Goal: Task Accomplishment & Management: Manage account settings

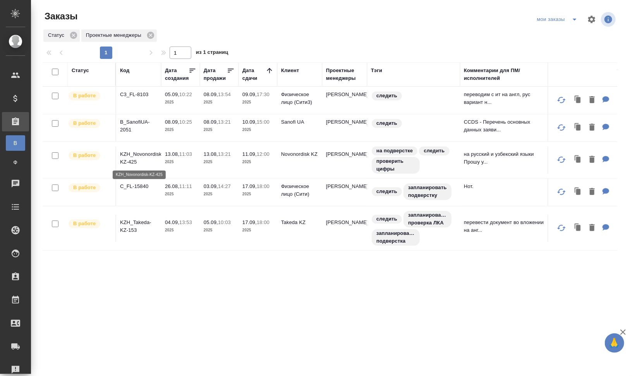
click at [142, 153] on p "KZH_Novonordisk-KZ-425" at bounding box center [138, 157] width 37 height 15
click at [143, 93] on p "C3_FL-8103" at bounding box center [138, 95] width 37 height 8
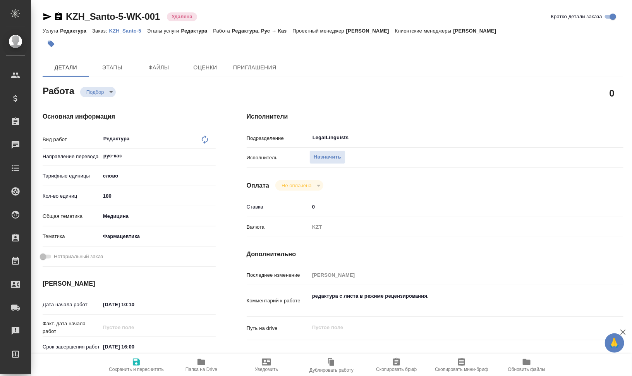
type textarea "x"
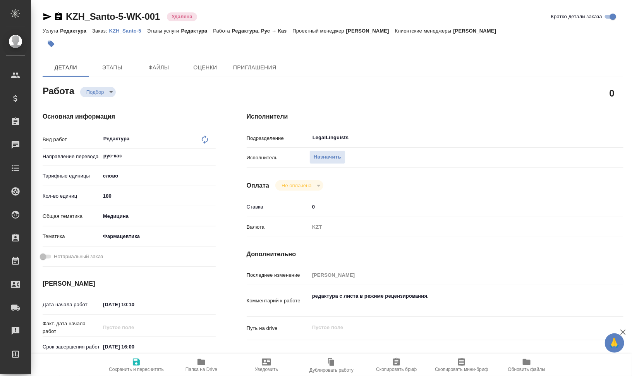
type textarea "x"
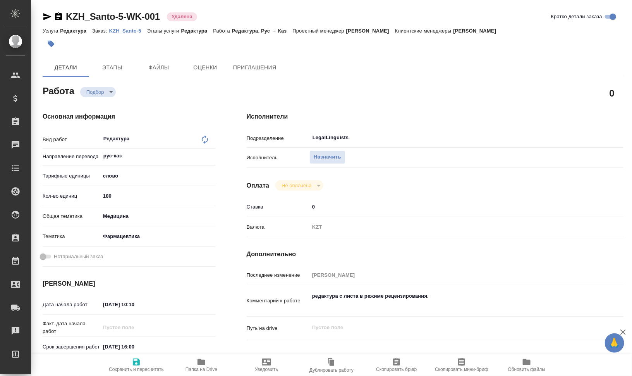
type textarea "x"
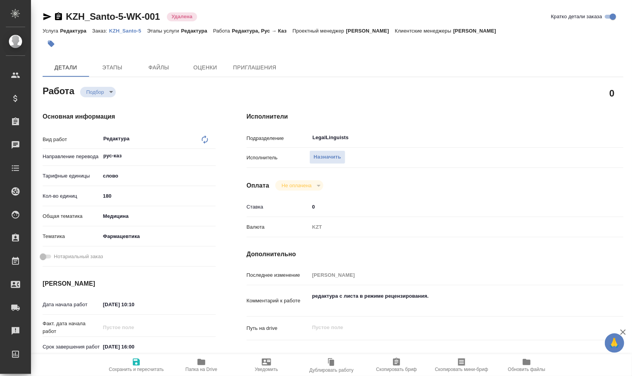
type textarea "x"
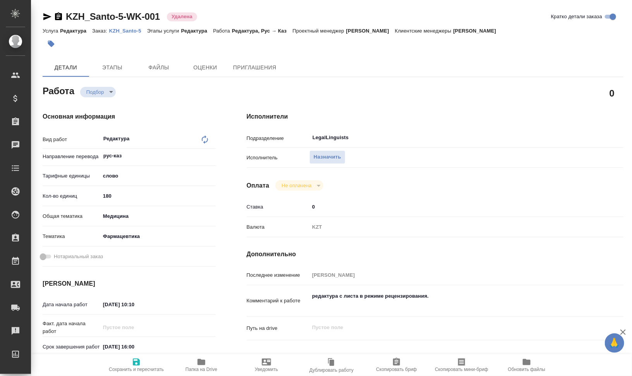
type textarea "x"
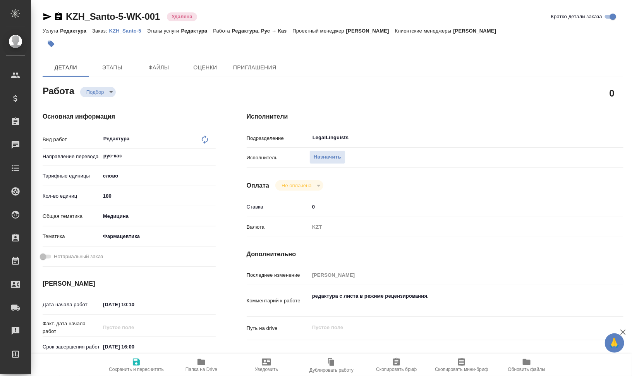
type textarea "x"
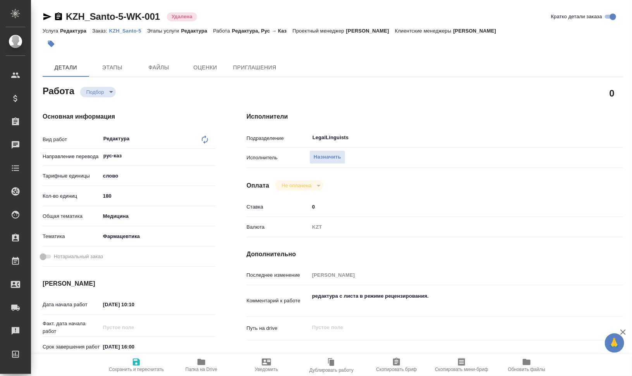
type textarea "x"
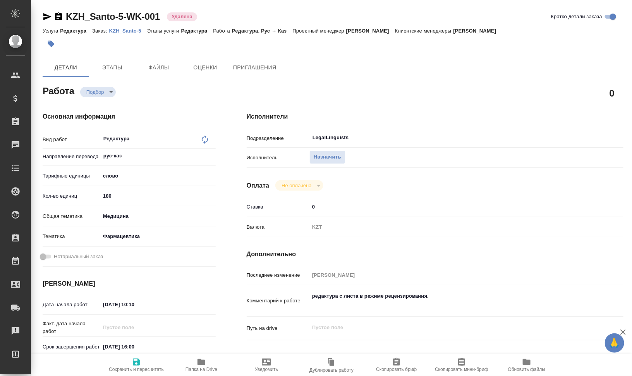
click at [119, 31] on p "KZH_Santo-5" at bounding box center [128, 31] width 38 height 6
type textarea "x"
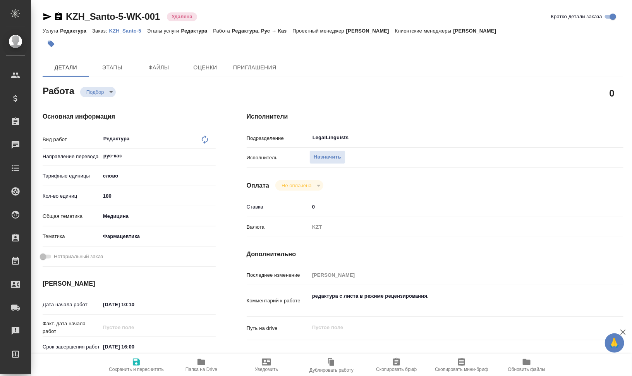
type textarea "x"
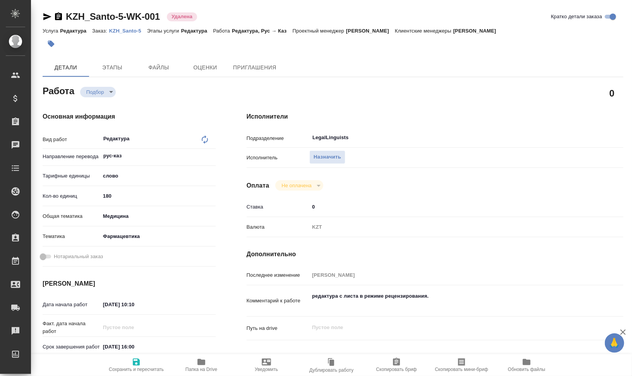
type textarea "x"
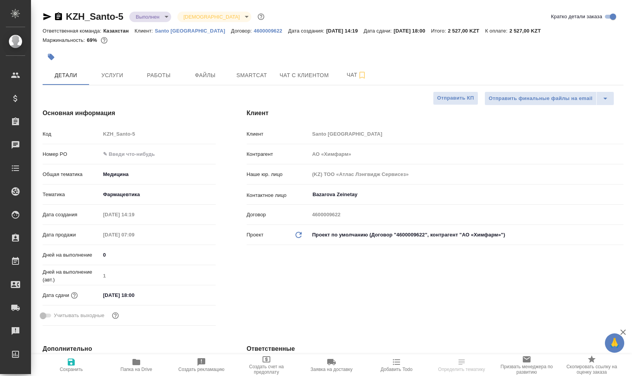
select select "RU"
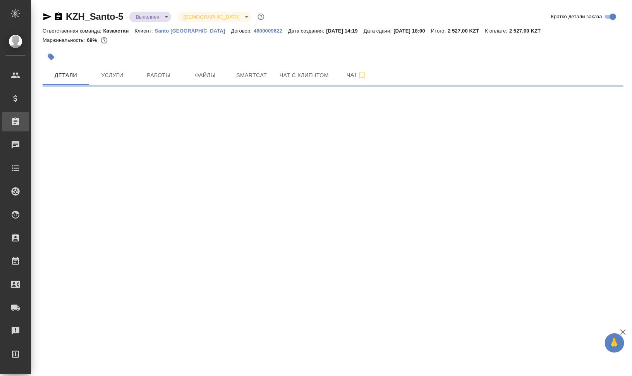
select select "RU"
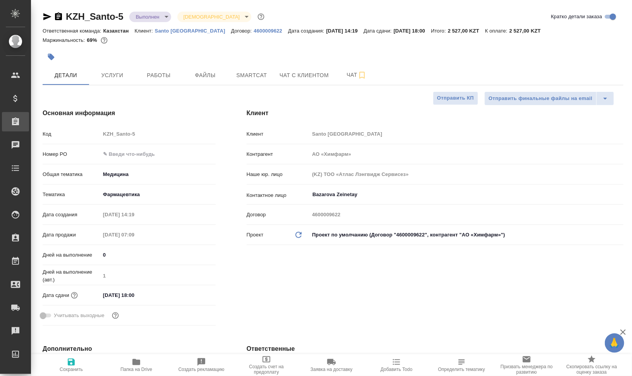
type textarea "x"
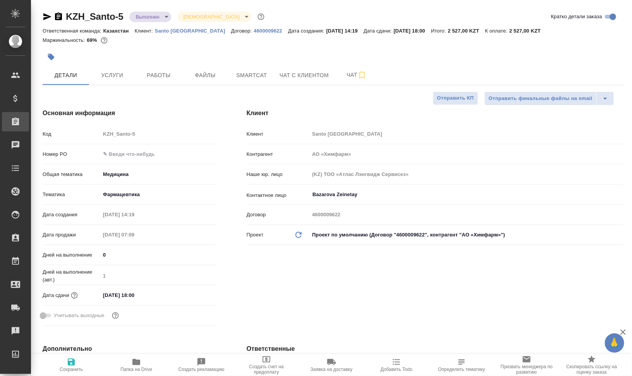
type textarea "x"
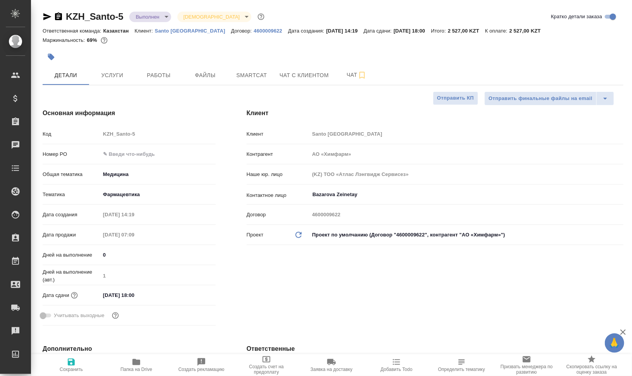
type textarea "x"
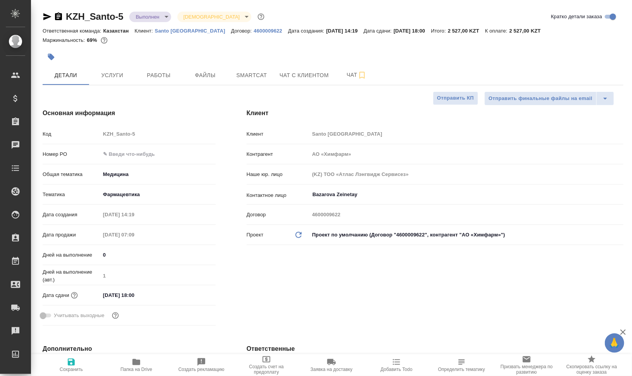
type textarea "x"
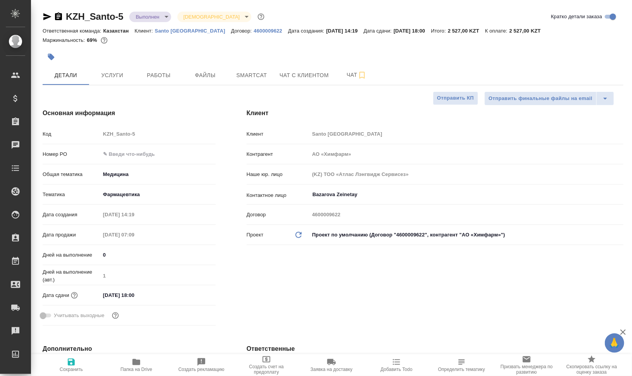
type textarea "x"
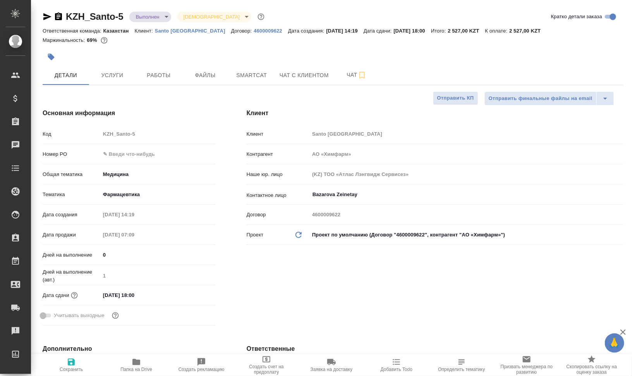
type textarea "x"
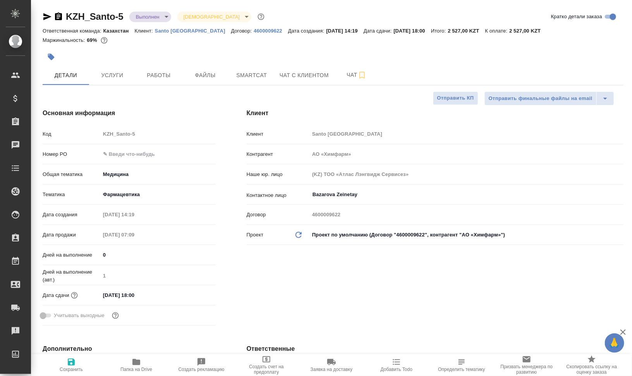
click at [172, 53] on div at bounding box center [236, 56] width 387 height 17
type textarea "x"
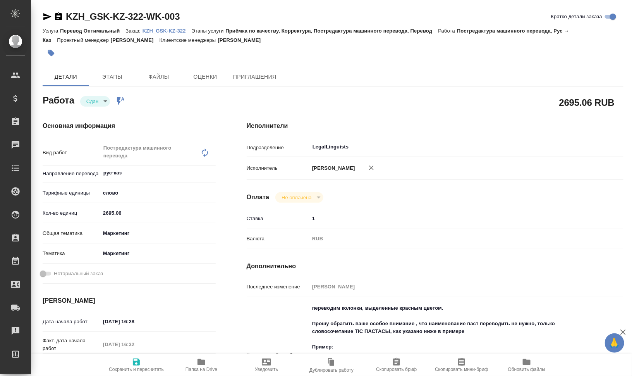
type textarea "x"
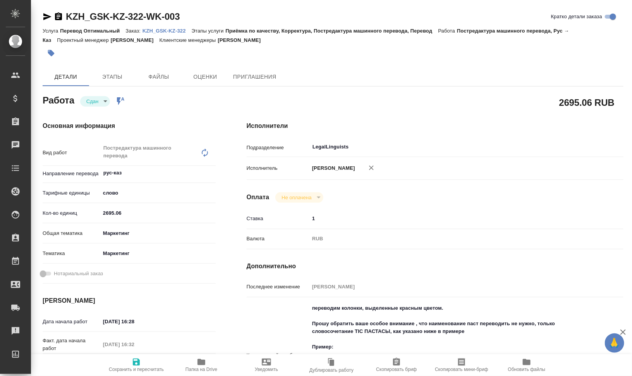
type textarea "x"
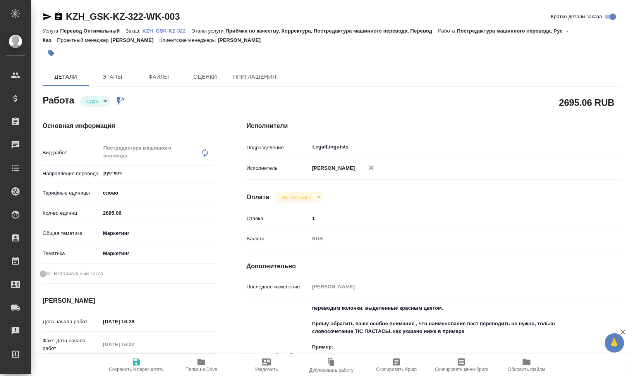
type textarea "x"
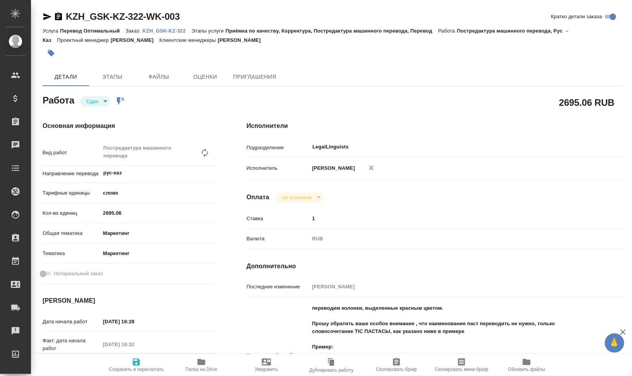
type textarea "x"
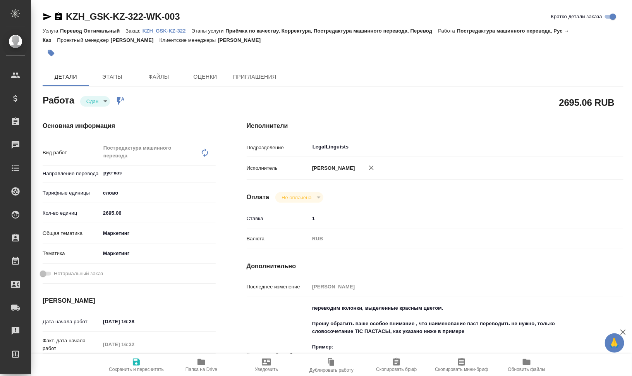
type textarea "x"
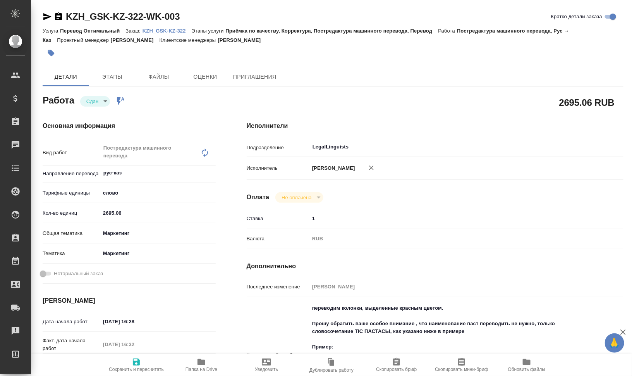
type textarea "x"
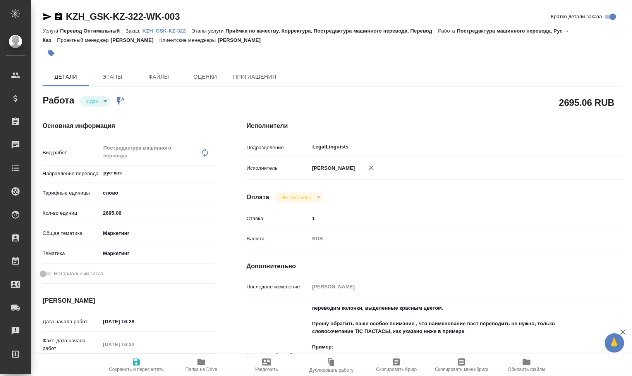
click at [161, 31] on p "KZH_GSK-KZ-322" at bounding box center [167, 31] width 49 height 6
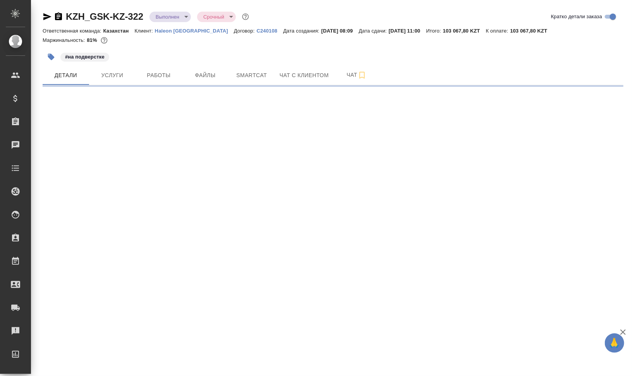
select select "RU"
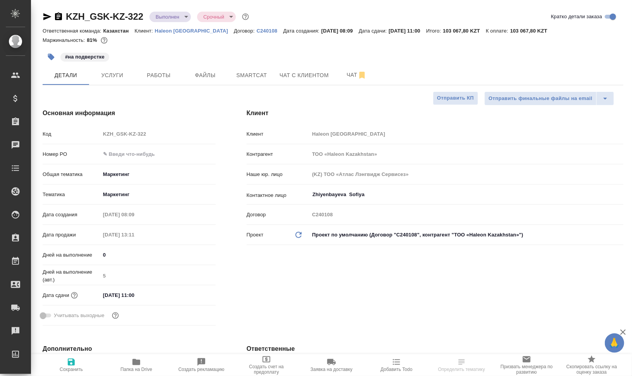
type textarea "x"
click at [143, 70] on button "Работы" at bounding box center [159, 74] width 46 height 19
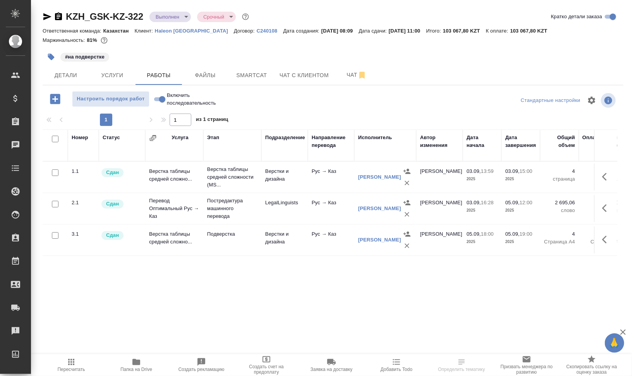
scroll to position [0, 1]
drag, startPoint x: 330, startPoint y: 304, endPoint x: 341, endPoint y: 304, distance: 11.2
click at [340, 304] on div "KZH_GSK-KZ-322 Выполнен completed Срочный urgent Кратко детали заказа Ответстве…" at bounding box center [333, 162] width 590 height 324
click at [244, 71] on span "Smartcat" at bounding box center [251, 76] width 37 height 10
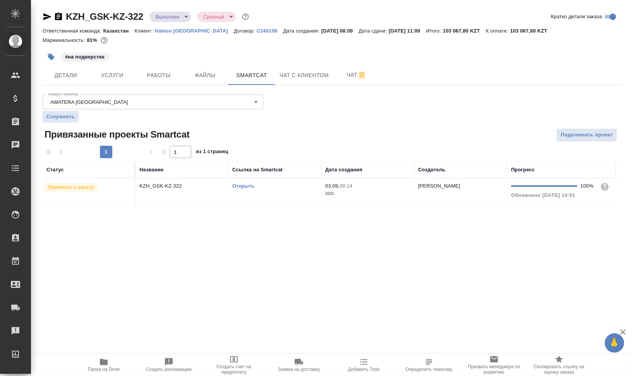
click at [265, 194] on td "Открыть" at bounding box center [275, 191] width 93 height 27
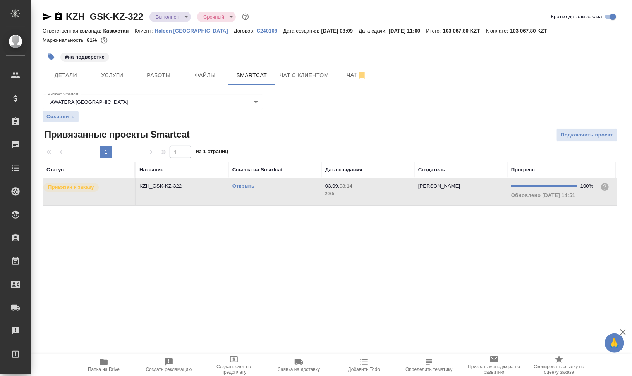
click at [265, 194] on td "Открыть" at bounding box center [275, 191] width 93 height 27
click at [158, 67] on button "Работы" at bounding box center [159, 74] width 46 height 19
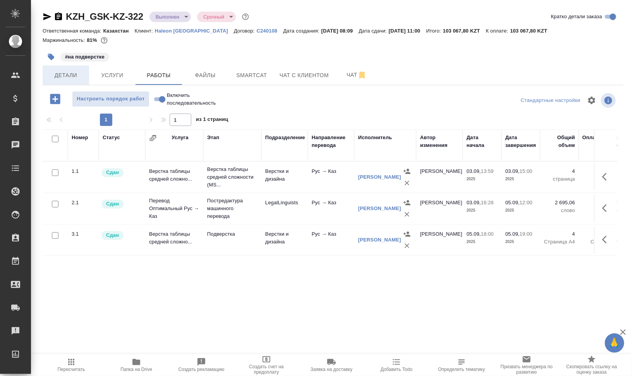
click at [62, 76] on span "Детали" at bounding box center [65, 76] width 37 height 10
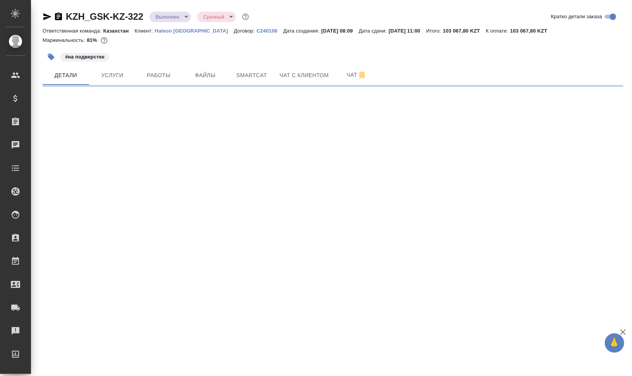
select select "RU"
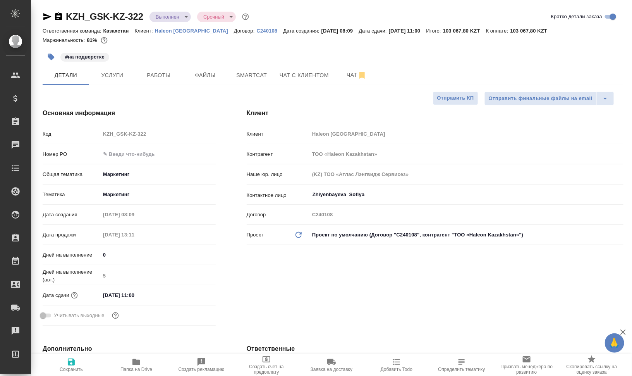
type textarea "x"
drag, startPoint x: 108, startPoint y: 295, endPoint x: 101, endPoint y: 296, distance: 6.6
click at [101, 296] on input "06.09.2025 11:00" at bounding box center [135, 294] width 68 height 11
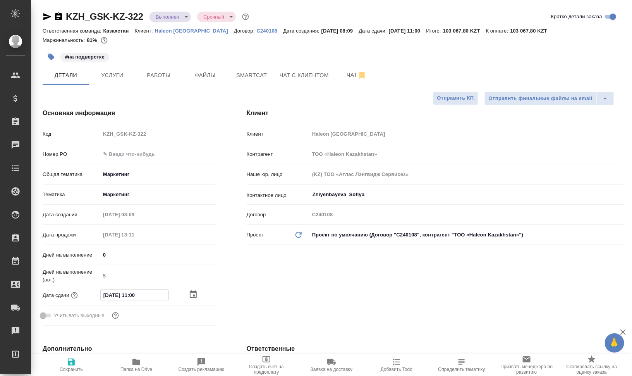
type input "90.92.0251 10:0_"
type textarea "x"
type input "09.20.2511 00:__"
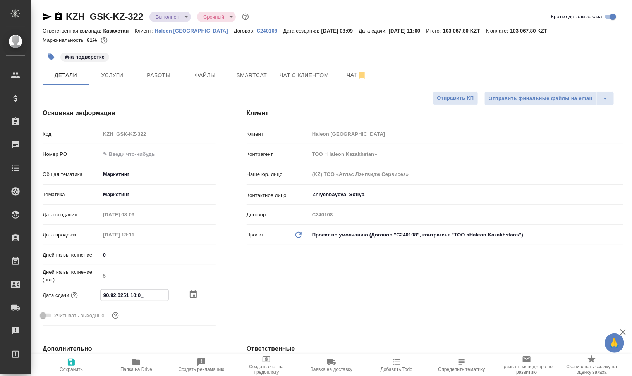
type textarea "x"
type input "00.92.0251 10:0_"
type textarea "x"
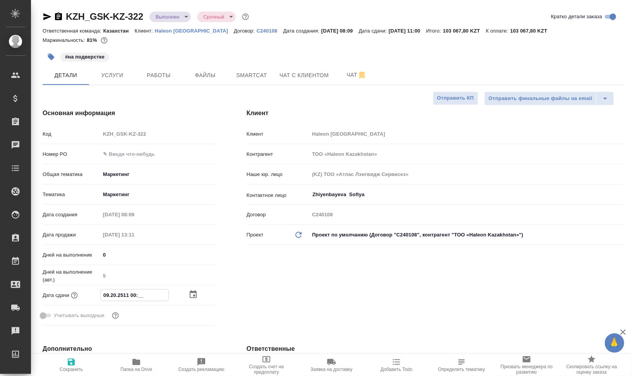
type textarea "x"
type input "09.09.2025 11:00"
type textarea "x"
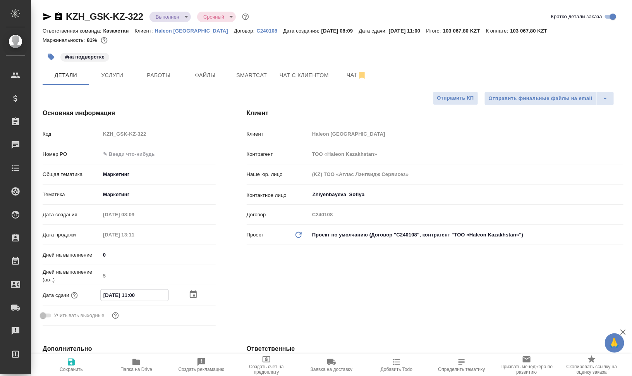
type textarea "x"
click at [144, 294] on input "09.09.2025 11:00" at bounding box center [135, 294] width 68 height 11
type input "09.09.2025 11:00"
click at [76, 368] on span "Сохранить" at bounding box center [71, 369] width 23 height 5
type textarea "x"
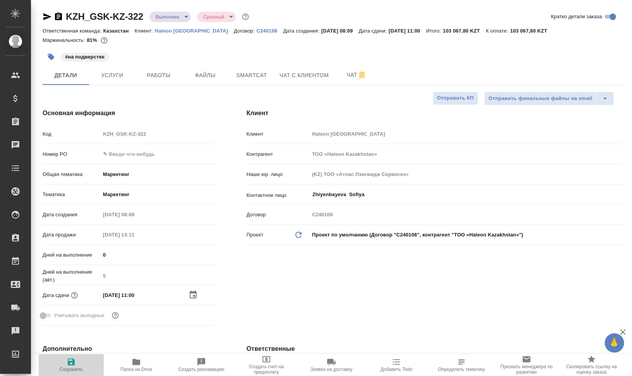
type textarea "x"
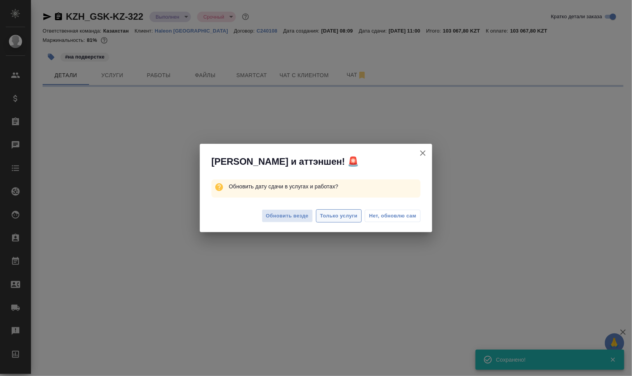
select select "RU"
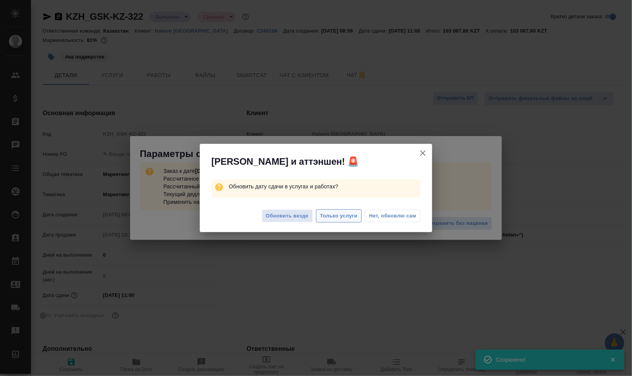
click at [339, 212] on span "Только услуги" at bounding box center [339, 216] width 38 height 9
type textarea "x"
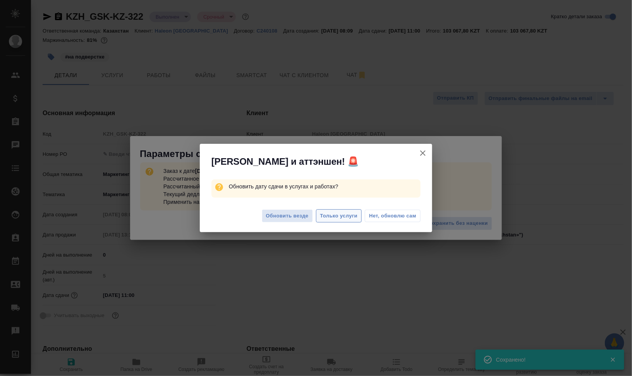
type textarea "x"
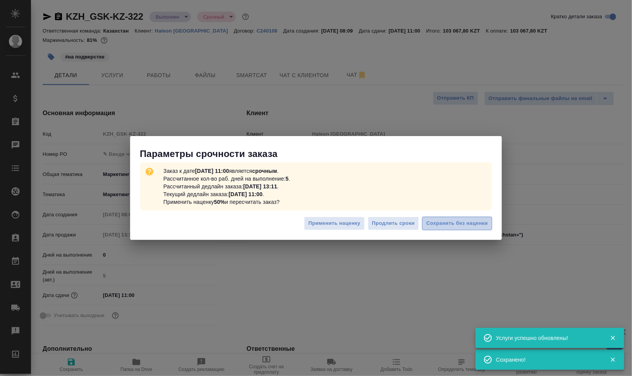
click at [455, 224] on span "Сохранить без наценки" at bounding box center [458, 223] width 62 height 9
type textarea "x"
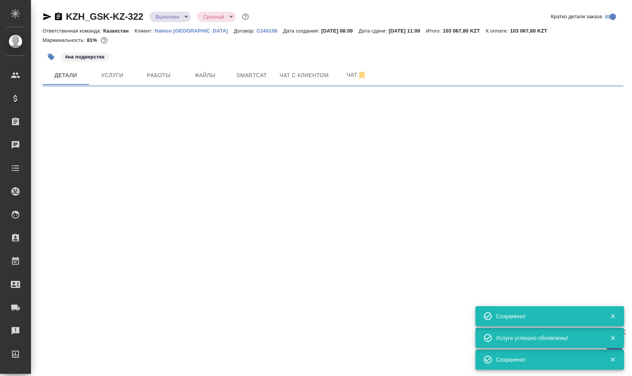
select select "RU"
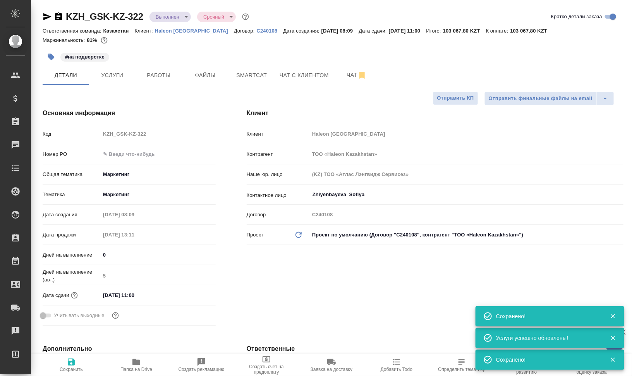
type textarea "x"
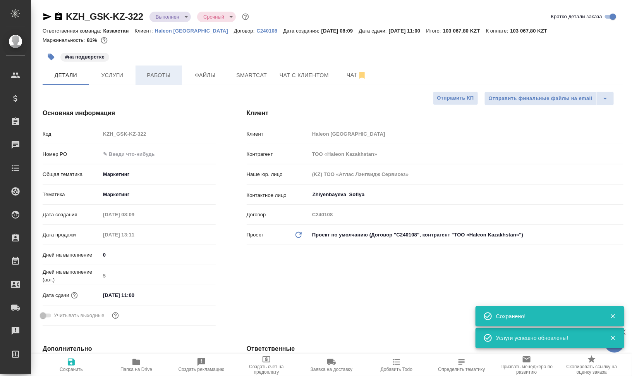
click at [150, 78] on span "Работы" at bounding box center [158, 76] width 37 height 10
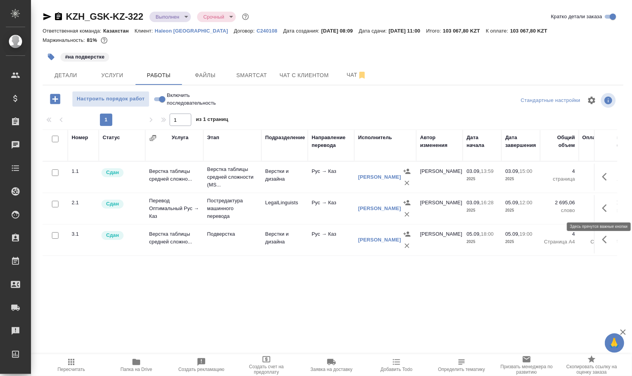
click at [608, 207] on icon "button" at bounding box center [606, 207] width 9 height 9
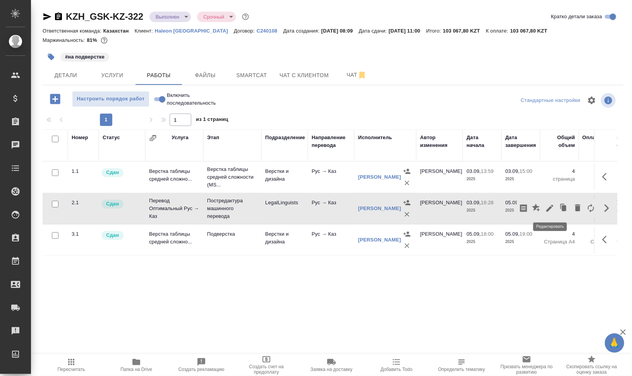
click at [548, 207] on icon "button" at bounding box center [550, 207] width 9 height 9
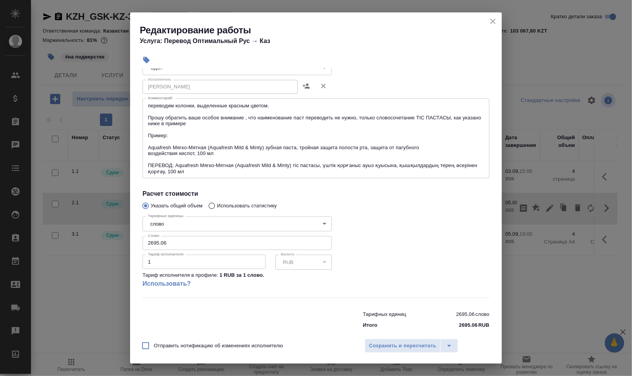
scroll to position [103, 0]
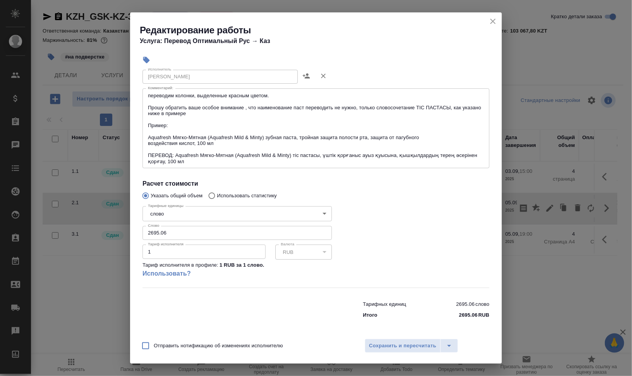
click at [494, 24] on icon "close" at bounding box center [493, 21] width 9 height 9
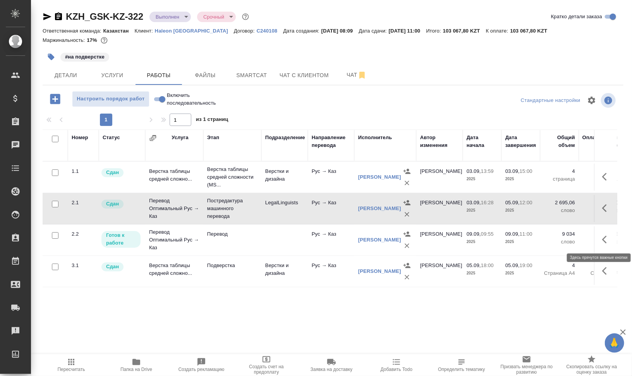
click at [608, 241] on icon "button" at bounding box center [606, 239] width 9 height 9
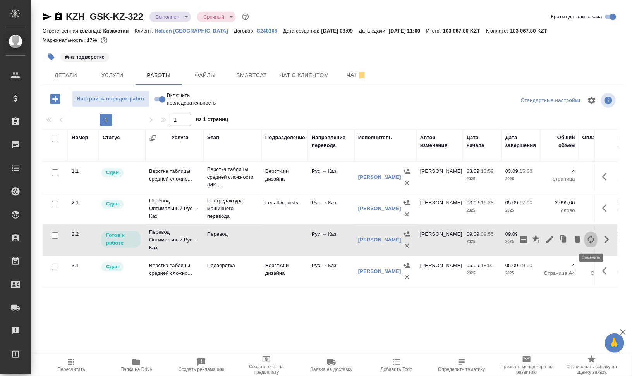
click at [593, 239] on icon "button" at bounding box center [591, 239] width 9 height 9
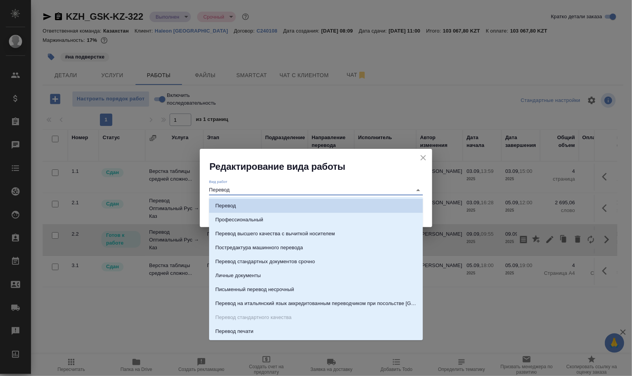
click at [267, 187] on input "Перевод" at bounding box center [308, 189] width 199 height 9
click at [281, 246] on p "Постредактура машинного перевода" at bounding box center [259, 248] width 88 height 8
type input "Постредактура машинного перевода"
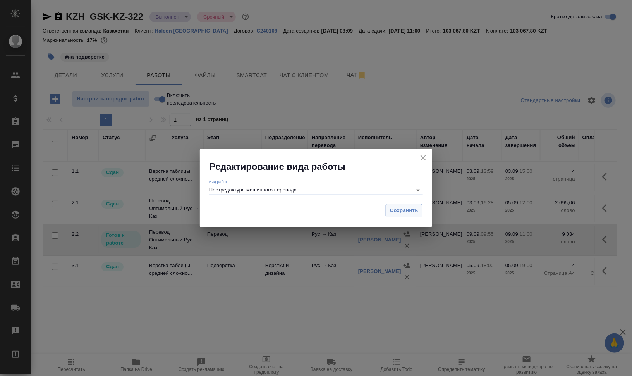
click at [414, 210] on span "Сохранить" at bounding box center [404, 210] width 28 height 9
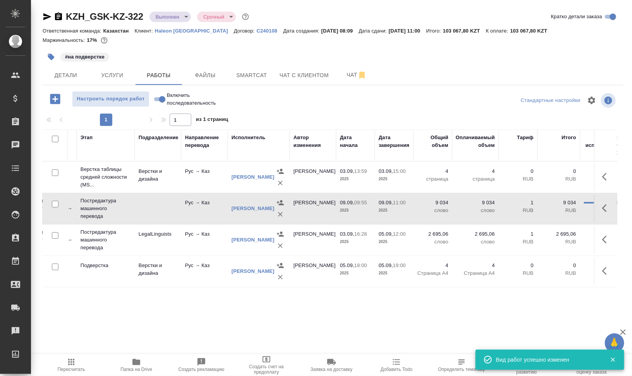
scroll to position [0, 0]
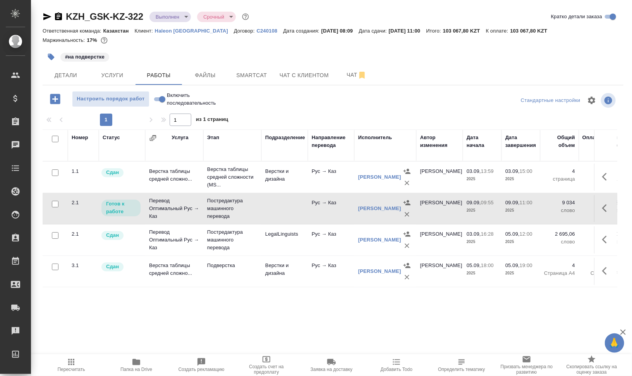
click at [403, 210] on icon "button" at bounding box center [407, 214] width 8 height 8
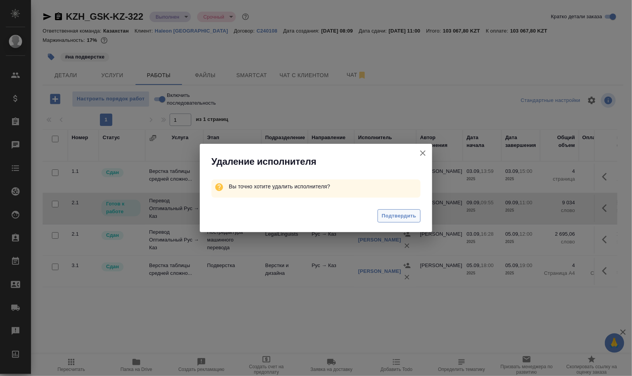
click at [405, 214] on span "Подтвердить" at bounding box center [399, 216] width 34 height 9
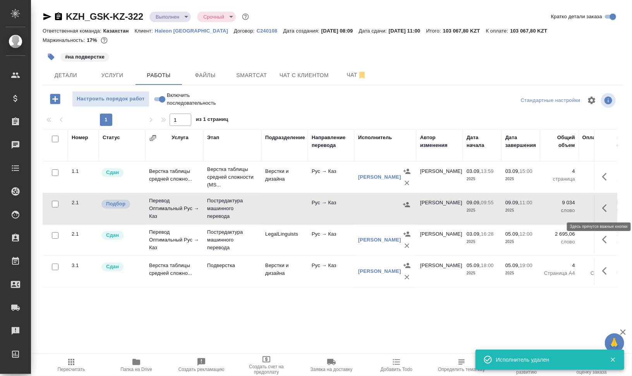
click at [614, 206] on button "button" at bounding box center [607, 208] width 19 height 19
click at [580, 208] on icon "button" at bounding box center [577, 207] width 5 height 7
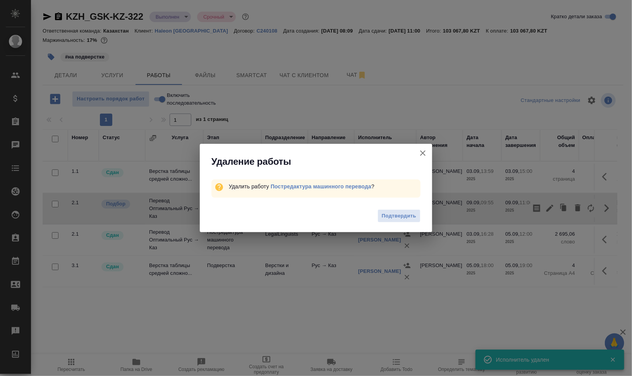
click at [391, 215] on span "Подтвердить" at bounding box center [399, 216] width 34 height 9
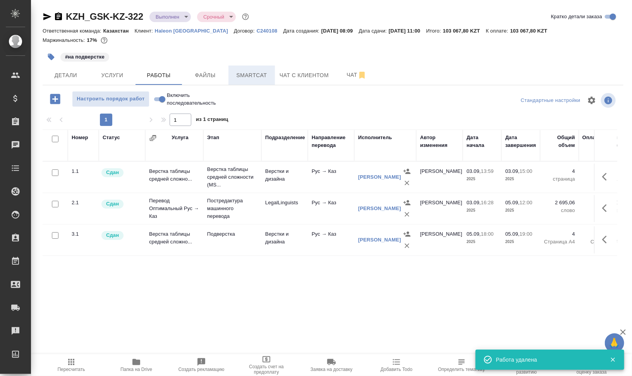
click at [267, 75] on span "Smartcat" at bounding box center [251, 76] width 37 height 10
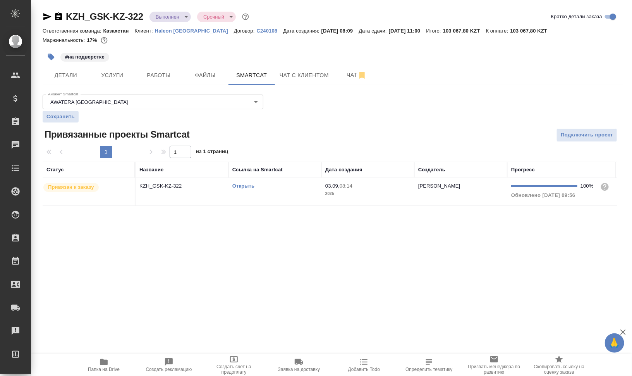
click at [268, 194] on td "Открыть" at bounding box center [275, 191] width 93 height 27
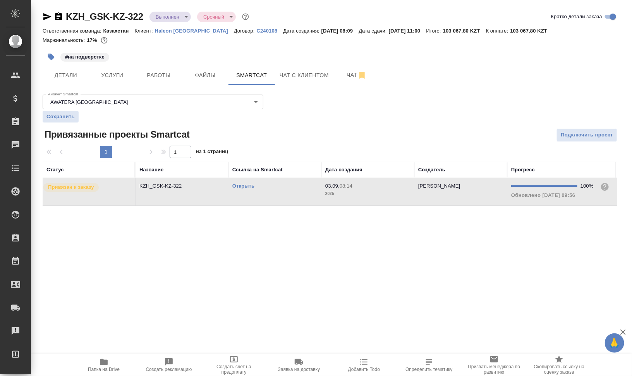
click at [268, 194] on td "Открыть" at bounding box center [275, 191] width 93 height 27
click at [165, 78] on span "Работы" at bounding box center [158, 76] width 37 height 10
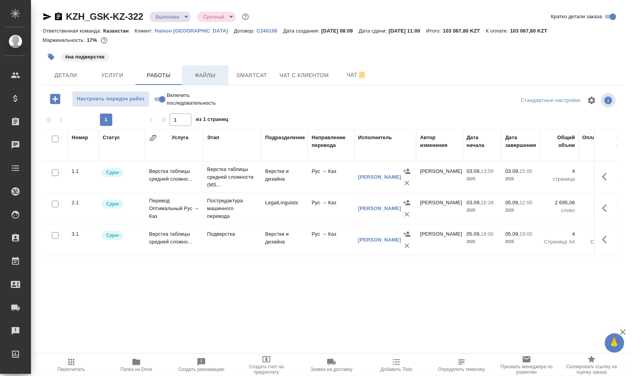
click at [202, 80] on button "Файлы" at bounding box center [205, 74] width 46 height 19
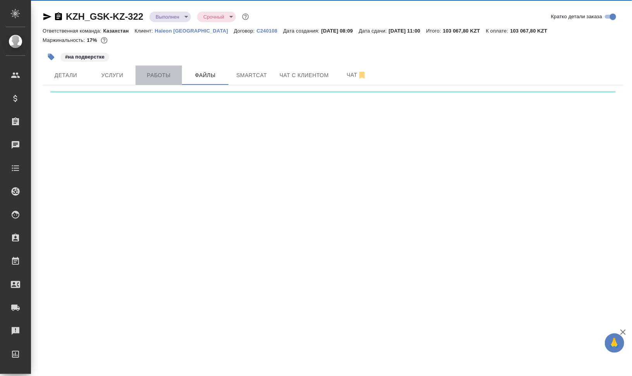
click at [162, 75] on span "Работы" at bounding box center [158, 76] width 37 height 10
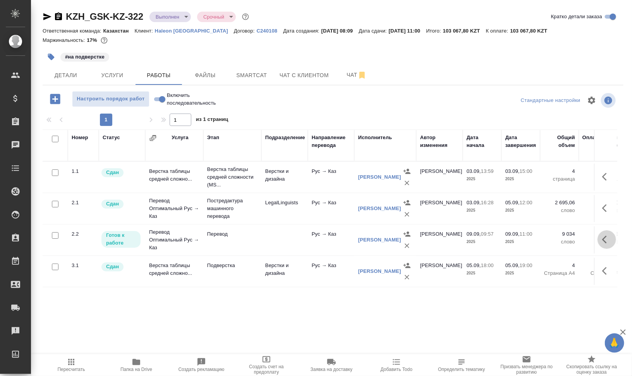
click at [605, 239] on icon "button" at bounding box center [606, 239] width 9 height 9
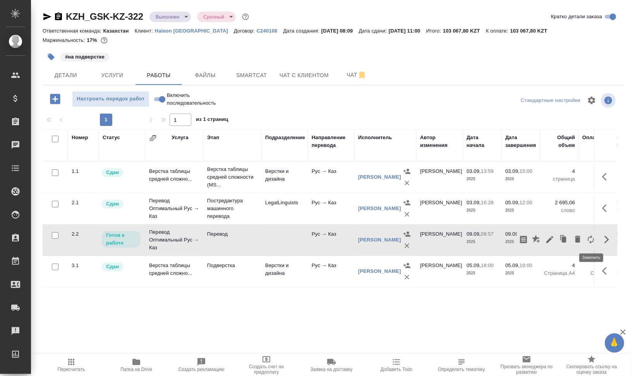
click at [591, 239] on icon "button" at bounding box center [591, 239] width 9 height 9
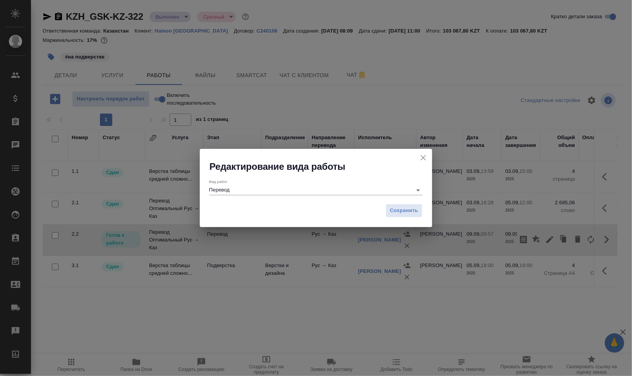
click at [293, 188] on input "Перевод" at bounding box center [308, 189] width 199 height 9
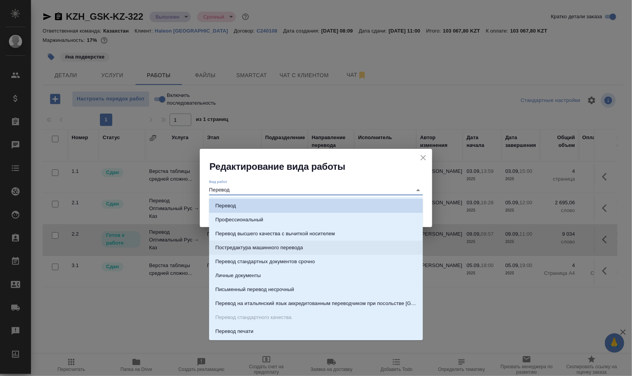
click at [291, 244] on p "Постредактура машинного перевода" at bounding box center [259, 248] width 88 height 8
type input "Постредактура машинного перевода"
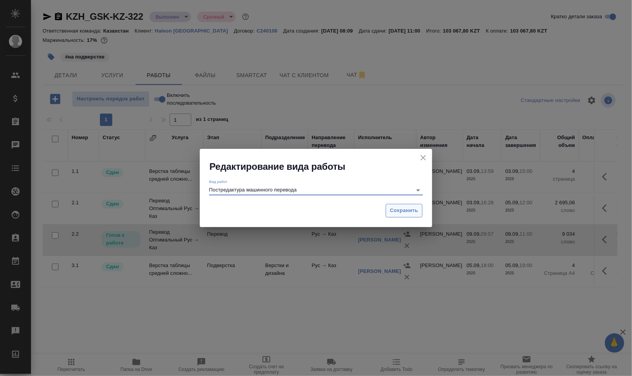
click at [403, 215] on button "Сохранить" at bounding box center [404, 211] width 37 height 14
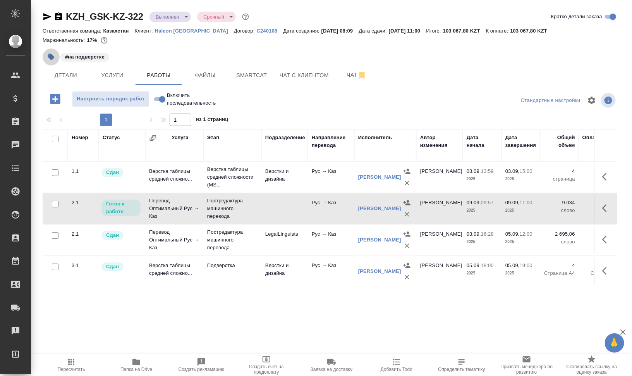
click at [53, 52] on button "button" at bounding box center [51, 56] width 17 height 17
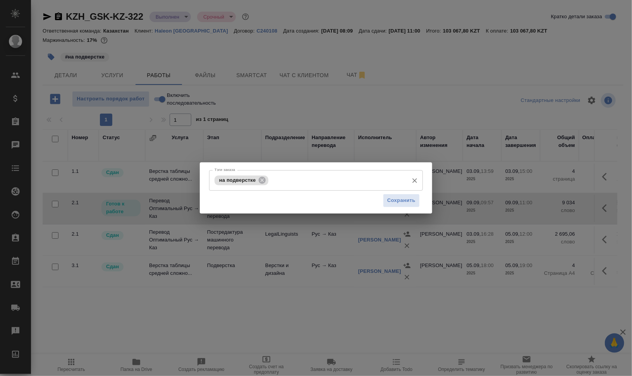
click at [261, 177] on icon at bounding box center [262, 179] width 7 height 7
click at [395, 196] on span "Сохранить" at bounding box center [401, 200] width 28 height 9
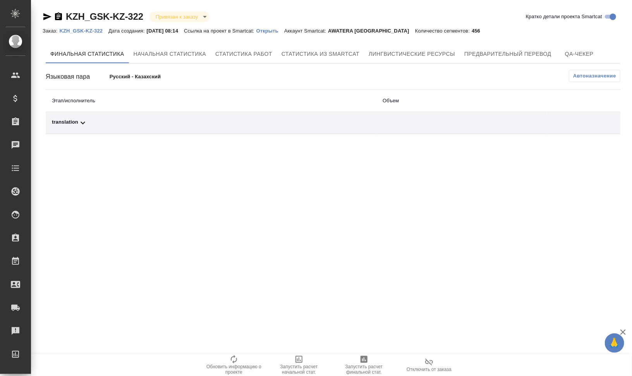
click at [90, 122] on div "translation" at bounding box center [211, 122] width 318 height 9
click at [599, 74] on span "Автоназначение" at bounding box center [594, 76] width 43 height 8
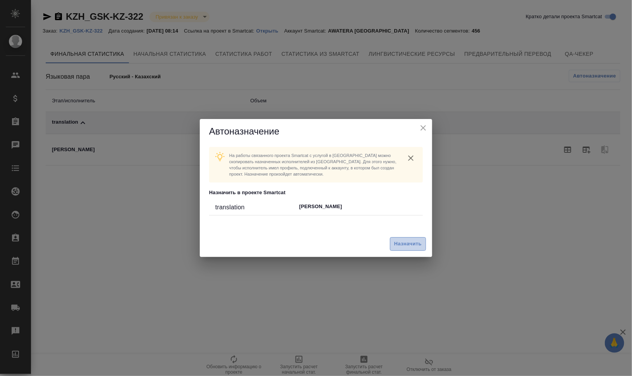
click at [415, 247] on span "Назначить" at bounding box center [408, 243] width 28 height 9
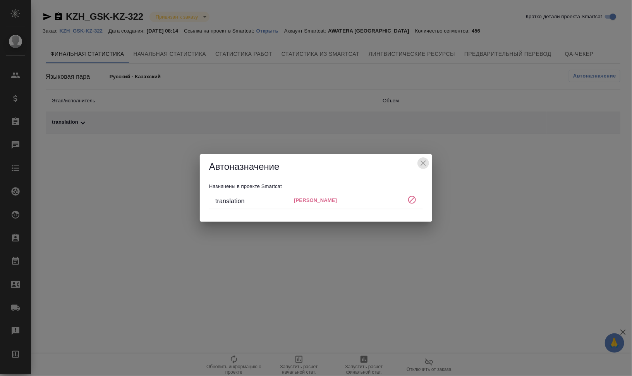
click at [425, 159] on icon "close" at bounding box center [423, 162] width 9 height 9
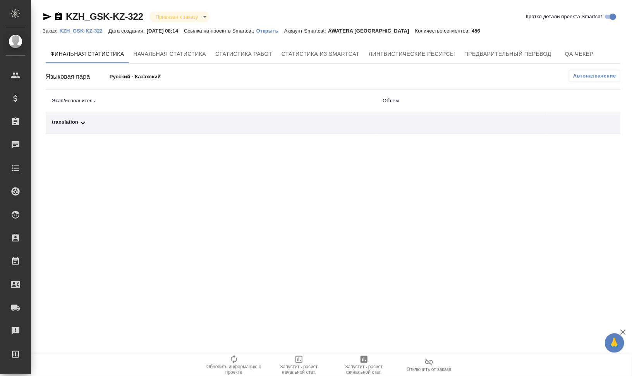
click at [71, 120] on div "translation" at bounding box center [211, 122] width 318 height 9
click at [58, 15] on icon "button" at bounding box center [58, 16] width 7 height 8
click at [610, 77] on span "Автоназначение" at bounding box center [594, 76] width 43 height 8
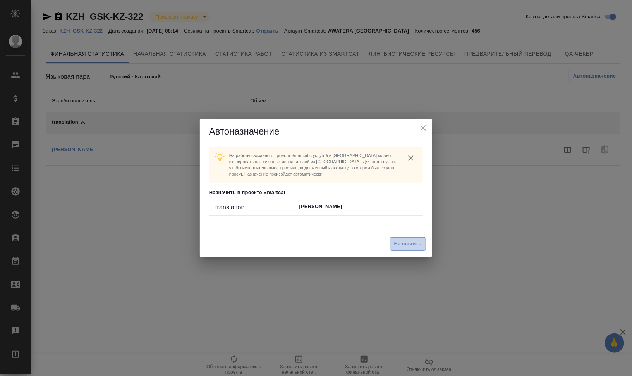
click at [408, 244] on span "Назначить" at bounding box center [408, 243] width 28 height 9
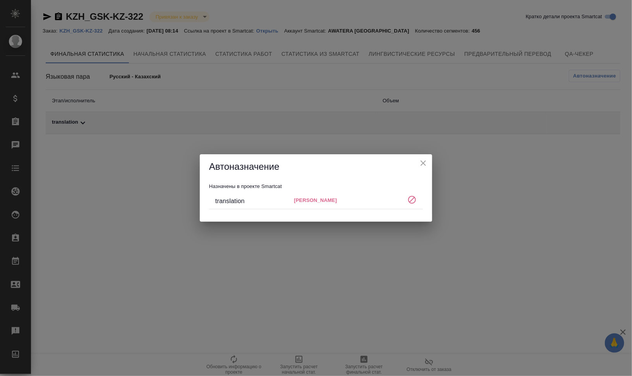
click at [427, 167] on icon "close" at bounding box center [423, 162] width 9 height 9
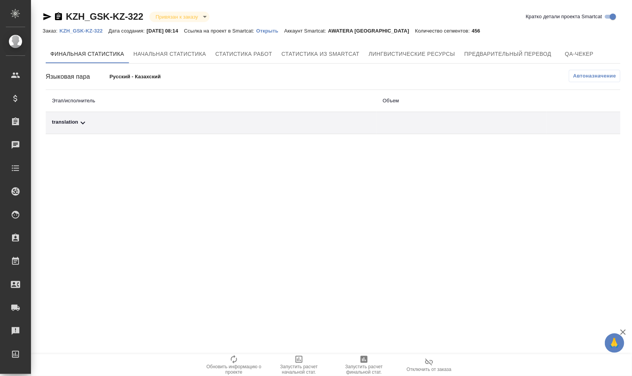
click at [590, 74] on span "Автоназначение" at bounding box center [594, 76] width 43 height 8
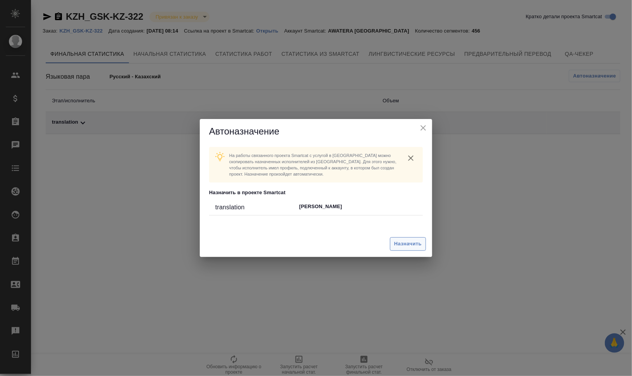
click at [413, 241] on span "Назначить" at bounding box center [408, 243] width 28 height 9
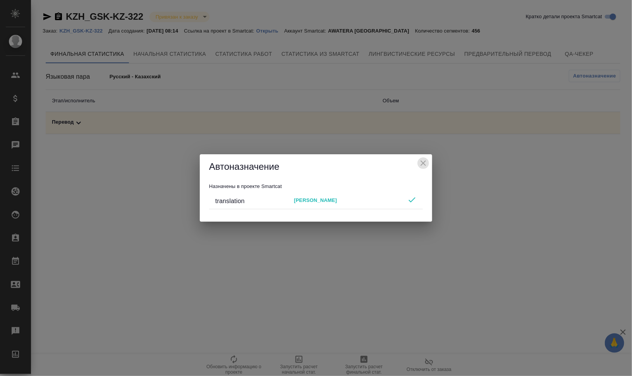
click at [422, 159] on icon "close" at bounding box center [423, 162] width 9 height 9
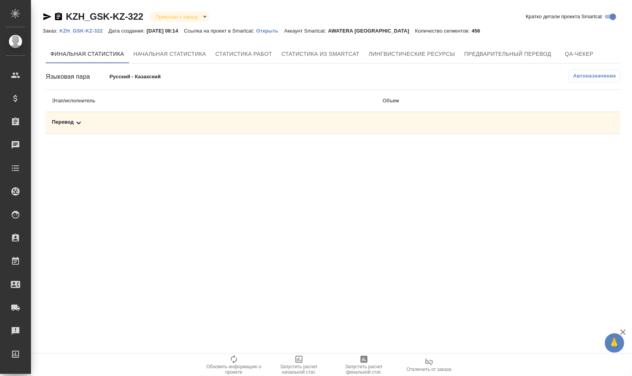
click at [607, 71] on button "Автоназначение" at bounding box center [595, 76] width 52 height 12
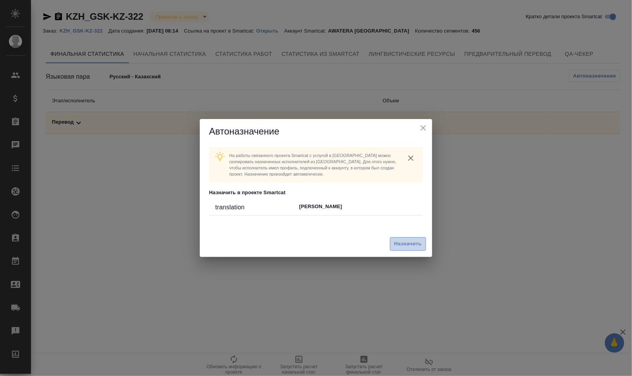
click at [416, 243] on span "Назначить" at bounding box center [408, 243] width 28 height 9
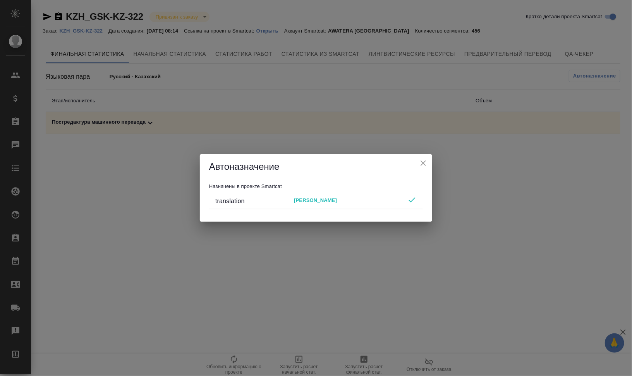
click at [422, 163] on icon "close" at bounding box center [423, 162] width 9 height 9
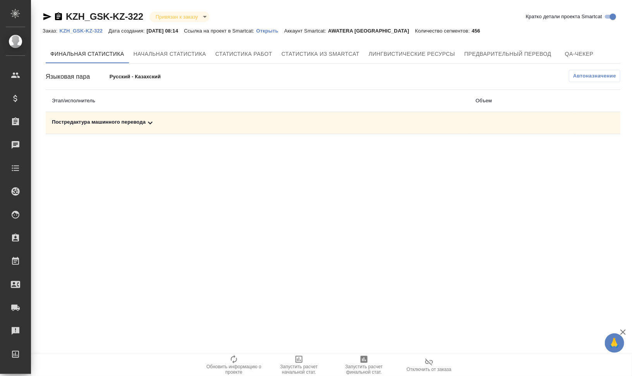
click at [224, 120] on div "Постредактура машинного перевода" at bounding box center [257, 122] width 411 height 9
click at [570, 152] on icon "button" at bounding box center [568, 149] width 7 height 6
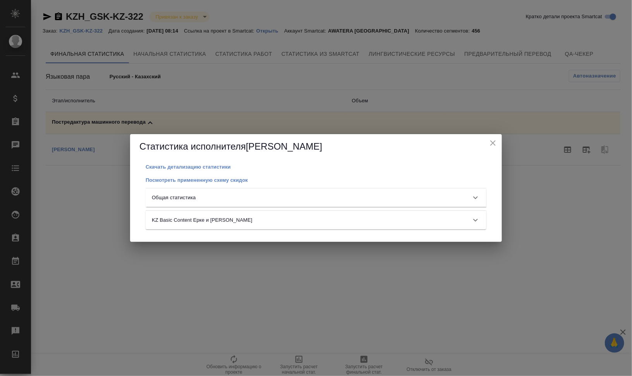
click at [403, 192] on div "Общая статистика" at bounding box center [316, 197] width 341 height 19
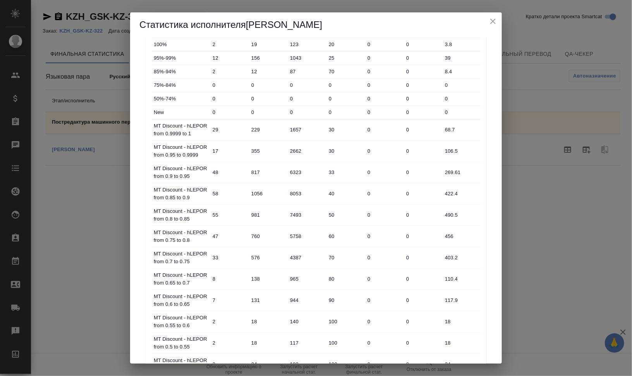
scroll to position [88, 0]
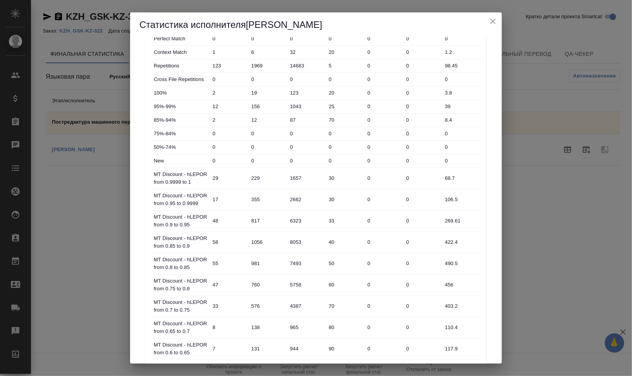
click at [492, 17] on icon "close" at bounding box center [493, 21] width 9 height 9
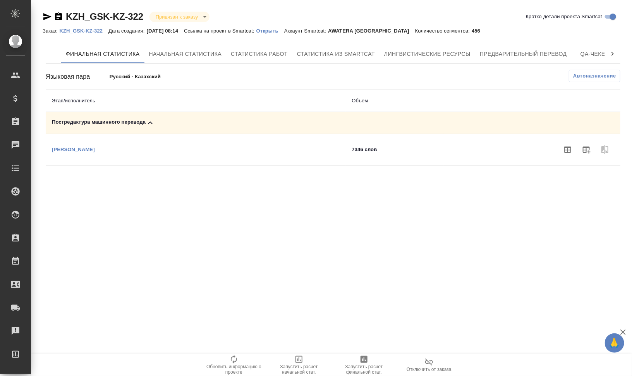
click at [113, 121] on div "Постредактура машинного перевода" at bounding box center [196, 122] width 288 height 9
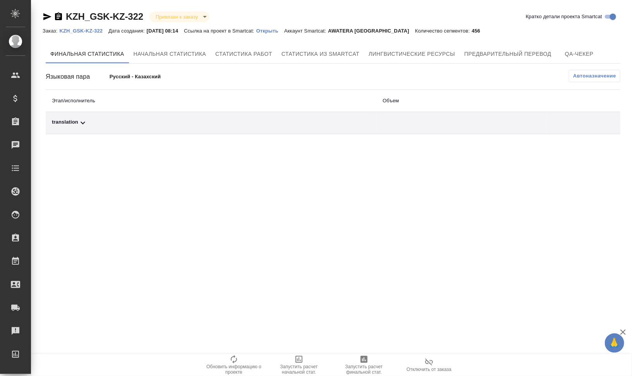
click at [76, 123] on div "translation" at bounding box center [211, 122] width 318 height 9
click at [582, 74] on span "Автоназначение" at bounding box center [594, 76] width 43 height 8
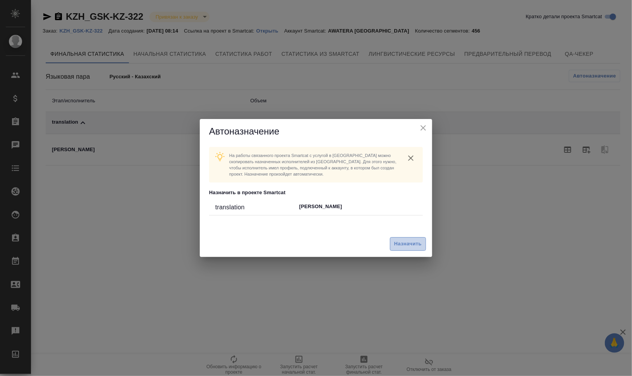
click at [416, 243] on span "Назначить" at bounding box center [408, 243] width 28 height 9
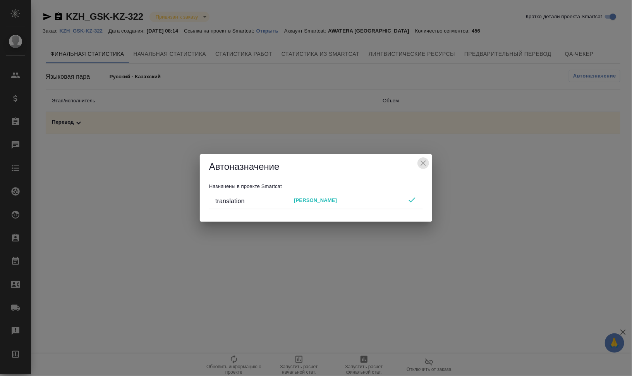
click at [427, 163] on icon "close" at bounding box center [423, 162] width 9 height 9
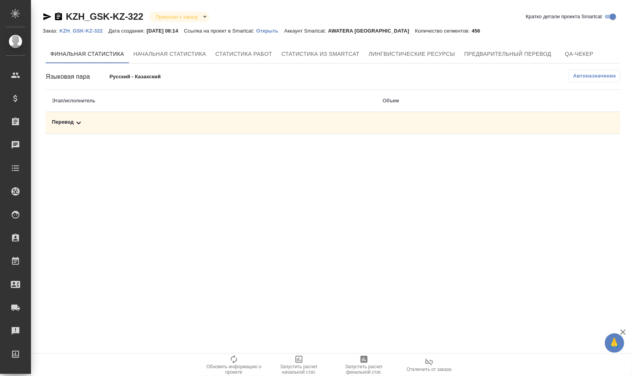
click at [95, 118] on div "Перевод" at bounding box center [211, 122] width 318 height 9
click at [594, 71] on button "Автоназначение" at bounding box center [595, 76] width 52 height 12
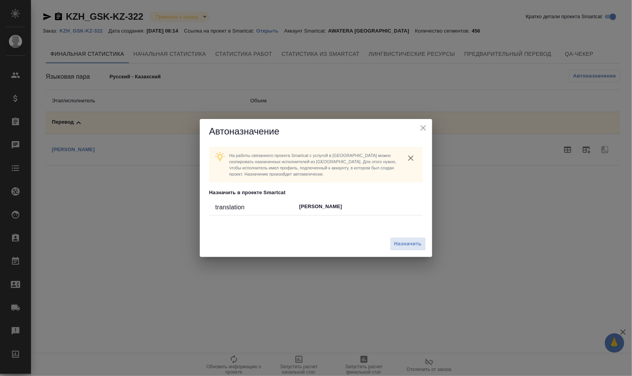
click at [406, 236] on div "Назначить" at bounding box center [316, 244] width 232 height 26
click at [406, 242] on span "Назначить" at bounding box center [408, 243] width 28 height 9
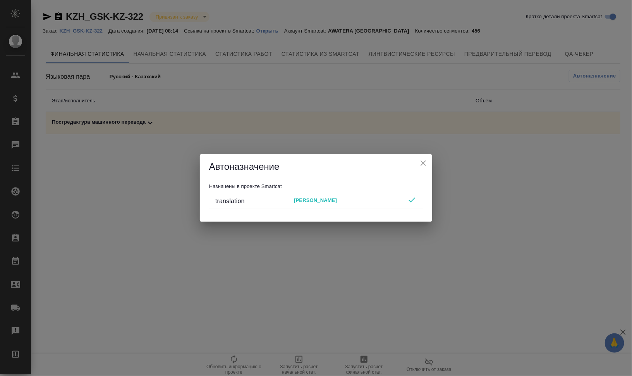
click at [422, 162] on icon "close" at bounding box center [423, 162] width 5 height 5
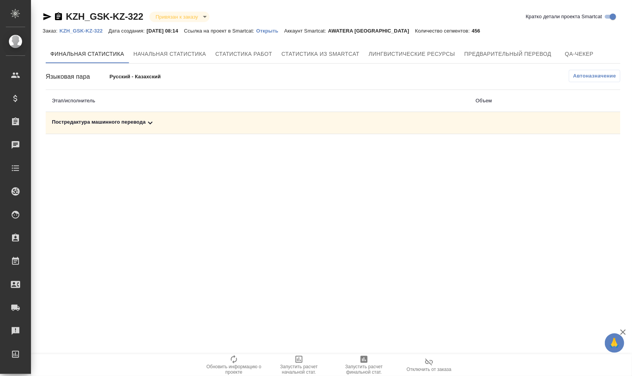
click at [80, 30] on p "KZH_GSK-KZ-322" at bounding box center [83, 31] width 49 height 6
click at [44, 16] on icon "button" at bounding box center [47, 16] width 9 height 9
click at [113, 119] on div "Постредактура машинного перевода" at bounding box center [257, 122] width 411 height 9
click at [113, 119] on div "Постредактура машинного перевода" at bounding box center [196, 122] width 288 height 9
click at [96, 122] on div "Постредактура машинного перевода" at bounding box center [257, 122] width 411 height 9
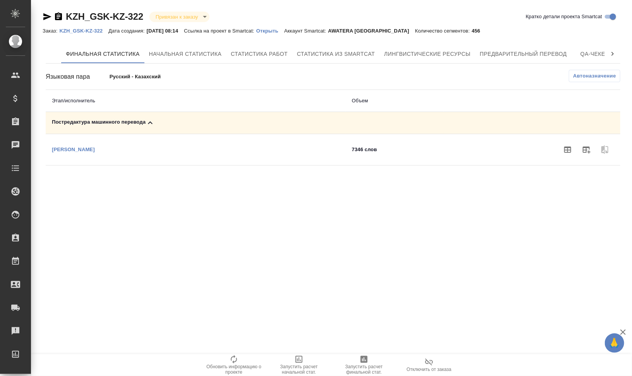
click at [96, 122] on div "Постредактура машинного перевода" at bounding box center [196, 122] width 288 height 9
click at [128, 121] on div "Постредактура машинного перевода" at bounding box center [257, 122] width 411 height 9
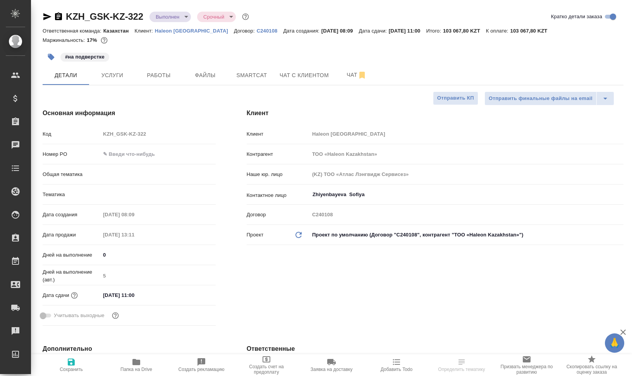
select select "RU"
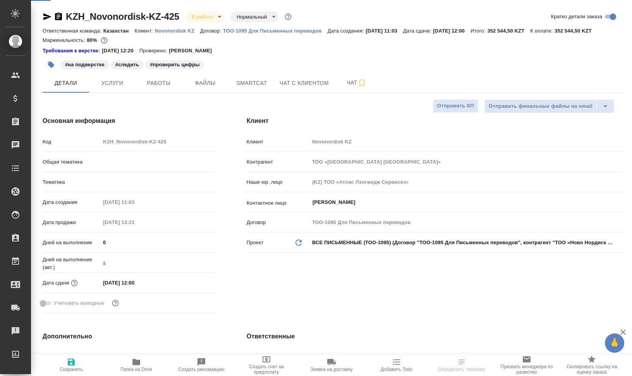
select select "RU"
type textarea "x"
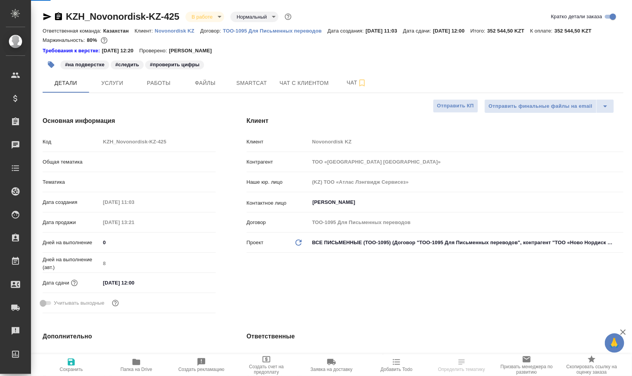
type textarea "x"
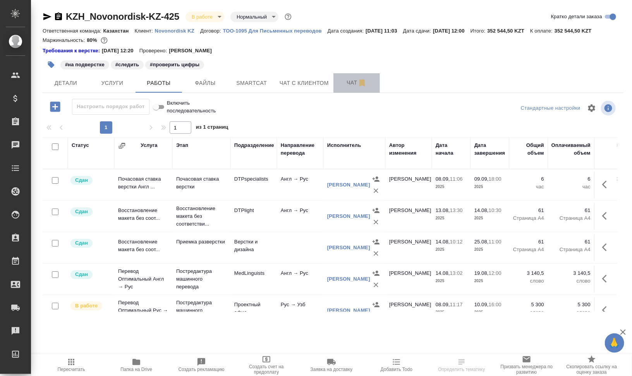
click at [349, 83] on span "Чат" at bounding box center [356, 83] width 37 height 10
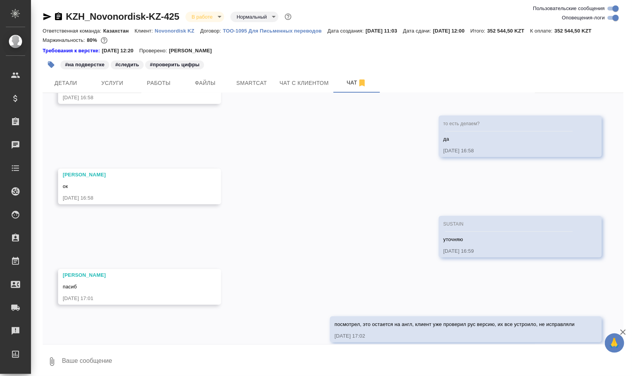
scroll to position [8181, 0]
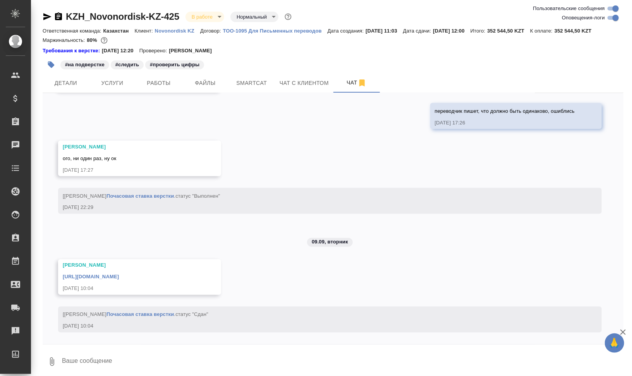
click at [119, 276] on link "[URL][DOMAIN_NAME]" at bounding box center [91, 277] width 56 height 6
click at [260, 88] on span "Smartcat" at bounding box center [251, 83] width 37 height 10
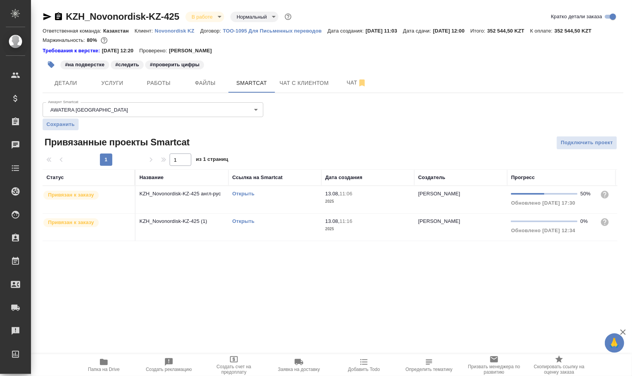
click at [250, 191] on link "Открыть" at bounding box center [243, 194] width 22 height 6
click at [160, 79] on span "Работы" at bounding box center [158, 83] width 37 height 10
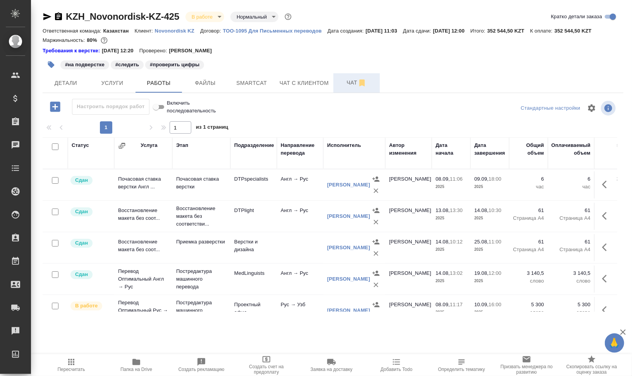
click at [348, 77] on button "Чат" at bounding box center [357, 82] width 46 height 19
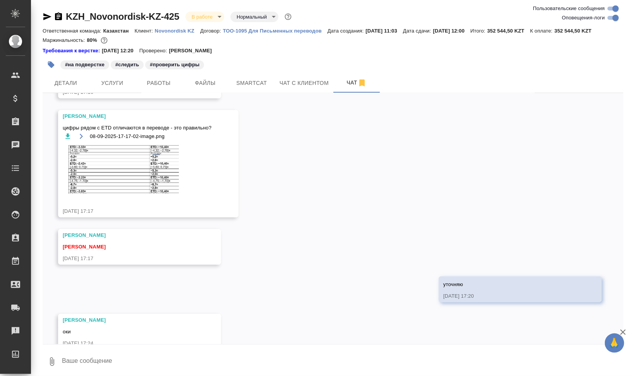
scroll to position [8189, 0]
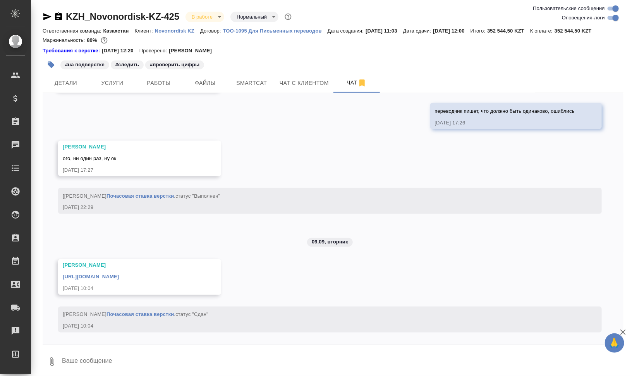
click at [119, 280] on link "https://drive.awatera.com/apps/files/files/10093641?dir=/Shares/Novonordisk%20K…" at bounding box center [91, 277] width 56 height 6
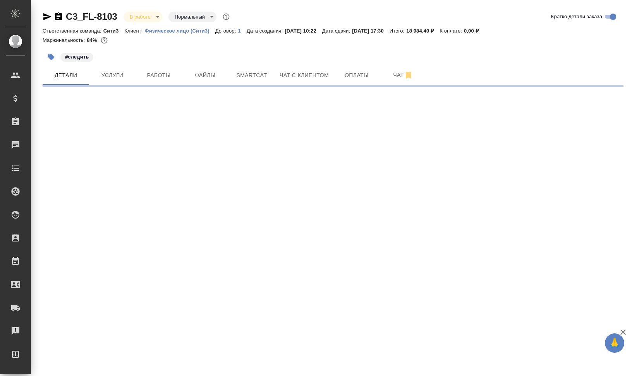
select select "RU"
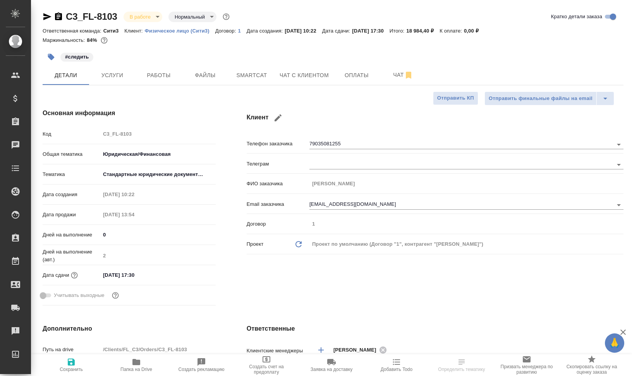
type textarea "x"
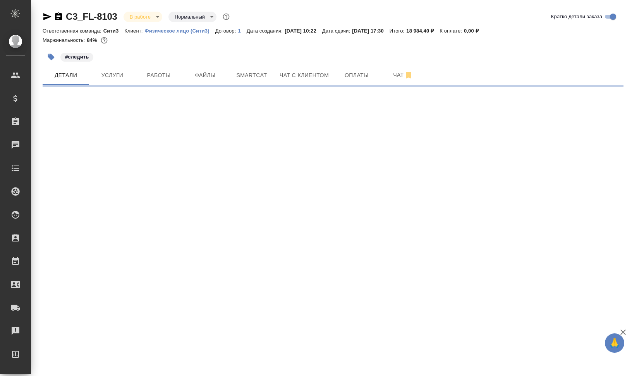
select select "RU"
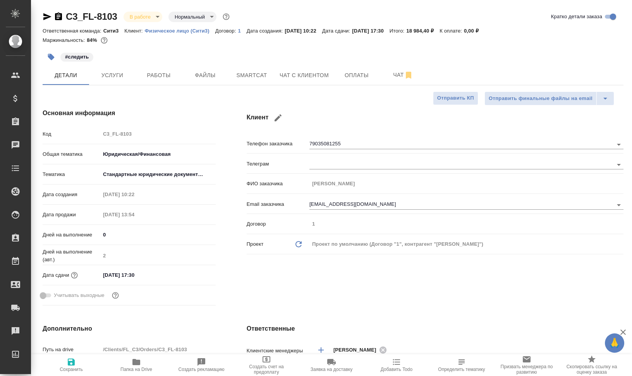
type textarea "x"
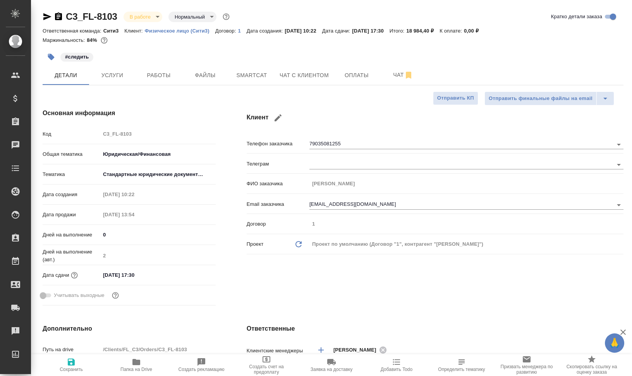
type textarea "x"
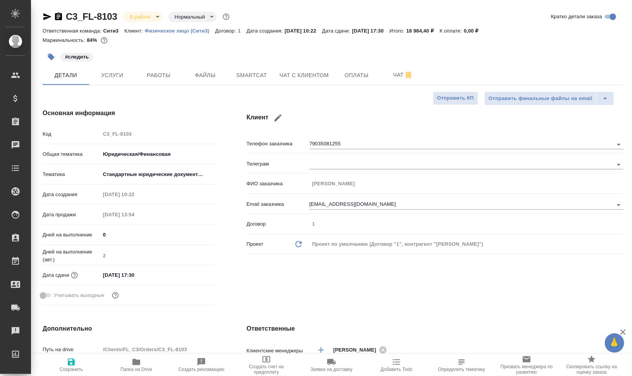
type textarea "x"
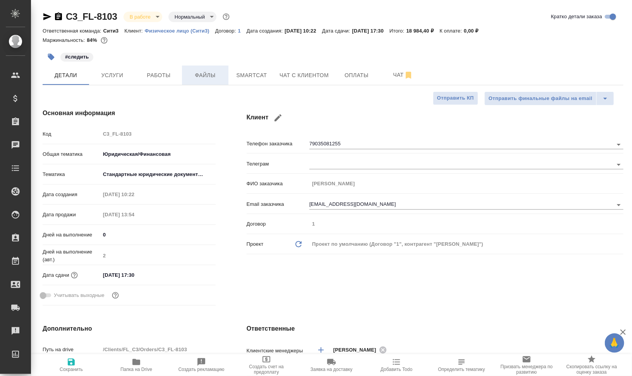
type textarea "x"
click at [239, 74] on span "Smartcat" at bounding box center [251, 76] width 37 height 10
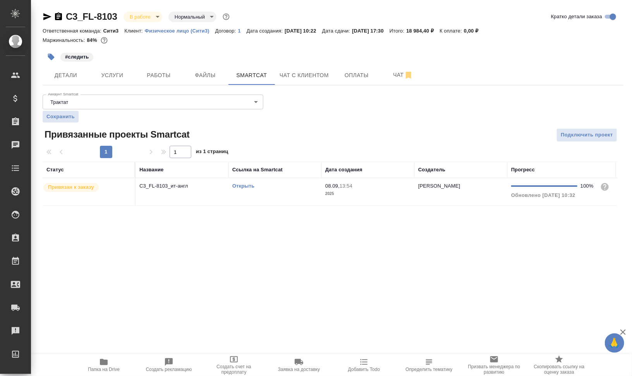
click at [247, 197] on td "Открыть" at bounding box center [275, 191] width 93 height 27
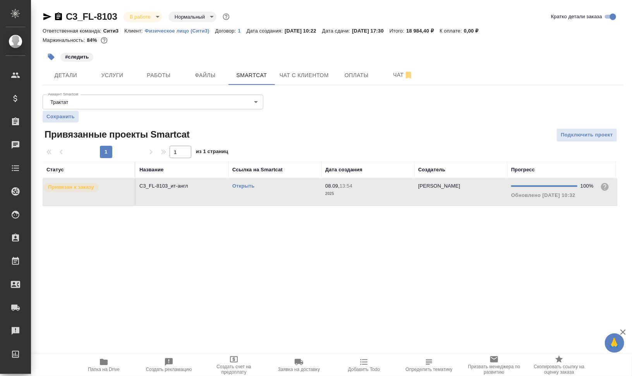
click at [247, 197] on td "Открыть" at bounding box center [275, 191] width 93 height 27
click at [175, 76] on span "Работы" at bounding box center [158, 76] width 37 height 10
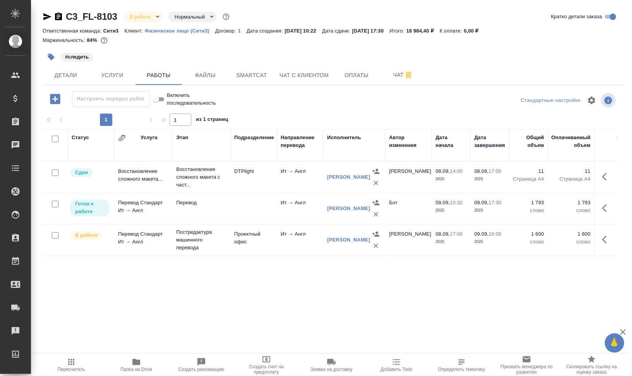
click at [602, 210] on icon "button" at bounding box center [606, 207] width 9 height 9
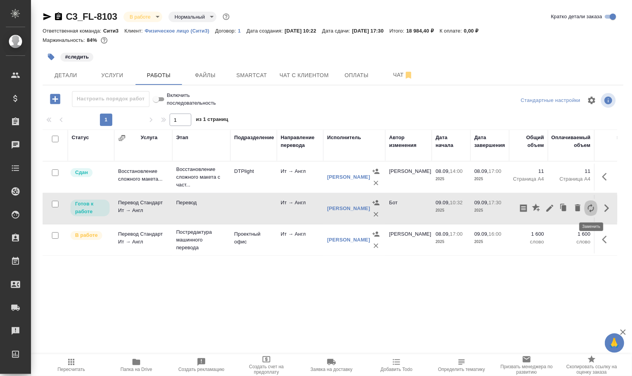
click at [589, 208] on icon "button" at bounding box center [591, 208] width 6 height 9
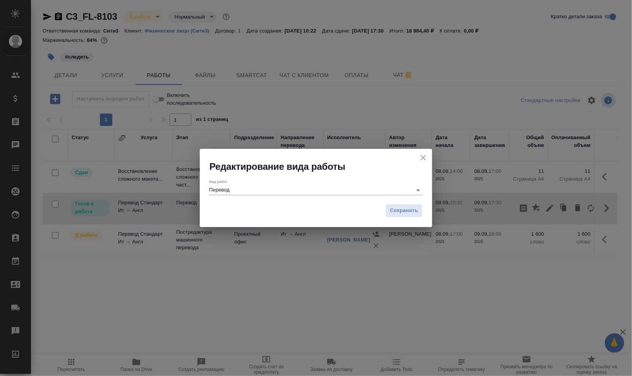
click at [248, 187] on input "Перевод" at bounding box center [308, 189] width 199 height 9
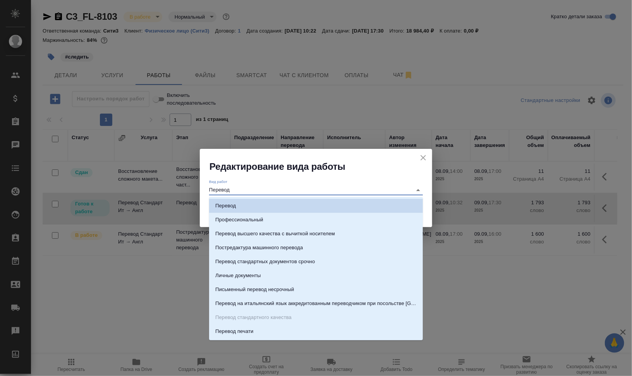
click at [241, 188] on input "Перевод" at bounding box center [308, 189] width 199 height 9
click at [262, 244] on p "Постредактура машинного перевода" at bounding box center [259, 248] width 88 height 8
type input "Постредактура машинного перевода"
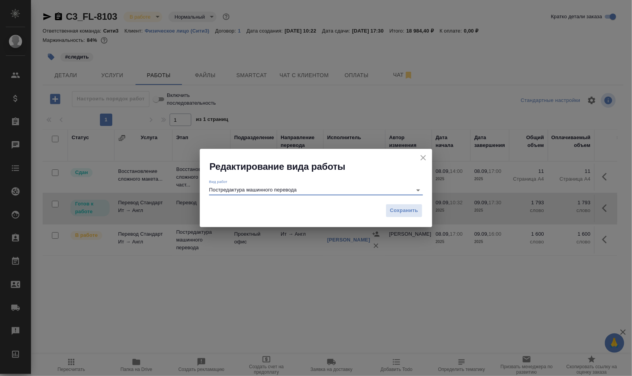
click at [427, 204] on div "Сохранить" at bounding box center [316, 213] width 232 height 27
click at [415, 210] on span "Сохранить" at bounding box center [404, 210] width 28 height 9
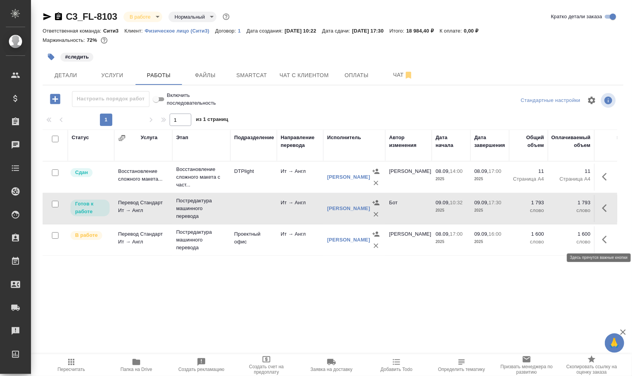
click at [606, 239] on icon "button" at bounding box center [606, 239] width 9 height 9
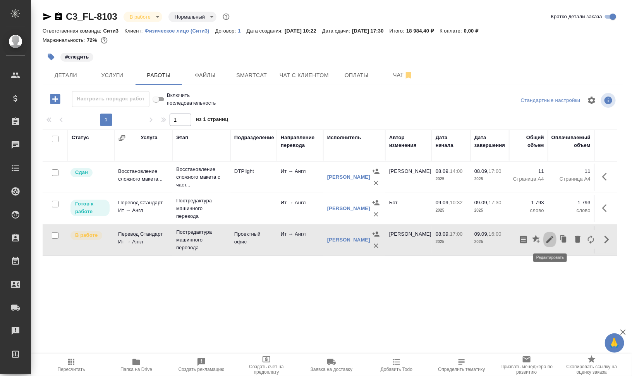
click at [551, 239] on icon "button" at bounding box center [550, 239] width 7 height 7
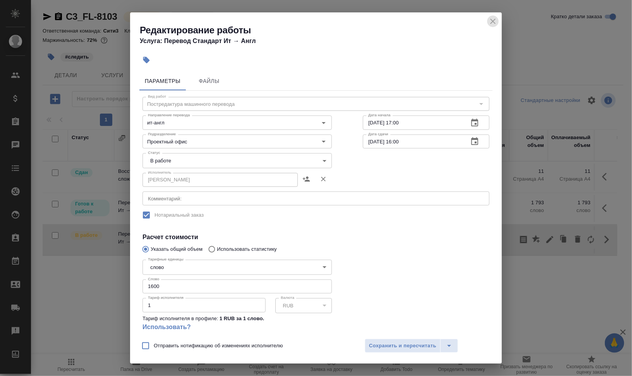
click at [495, 20] on icon "close" at bounding box center [493, 21] width 9 height 9
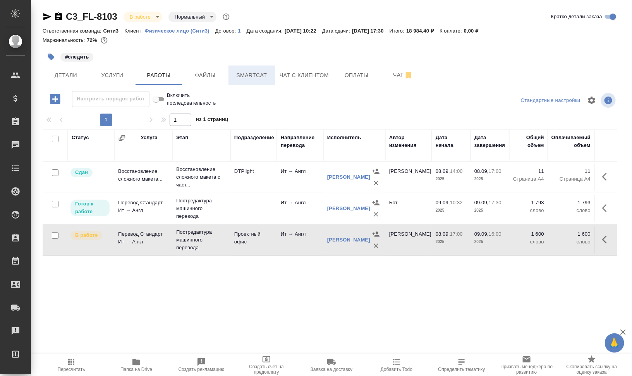
click at [262, 73] on span "Smartcat" at bounding box center [251, 76] width 37 height 10
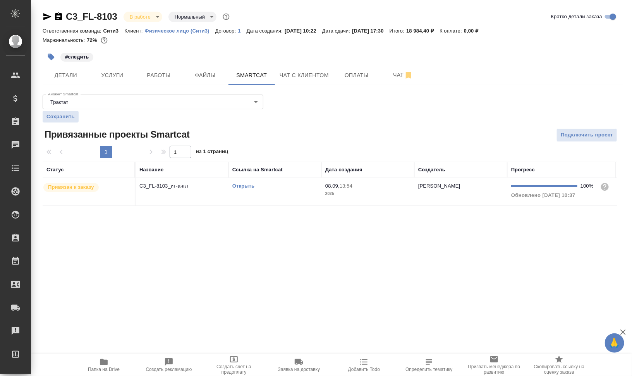
click at [249, 184] on link "Открыть" at bounding box center [243, 186] width 22 height 6
click at [173, 73] on span "Работы" at bounding box center [158, 76] width 37 height 10
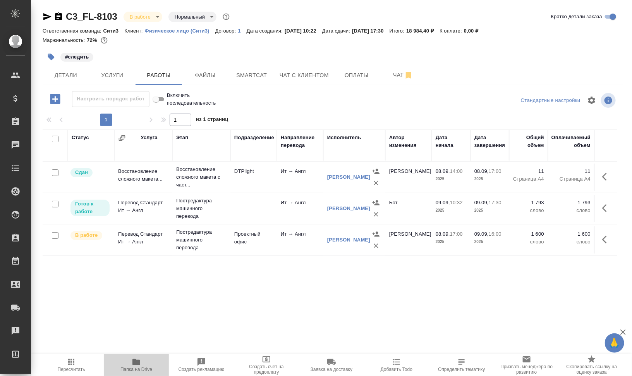
drag, startPoint x: 143, startPoint y: 372, endPoint x: 147, endPoint y: 372, distance: 4.3
click at [143, 372] on span "Папка на Drive" at bounding box center [136, 369] width 32 height 5
click at [608, 238] on icon "button" at bounding box center [606, 239] width 9 height 9
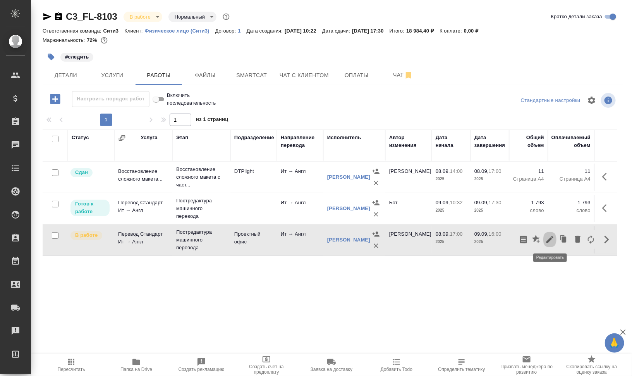
click at [552, 238] on icon "button" at bounding box center [550, 239] width 9 height 9
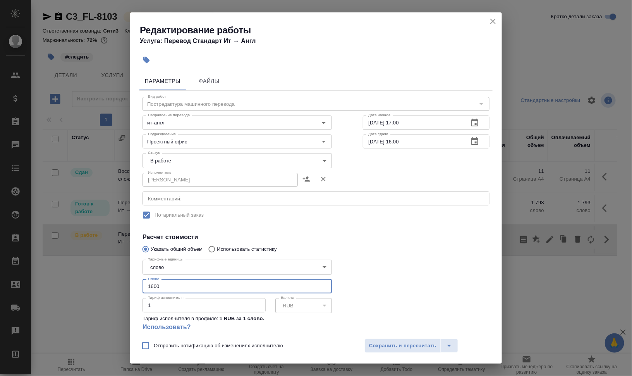
drag, startPoint x: 155, startPoint y: 286, endPoint x: 139, endPoint y: 285, distance: 16.3
click at [149, 285] on input "1600" at bounding box center [237, 286] width 189 height 14
drag, startPoint x: 490, startPoint y: 20, endPoint x: 490, endPoint y: 28, distance: 7.4
click at [491, 20] on icon "close" at bounding box center [493, 21] width 9 height 9
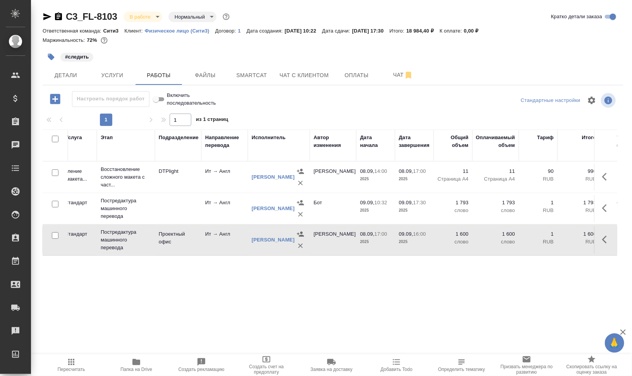
scroll to position [0, 31]
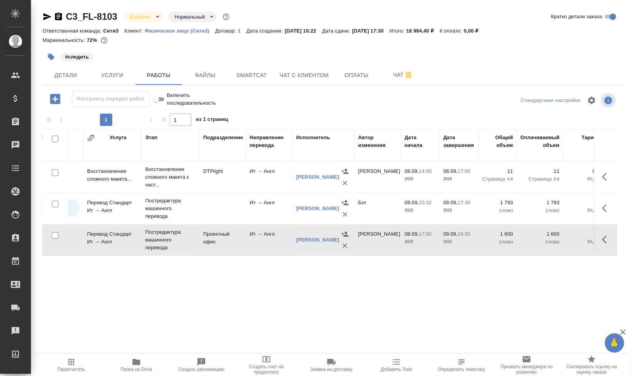
click at [606, 207] on icon "button" at bounding box center [606, 207] width 9 height 9
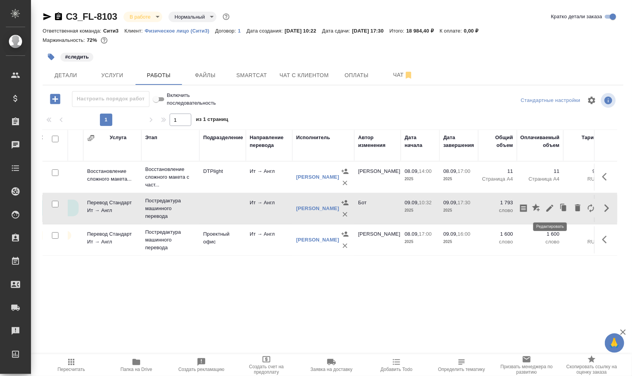
click at [551, 205] on icon "button" at bounding box center [550, 207] width 9 height 9
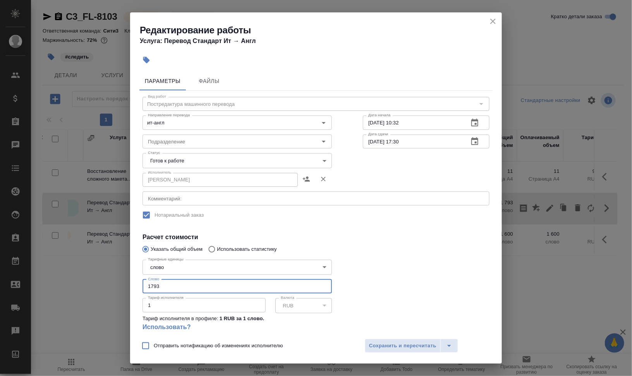
drag, startPoint x: 150, startPoint y: 283, endPoint x: 136, endPoint y: 282, distance: 14.4
click at [137, 282] on div "Параметры Файлы Вид работ Постредактура машинного перевода Вид работ Направлени…" at bounding box center [316, 201] width 372 height 265
click at [162, 284] on input "1793" at bounding box center [237, 286] width 189 height 14
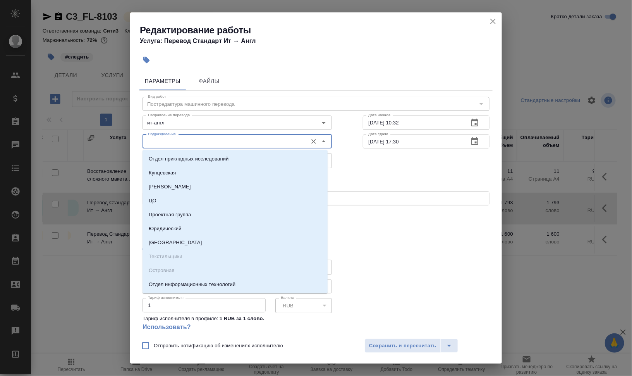
click at [208, 141] on input "Подразделение" at bounding box center [224, 141] width 159 height 9
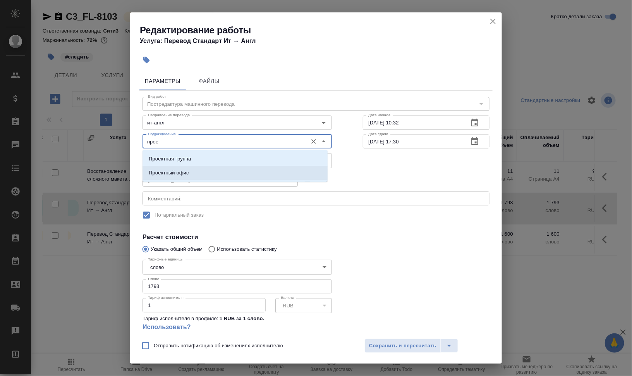
click at [193, 166] on li "Проектный офис" at bounding box center [235, 173] width 185 height 14
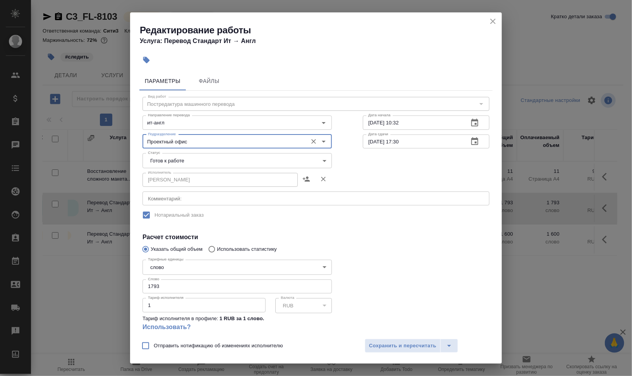
type input "Проектный офис"
click at [236, 158] on body "🙏 .cls-1 fill:#fff; AWATERA Валеев Динар Клиенты Спецификации Заказы 0 Чаты Tod…" at bounding box center [316, 219] width 632 height 438
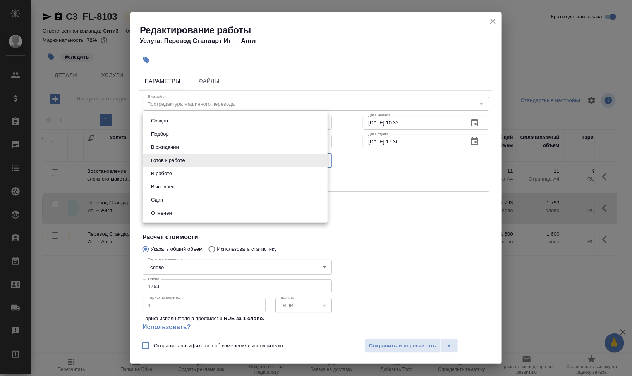
click at [203, 186] on li "Выполнен" at bounding box center [235, 186] width 185 height 13
type input "completed"
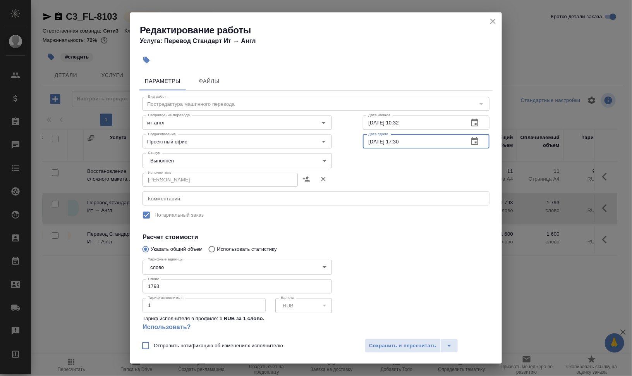
drag, startPoint x: 394, startPoint y: 140, endPoint x: 419, endPoint y: 141, distance: 24.8
click at [418, 141] on input "09.09.2025 17:30" at bounding box center [413, 141] width 100 height 14
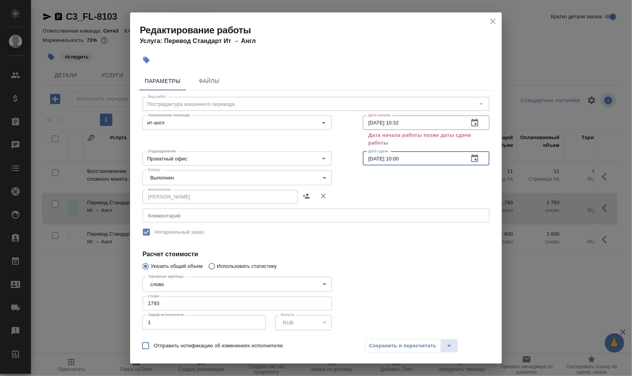
type input "09.09.2025 10:00"
click at [367, 120] on input "09.09.2025 10:32" at bounding box center [413, 122] width 100 height 14
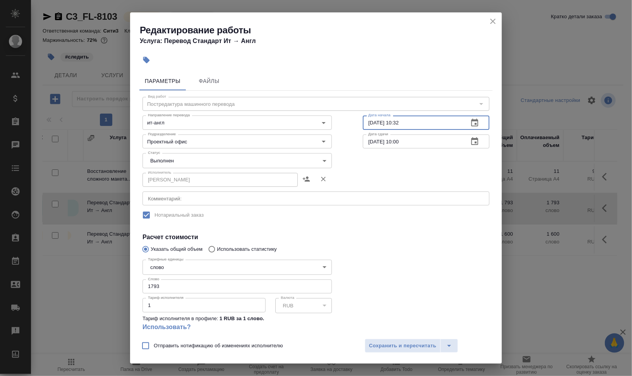
type input "08.09.2025 10:32"
click at [414, 163] on div "Исполнитель Барагоне Луизелла Исполнитель" at bounding box center [316, 179] width 378 height 50
click at [389, 348] on span "Сохранить и пересчитать" at bounding box center [402, 345] width 67 height 9
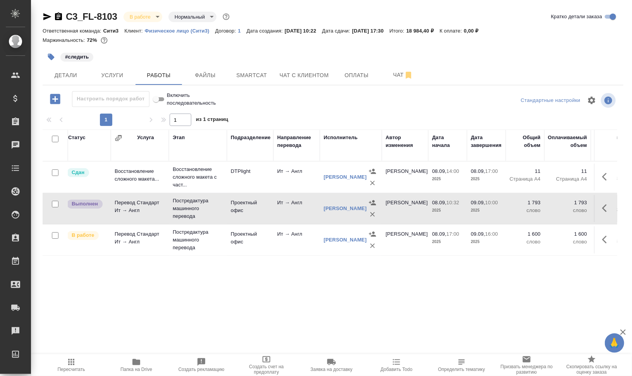
scroll to position [0, 0]
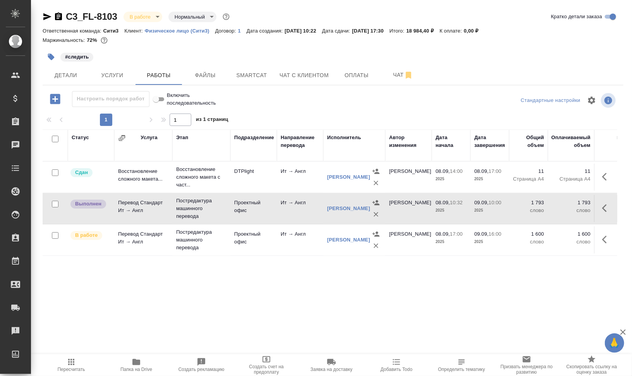
click at [376, 243] on icon "button" at bounding box center [376, 246] width 8 height 8
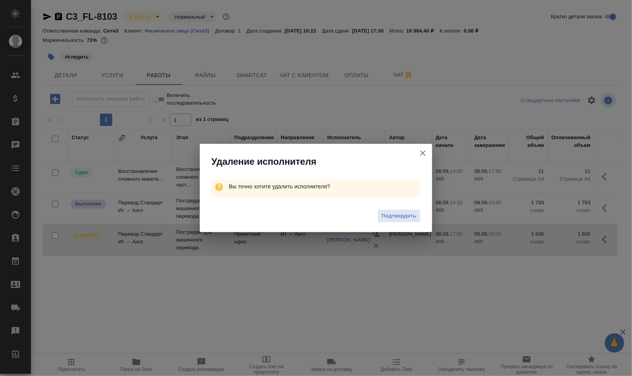
click at [388, 215] on span "Подтвердить" at bounding box center [399, 216] width 34 height 9
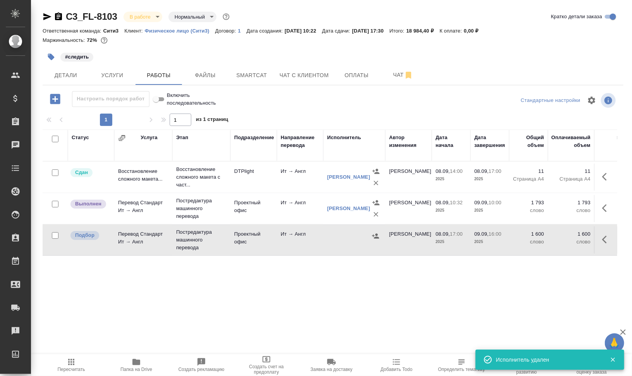
click at [83, 366] on span "Пересчитать" at bounding box center [71, 364] width 56 height 15
click at [606, 238] on icon "button" at bounding box center [606, 239] width 9 height 9
click at [580, 238] on icon "button" at bounding box center [577, 238] width 9 height 9
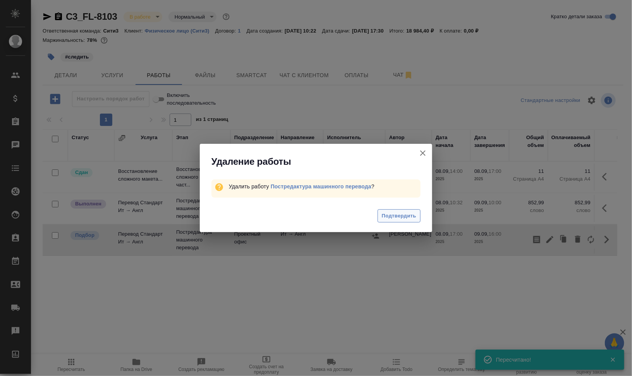
click at [415, 217] on span "Подтвердить" at bounding box center [399, 216] width 34 height 9
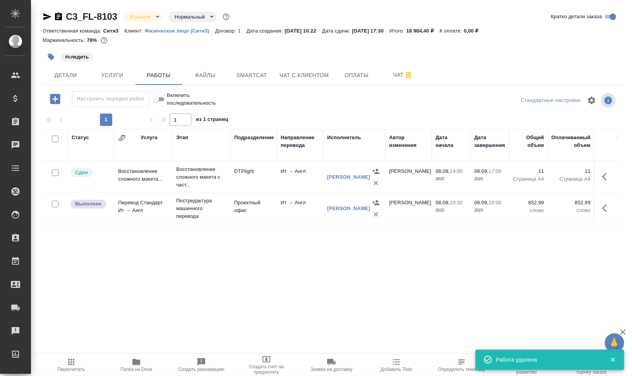
click at [606, 209] on icon "button" at bounding box center [604, 208] width 5 height 8
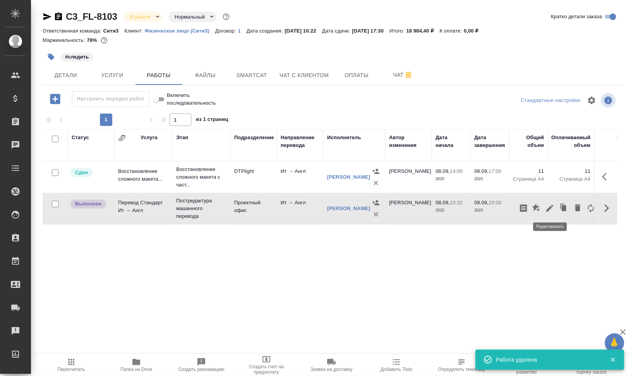
click at [551, 207] on icon "button" at bounding box center [550, 208] width 7 height 7
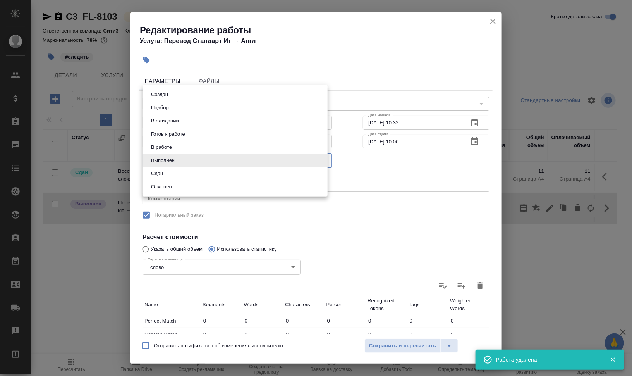
click at [223, 163] on body "🙏 .cls-1 fill:#fff; AWATERA Валеев Динар Клиенты Спецификации Заказы 0 Чаты Tod…" at bounding box center [316, 219] width 632 height 438
click at [196, 172] on li "Сдан" at bounding box center [235, 173] width 185 height 13
type input "closed"
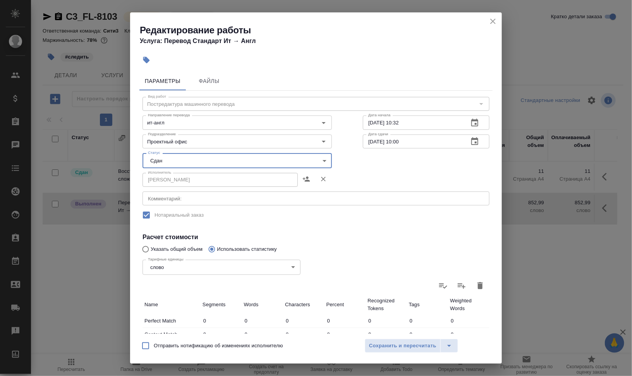
click at [408, 353] on div "Отправить нотификацию об изменениях исполнителю Сохранить и пересчитать" at bounding box center [316, 349] width 372 height 30
click at [415, 347] on span "Сохранить и пересчитать" at bounding box center [402, 345] width 67 height 9
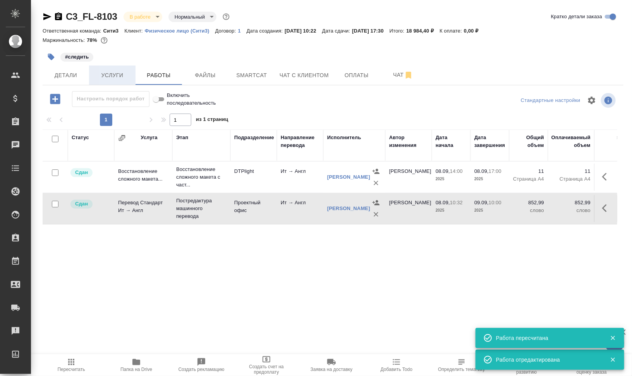
click at [108, 71] on span "Услуги" at bounding box center [112, 76] width 37 height 10
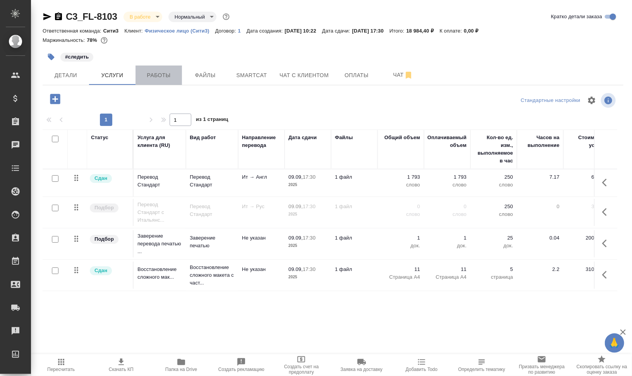
click at [166, 68] on button "Работы" at bounding box center [159, 74] width 46 height 19
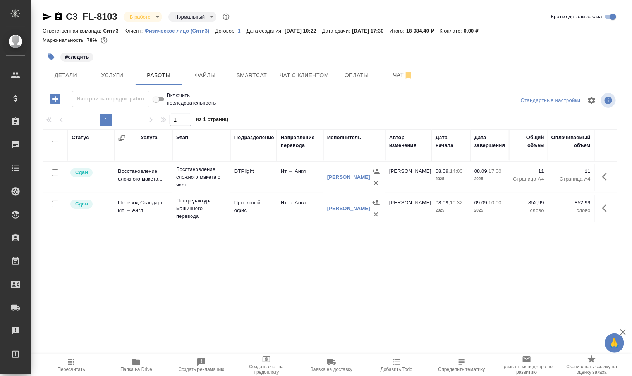
click at [54, 98] on icon "button" at bounding box center [55, 99] width 14 height 14
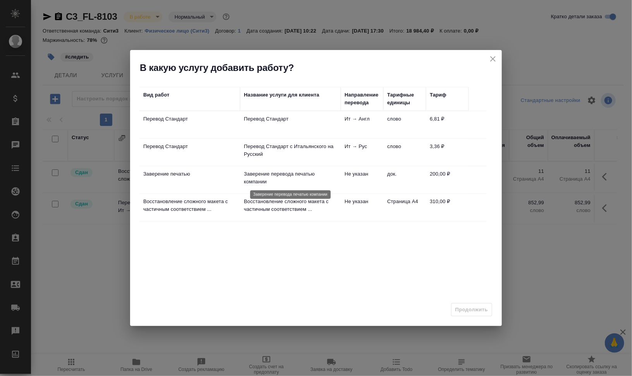
click at [303, 170] on p "Заверение перевода печатью компании" at bounding box center [290, 177] width 93 height 15
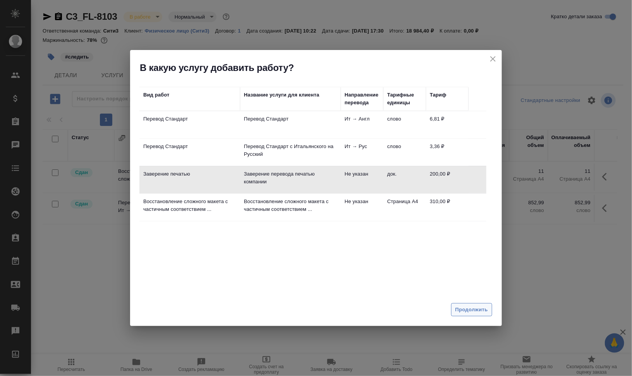
click at [476, 304] on button "Продолжить" at bounding box center [471, 310] width 41 height 14
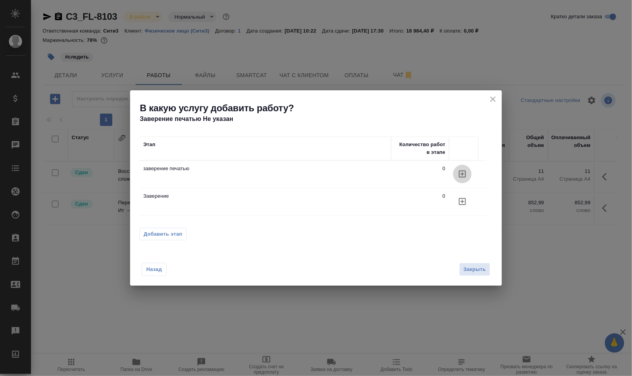
click at [465, 172] on icon "button" at bounding box center [462, 173] width 9 height 9
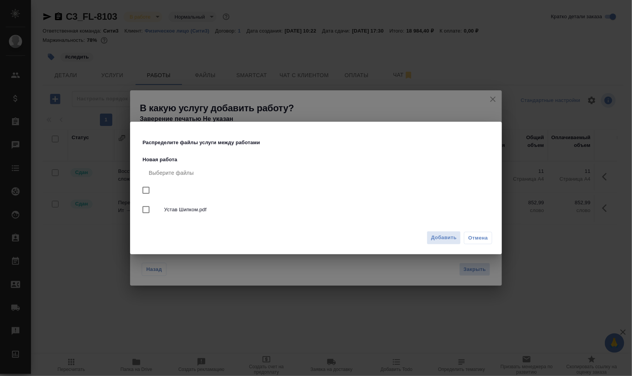
click at [446, 239] on span "Добавить" at bounding box center [444, 237] width 26 height 9
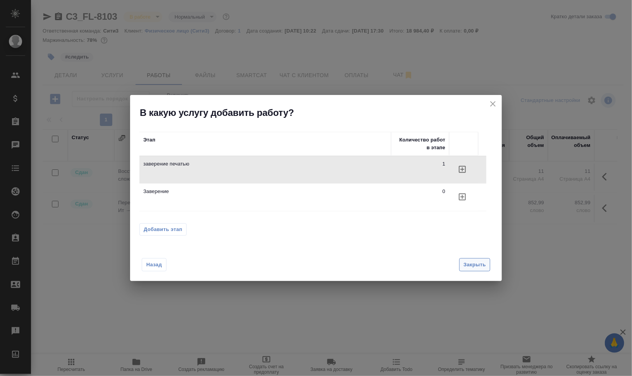
click at [471, 267] on span "Закрыть" at bounding box center [475, 264] width 22 height 9
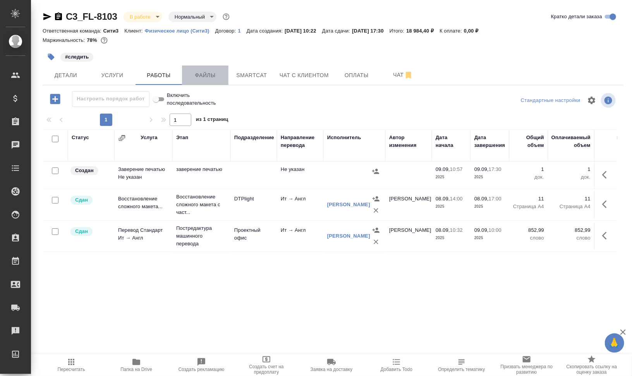
click at [202, 73] on span "Файлы" at bounding box center [205, 76] width 37 height 10
click at [160, 72] on span "Работы" at bounding box center [158, 76] width 37 height 10
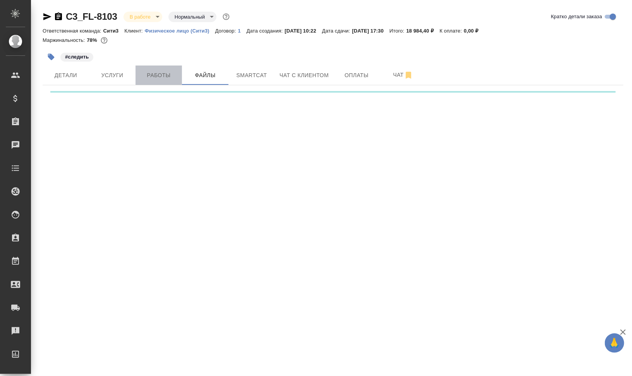
click at [160, 71] on span "Работы" at bounding box center [158, 76] width 37 height 10
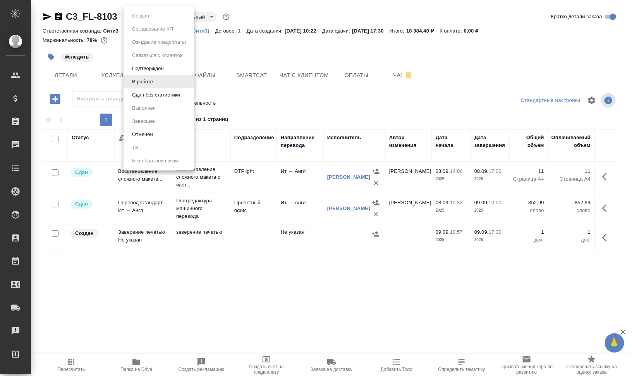
click at [150, 19] on body "🙏 .cls-1 fill:#fff; AWATERA Валеев Динар Клиенты Спецификации Заказы 0 Чаты Tod…" at bounding box center [316, 219] width 632 height 438
click at [161, 91] on button "Сдан без статистики" at bounding box center [156, 95] width 53 height 9
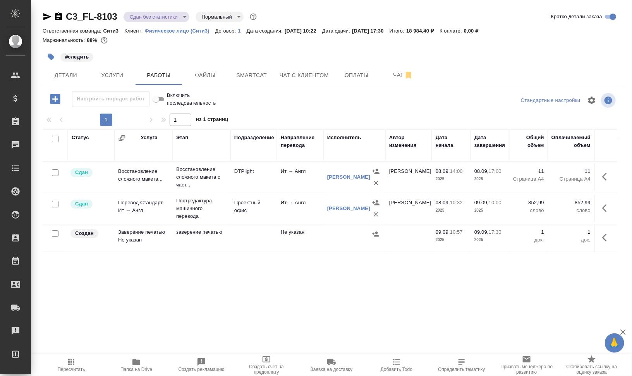
click at [129, 373] on button "Папка на Drive" at bounding box center [136, 365] width 65 height 22
click at [158, 14] on body "🙏 .cls-1 fill:#fff; AWATERA Валеев Динар Клиенты Спецификации Заказы 0 Чаты Tod…" at bounding box center [316, 219] width 632 height 438
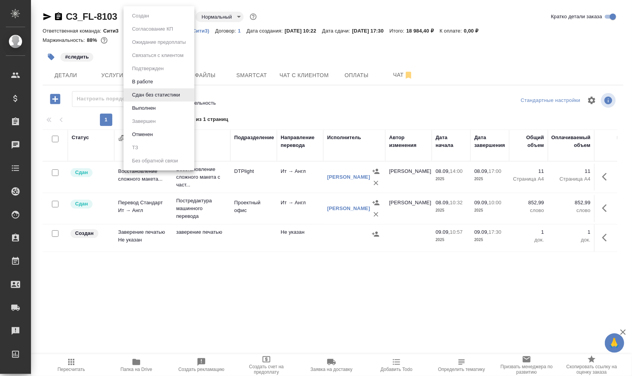
click at [155, 104] on button "Выполнен" at bounding box center [144, 108] width 28 height 9
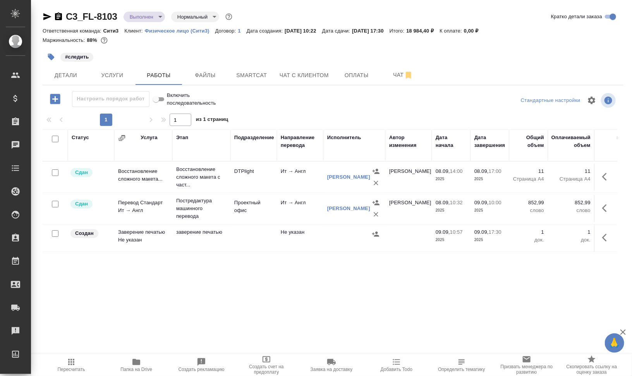
click at [50, 58] on icon "button" at bounding box center [51, 57] width 7 height 7
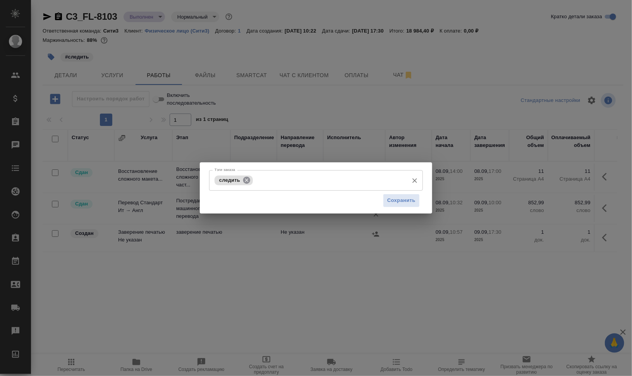
click at [246, 180] on icon at bounding box center [247, 180] width 9 height 9
click at [387, 199] on button "Сохранить" at bounding box center [401, 201] width 37 height 14
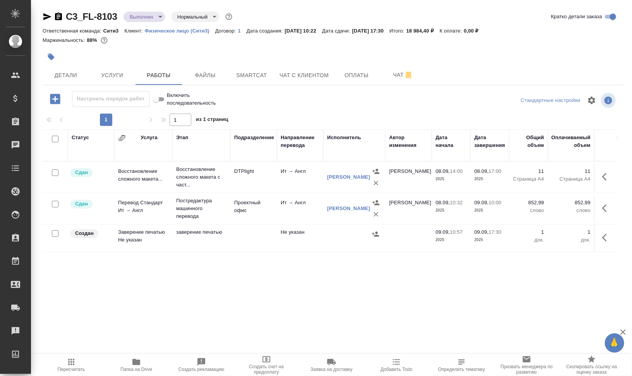
click at [132, 370] on span "Папка на Drive" at bounding box center [136, 369] width 32 height 5
click at [59, 76] on span "Детали" at bounding box center [65, 76] width 37 height 10
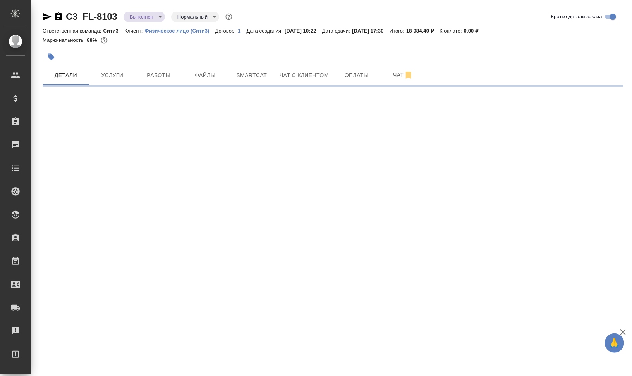
select select "RU"
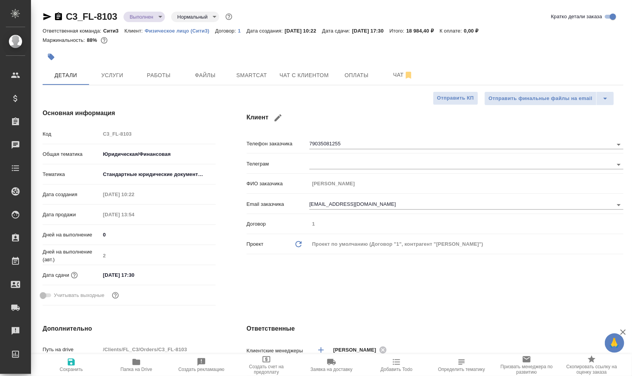
type textarea "x"
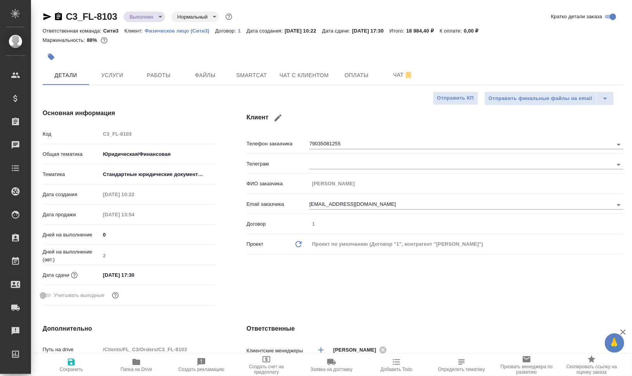
type textarea "x"
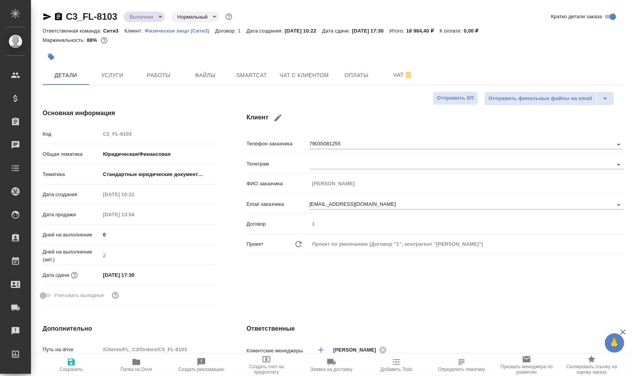
type textarea "x"
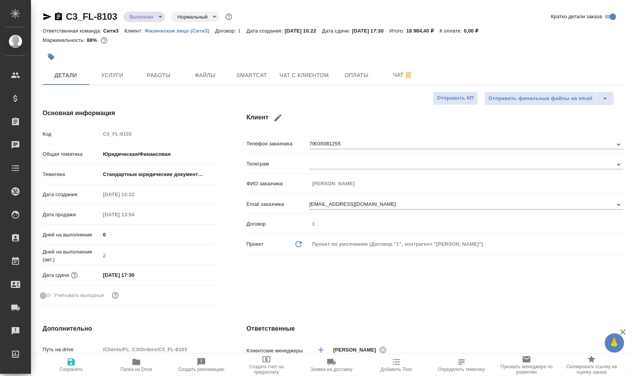
type textarea "x"
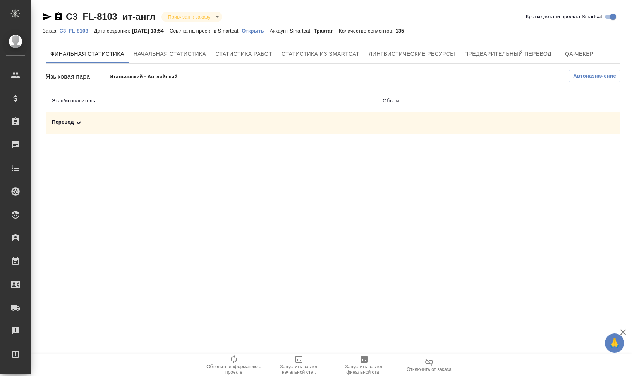
click at [109, 122] on div "Перевод" at bounding box center [211, 122] width 318 height 9
click at [603, 75] on span "Автоназначение" at bounding box center [594, 76] width 43 height 8
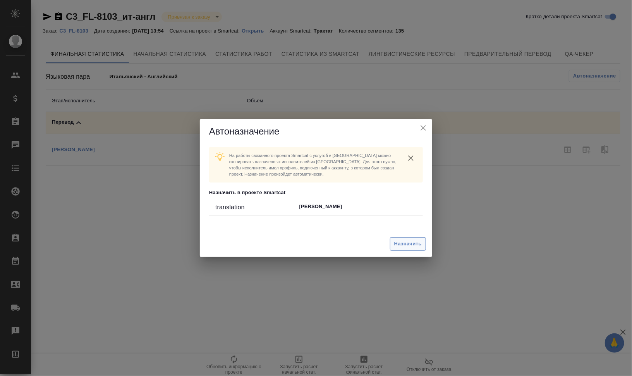
click at [416, 246] on span "Назначить" at bounding box center [408, 243] width 28 height 9
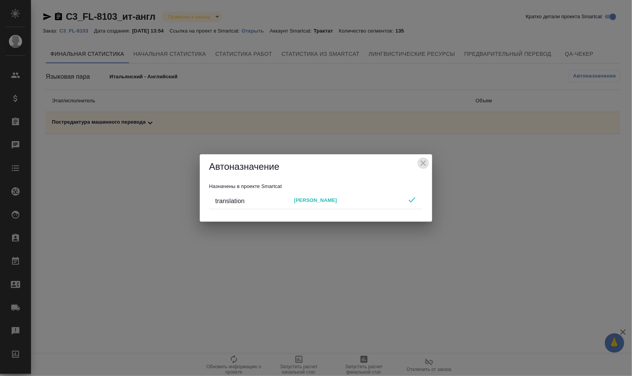
click at [424, 161] on icon "close" at bounding box center [423, 162] width 9 height 9
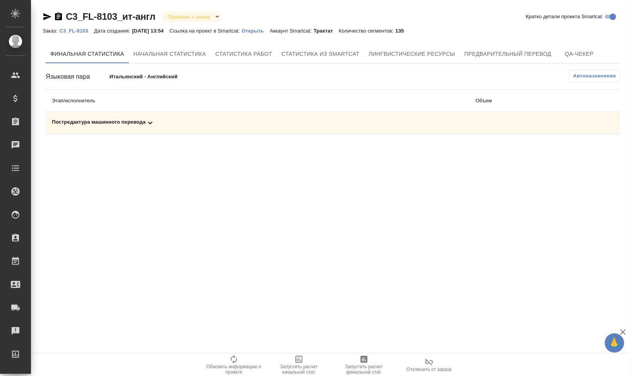
click at [162, 118] on div "Постредактура машинного перевода" at bounding box center [257, 122] width 411 height 9
click at [589, 76] on span "Автоназначение" at bounding box center [594, 76] width 43 height 8
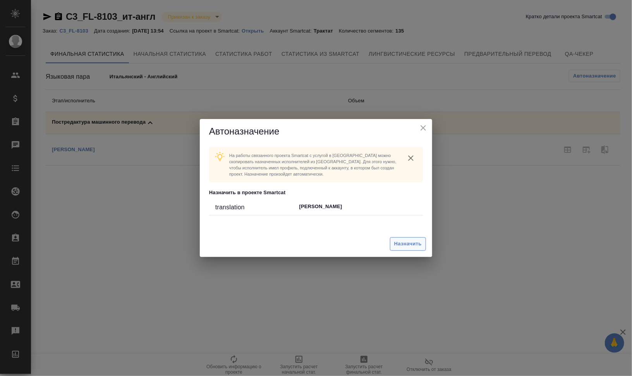
click at [397, 246] on span "Назначить" at bounding box center [408, 243] width 28 height 9
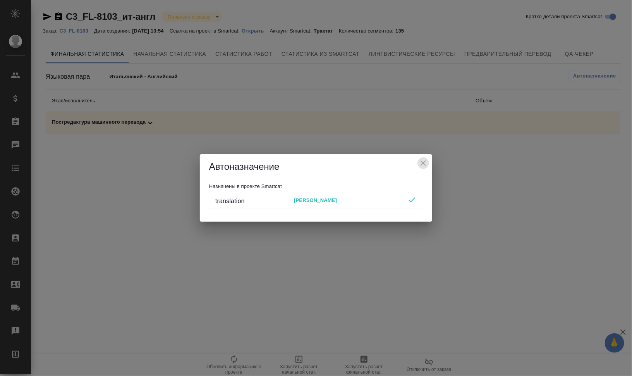
click at [420, 160] on icon "close" at bounding box center [423, 162] width 9 height 9
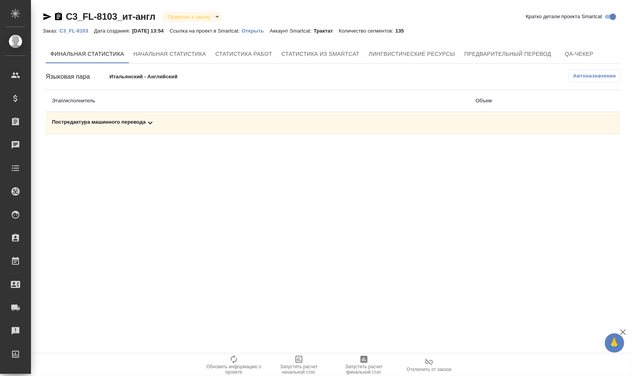
click at [87, 115] on td "Постредактура машинного перевода" at bounding box center [258, 123] width 424 height 22
click at [94, 122] on div "Постредактура машинного перевода" at bounding box center [257, 122] width 411 height 9
click at [369, 359] on span "Запустить расчет финальной стат." at bounding box center [364, 365] width 56 height 20
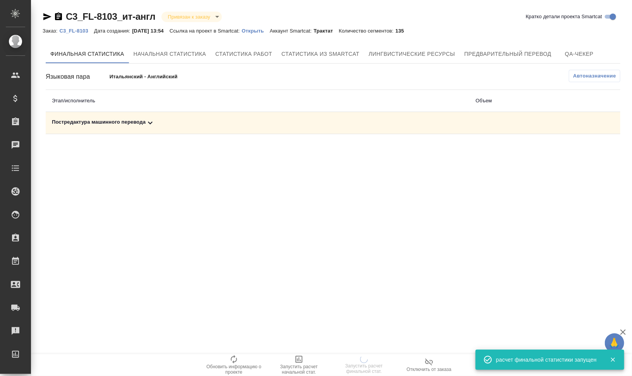
click at [128, 123] on div "Постредактура машинного перевода" at bounding box center [257, 122] width 411 height 9
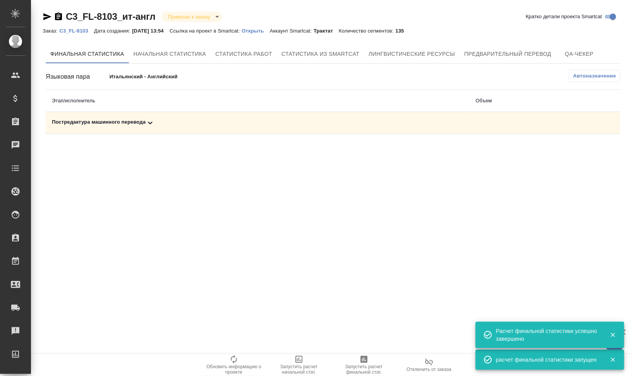
click at [120, 124] on div "Постредактура машинного перевода" at bounding box center [257, 122] width 411 height 9
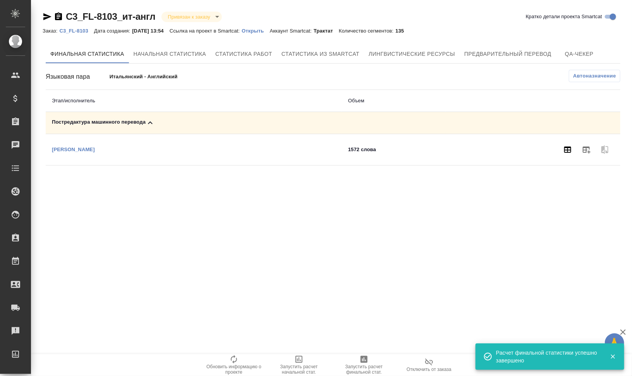
click at [567, 151] on icon "button" at bounding box center [568, 149] width 7 height 6
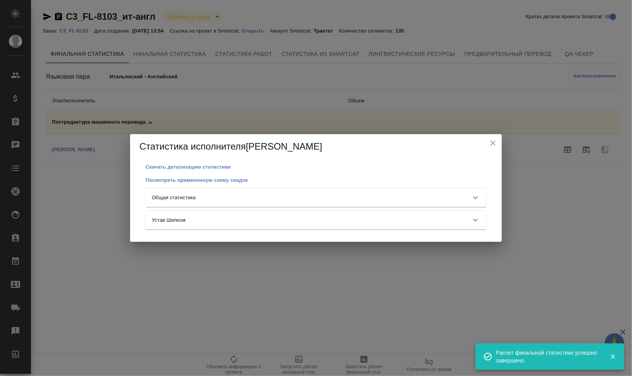
click at [320, 193] on div "Общая статистика" at bounding box center [316, 197] width 341 height 19
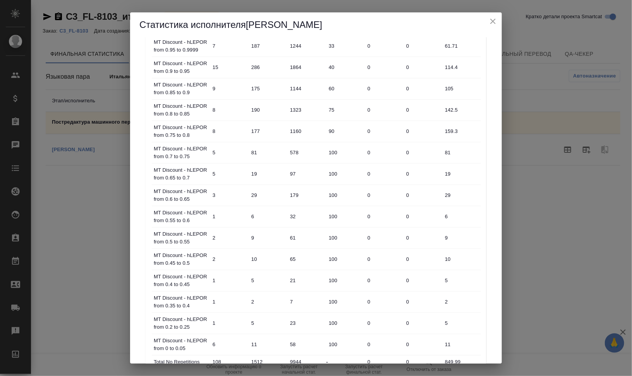
scroll to position [303, 0]
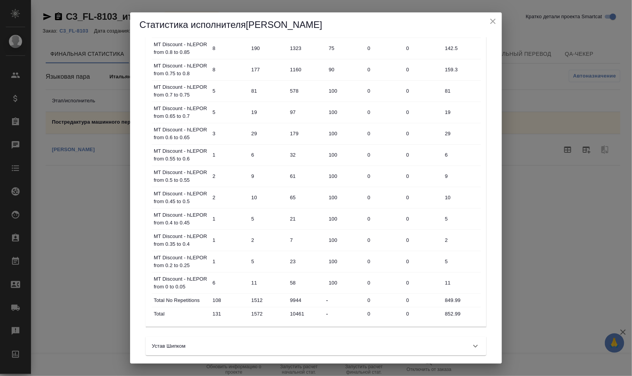
click at [489, 21] on icon "close" at bounding box center [493, 21] width 9 height 9
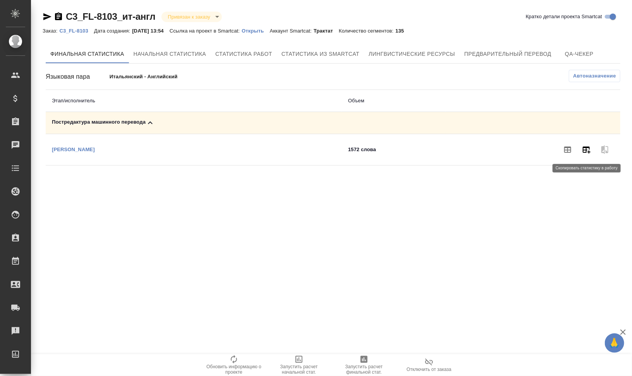
click at [591, 152] on icon "button" at bounding box center [586, 149] width 9 height 9
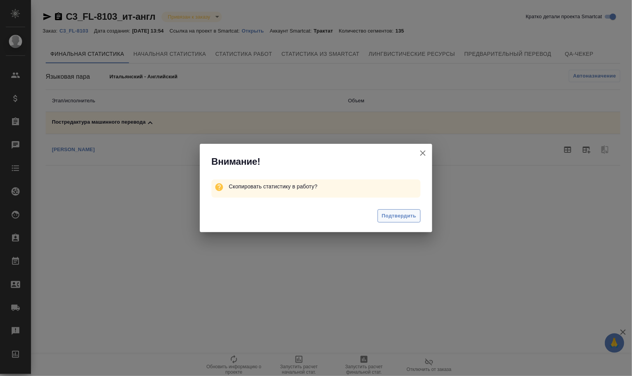
click at [418, 215] on button "Подтвердить" at bounding box center [399, 216] width 43 height 14
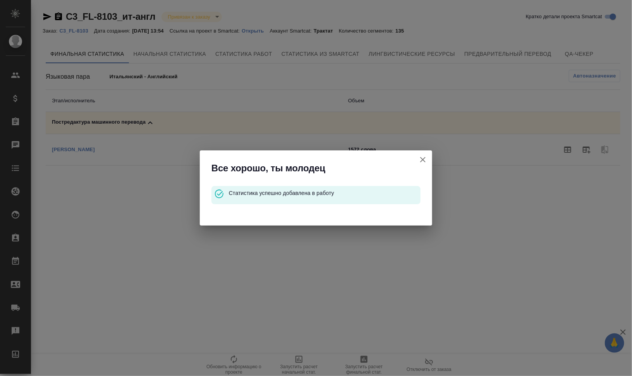
click at [425, 159] on icon "button" at bounding box center [422, 159] width 9 height 9
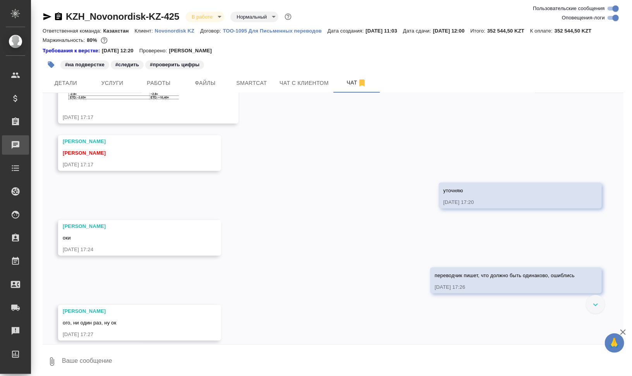
scroll to position [7946, 0]
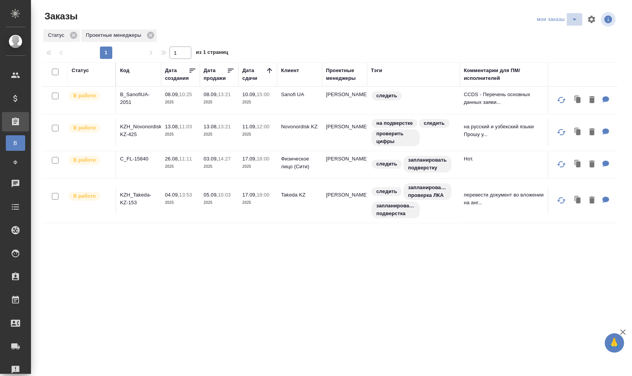
click at [579, 21] on icon "split button" at bounding box center [574, 19] width 9 height 9
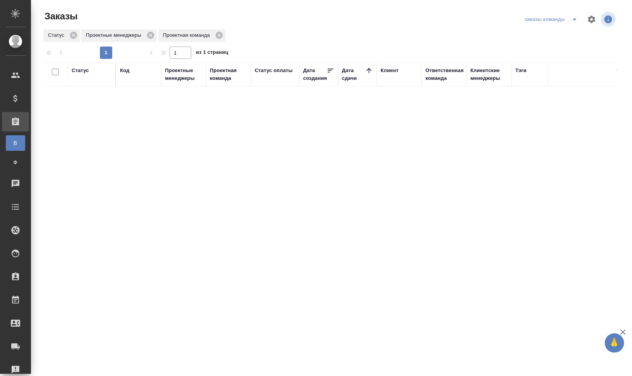
click at [179, 77] on div "Проектные менеджеры" at bounding box center [183, 74] width 37 height 15
click at [88, 99] on icon at bounding box center [88, 99] width 3 height 3
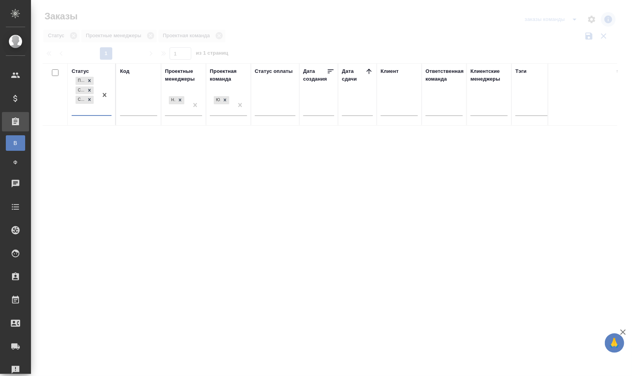
click at [91, 110] on div "Подтвержден Создан Согласование КП" at bounding box center [85, 95] width 26 height 40
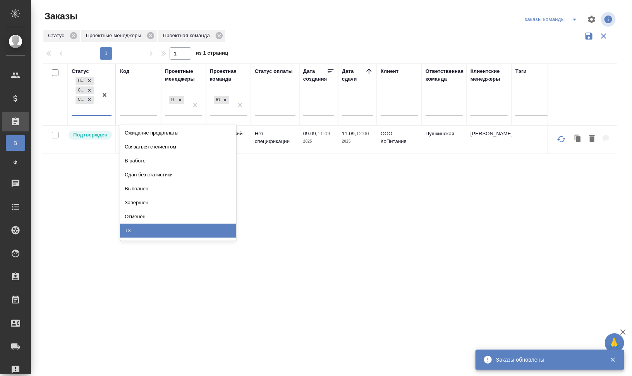
click at [158, 227] on div "ТЗ" at bounding box center [178, 231] width 116 height 14
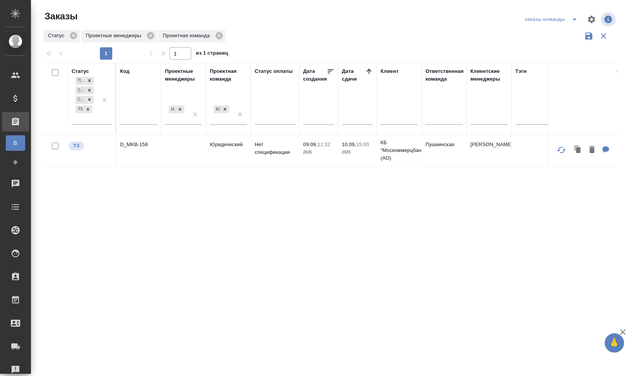
click at [126, 70] on div "Код" at bounding box center [124, 71] width 9 height 8
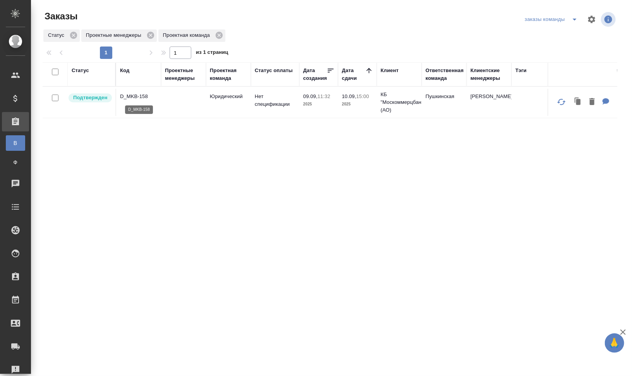
click at [129, 95] on p "D_MKB-158" at bounding box center [138, 97] width 37 height 8
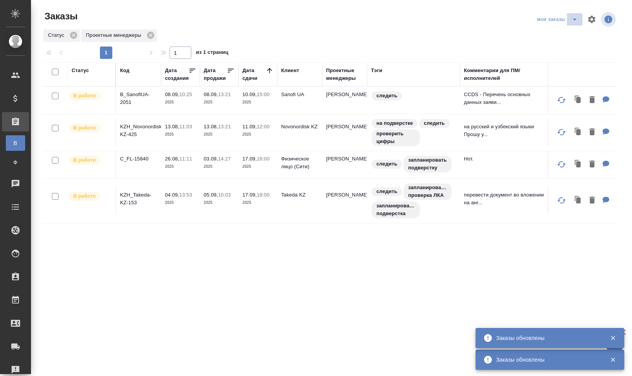
click at [577, 21] on icon "split button" at bounding box center [574, 19] width 9 height 9
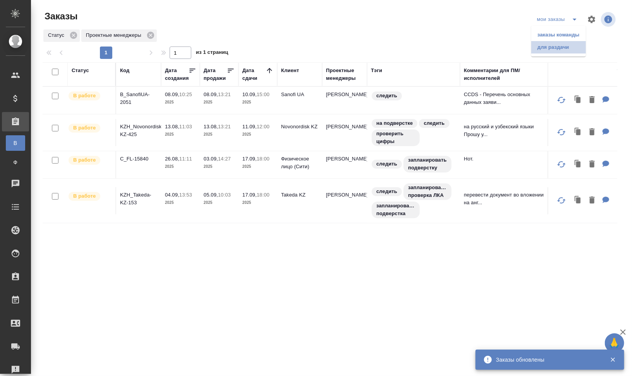
click at [570, 43] on li "для раздачи" at bounding box center [559, 47] width 55 height 12
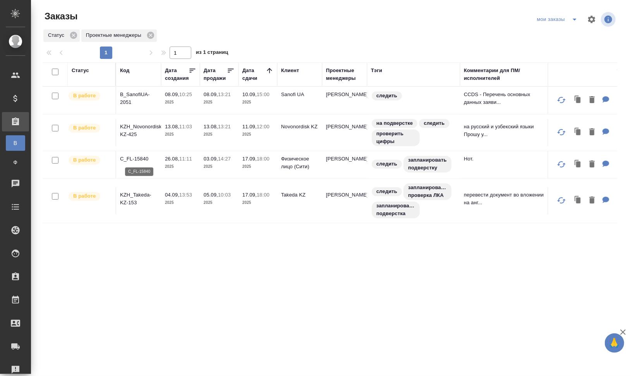
click at [141, 158] on p "C_FL-15840" at bounding box center [138, 159] width 37 height 8
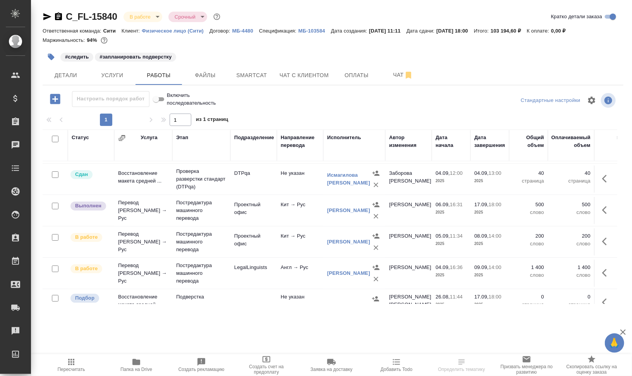
scroll to position [48, 0]
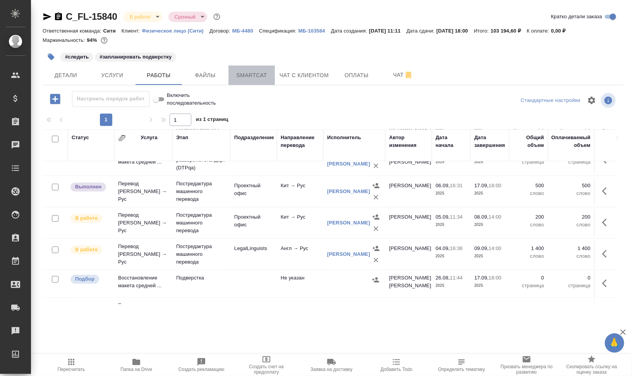
click at [251, 70] on button "Smartcat" at bounding box center [252, 74] width 46 height 19
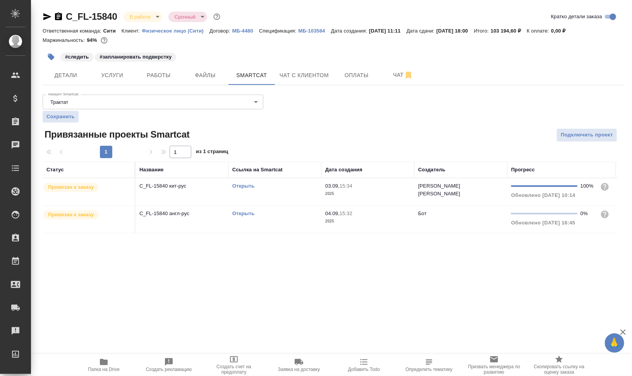
click at [244, 186] on link "Открыть" at bounding box center [243, 186] width 22 height 6
click at [110, 364] on span "Папка на Drive" at bounding box center [104, 364] width 56 height 15
click at [166, 76] on span "Работы" at bounding box center [158, 76] width 37 height 10
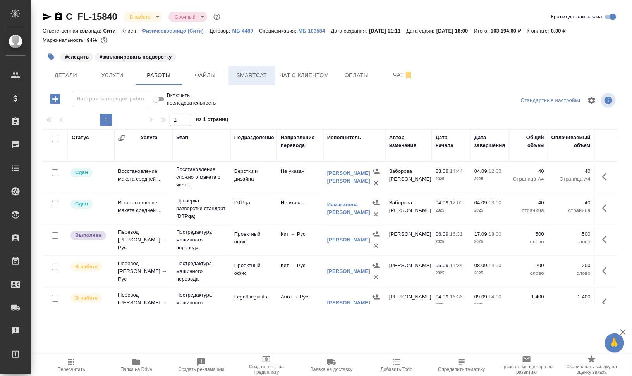
click at [263, 78] on span "Smartcat" at bounding box center [251, 76] width 37 height 10
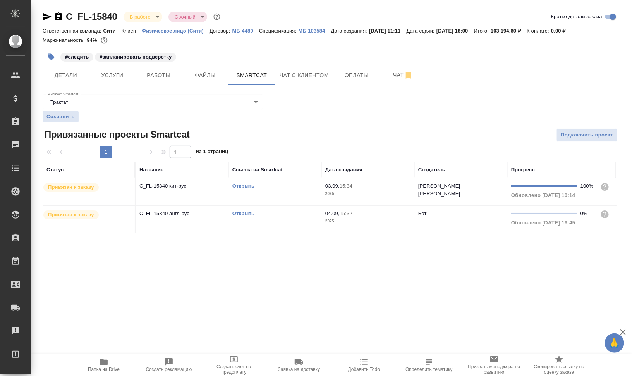
click at [252, 194] on td "Открыть" at bounding box center [275, 191] width 93 height 27
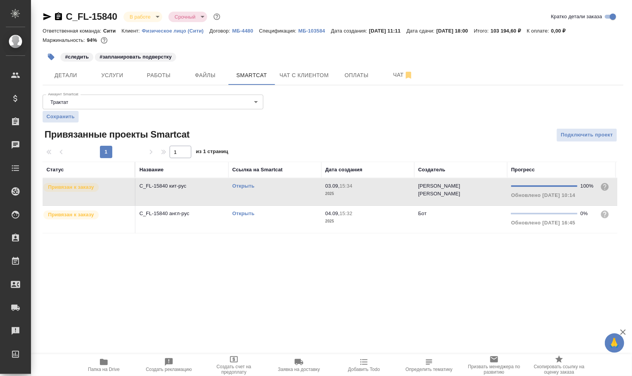
click at [252, 194] on td "Открыть" at bounding box center [275, 191] width 93 height 27
click at [151, 71] on span "Работы" at bounding box center [158, 76] width 37 height 10
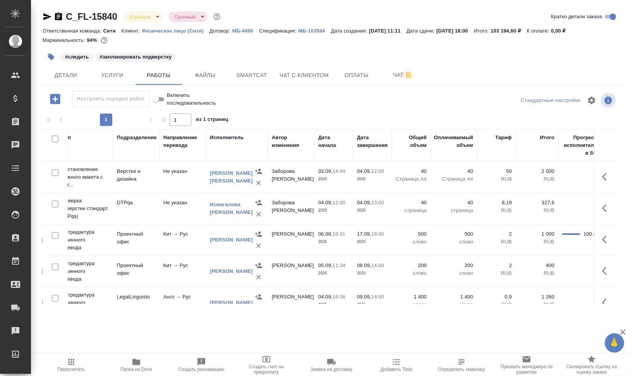
scroll to position [0, 122]
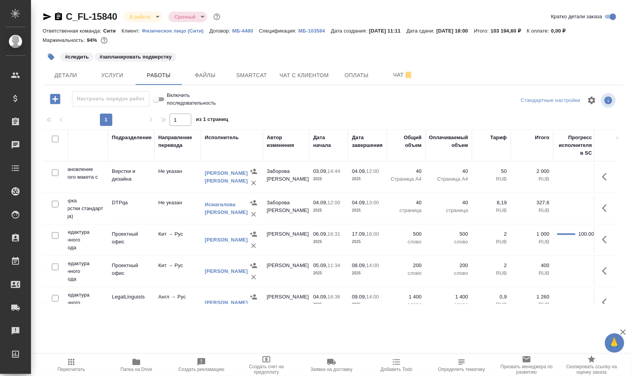
click at [68, 372] on span "Пересчитать" at bounding box center [72, 369] width 28 height 5
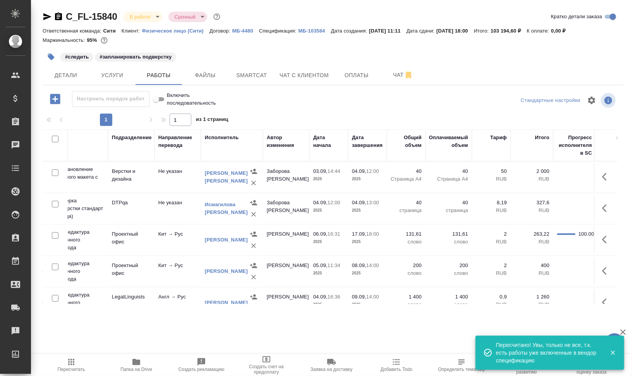
click at [254, 275] on icon "button" at bounding box center [253, 277] width 5 height 5
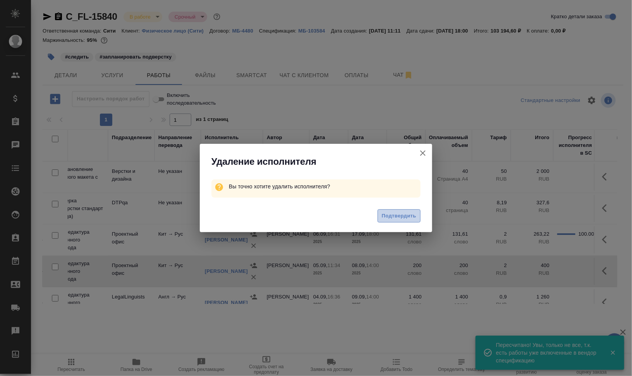
click at [381, 217] on button "Подтвердить" at bounding box center [399, 216] width 43 height 14
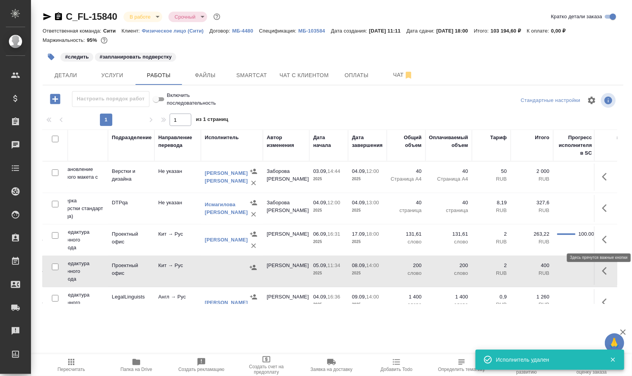
click at [602, 238] on icon "button" at bounding box center [604, 240] width 5 height 8
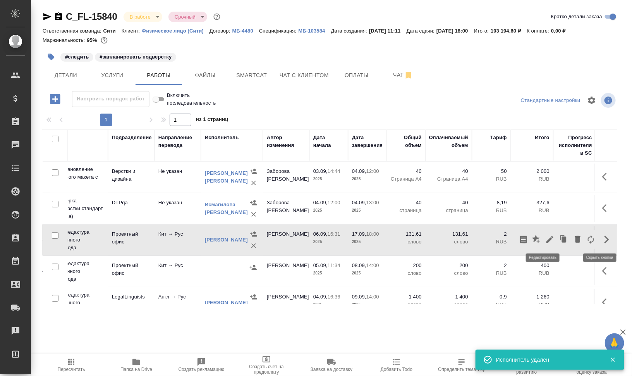
click at [546, 236] on icon "button" at bounding box center [550, 239] width 9 height 9
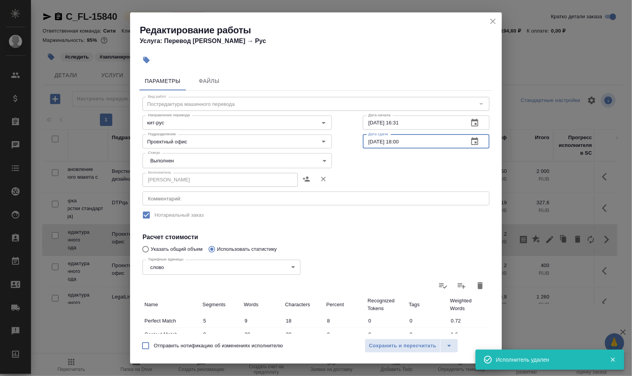
drag, startPoint x: 369, startPoint y: 139, endPoint x: 356, endPoint y: 141, distance: 13.6
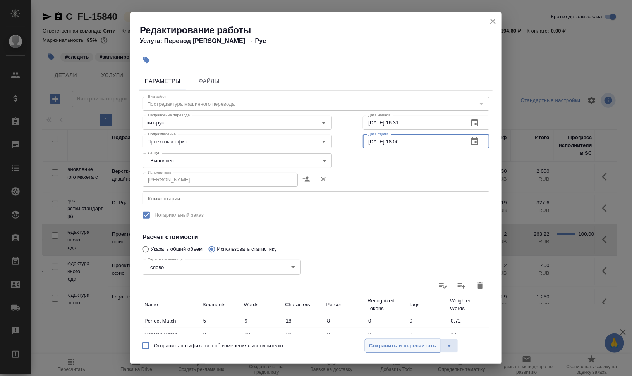
type input "[DATE] 18:00"
click at [421, 344] on span "Сохранить и пересчитать" at bounding box center [402, 345] width 67 height 9
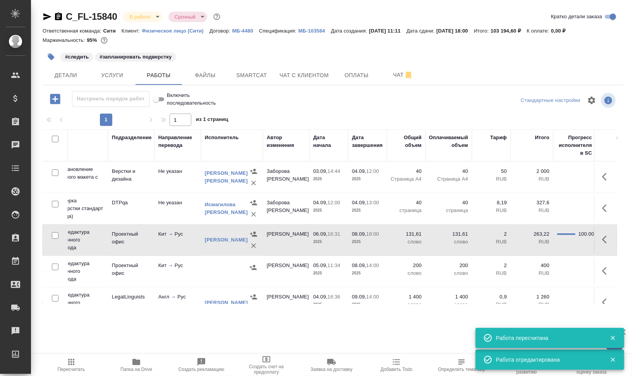
scroll to position [0, 0]
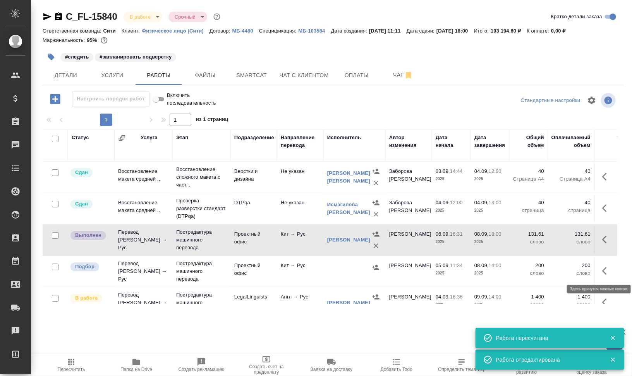
click at [602, 268] on icon "button" at bounding box center [606, 270] width 9 height 9
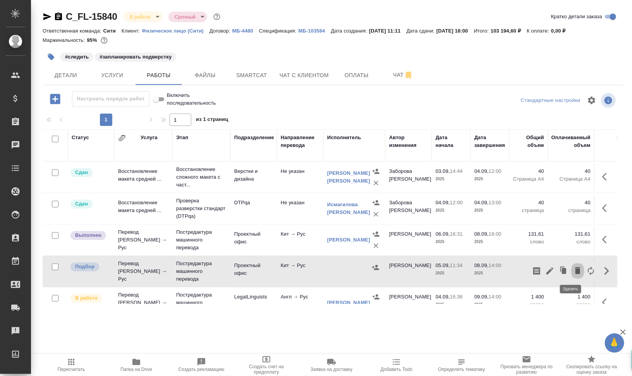
click at [575, 270] on icon "button" at bounding box center [577, 270] width 5 height 7
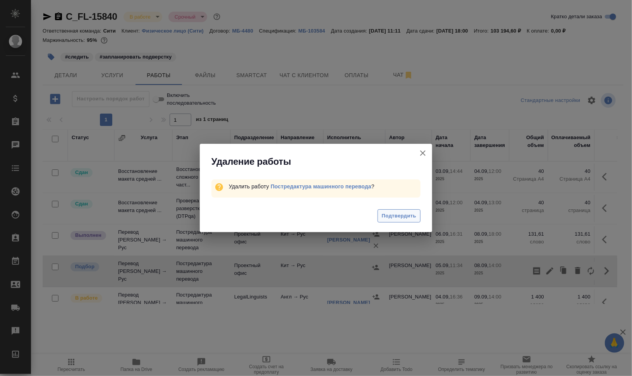
click at [393, 218] on span "Подтвердить" at bounding box center [399, 216] width 34 height 9
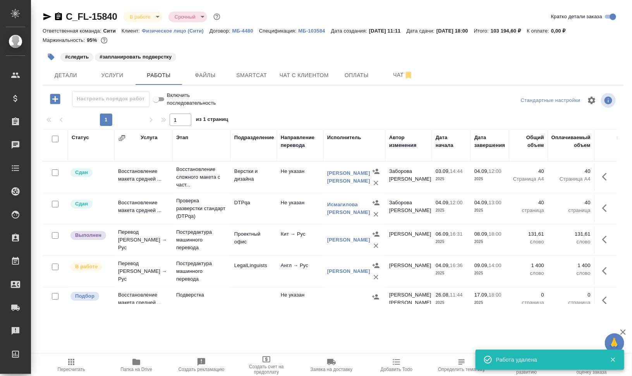
click at [297, 243] on td "Кит → Рус" at bounding box center [300, 239] width 46 height 27
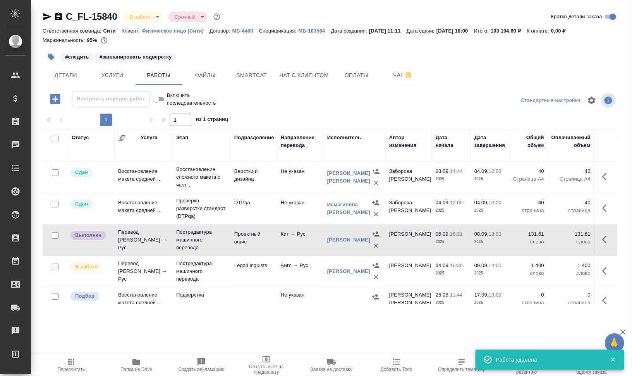
click at [297, 243] on td "Кит → Рус" at bounding box center [300, 239] width 46 height 27
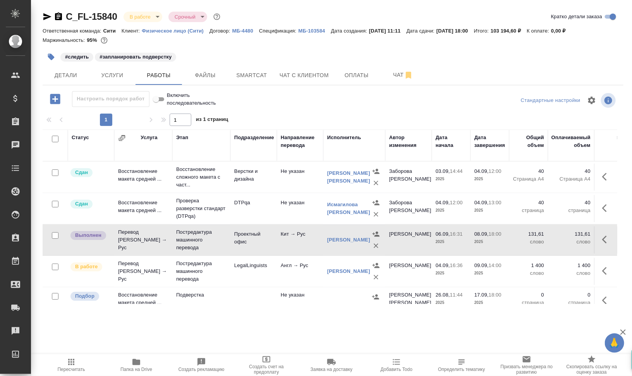
scroll to position [48, 0]
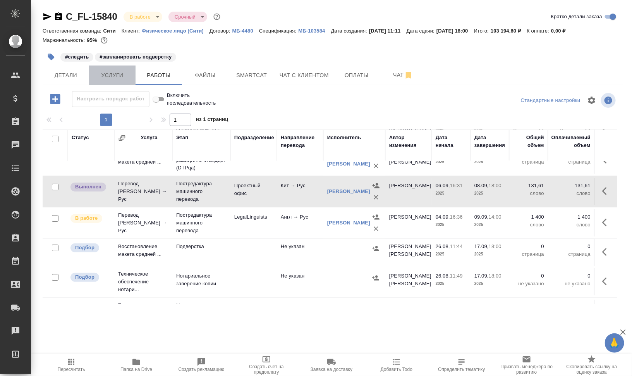
click at [115, 76] on span "Услуги" at bounding box center [112, 76] width 37 height 10
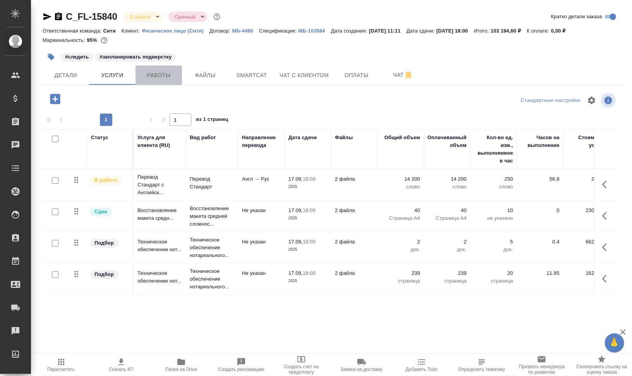
click at [159, 77] on span "Работы" at bounding box center [158, 76] width 37 height 10
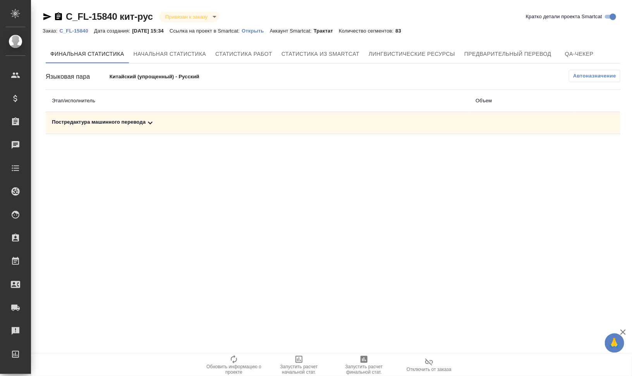
click at [84, 121] on div "Постредактура машинного перевода" at bounding box center [257, 122] width 411 height 9
click at [570, 151] on icon "button" at bounding box center [567, 149] width 9 height 9
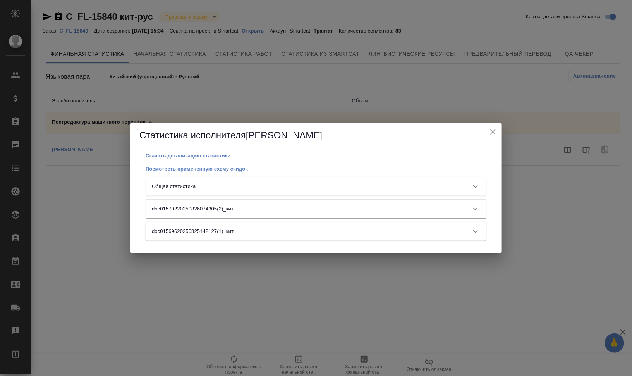
click at [352, 180] on div "Общая статистика" at bounding box center [316, 186] width 341 height 19
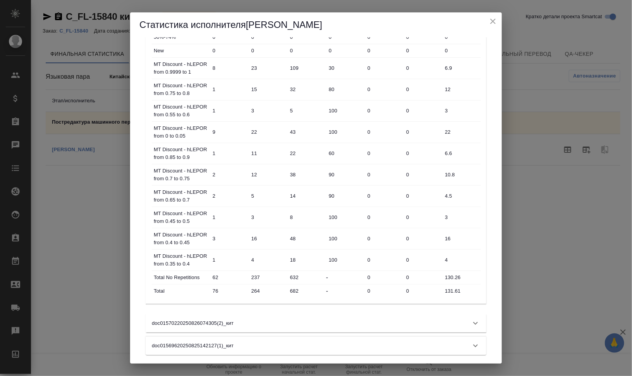
scroll to position [198, 0]
click at [496, 25] on icon "close" at bounding box center [493, 21] width 9 height 9
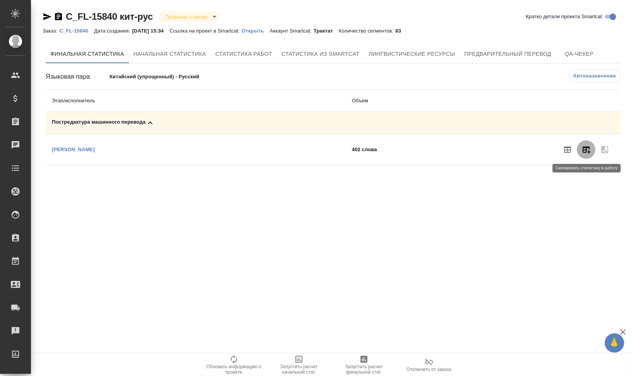
click at [590, 147] on icon "button" at bounding box center [587, 149] width 8 height 7
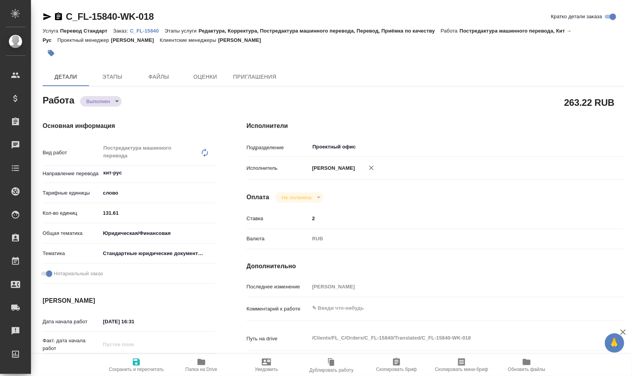
type textarea "x"
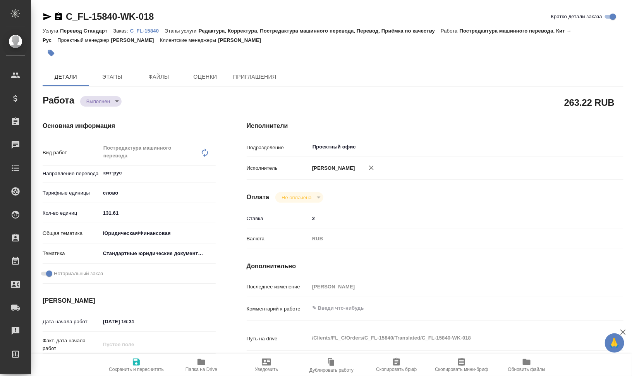
type textarea "x"
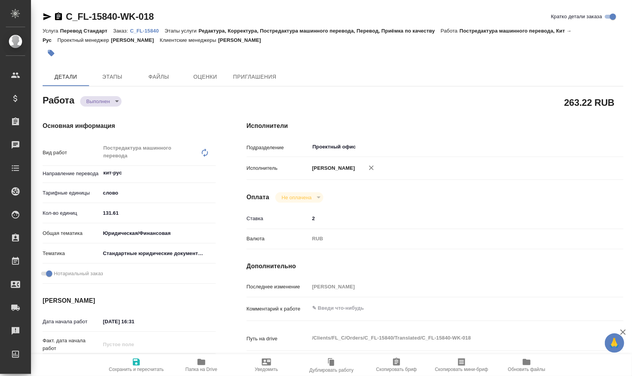
type textarea "x"
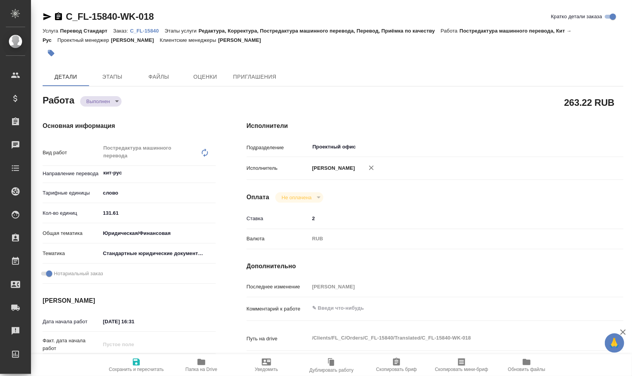
type textarea "x"
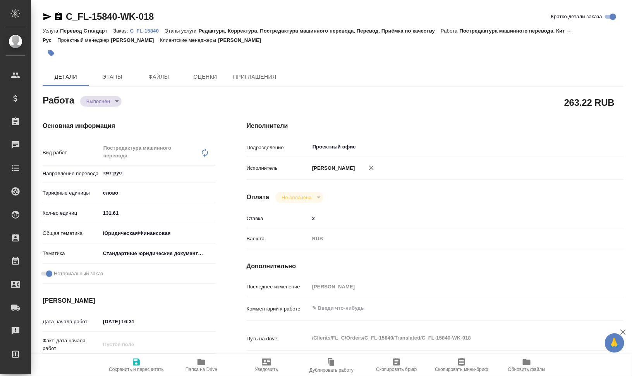
type textarea "x"
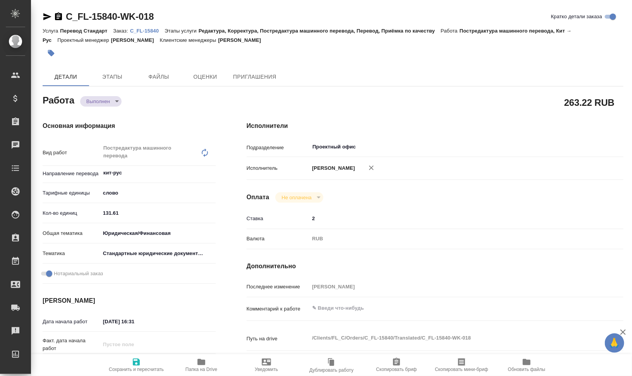
type textarea "x"
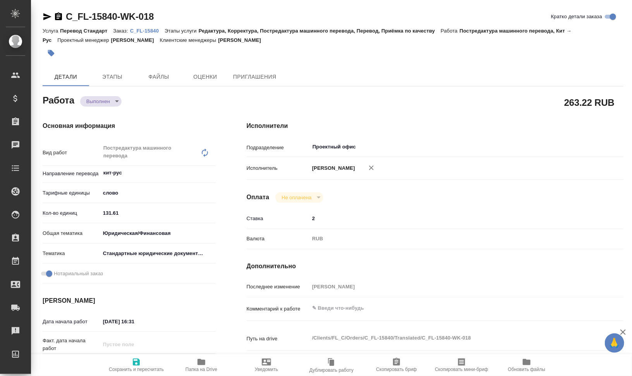
type textarea "x"
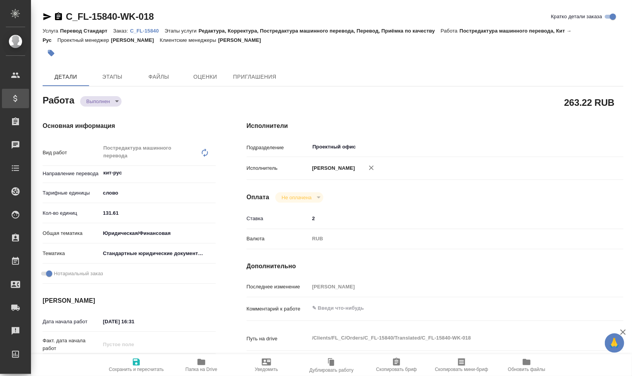
type textarea "x"
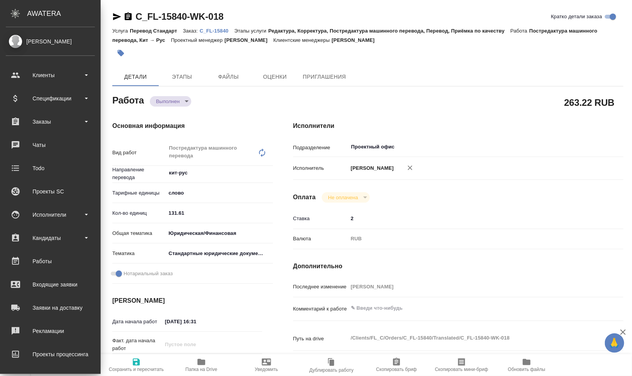
type textarea "x"
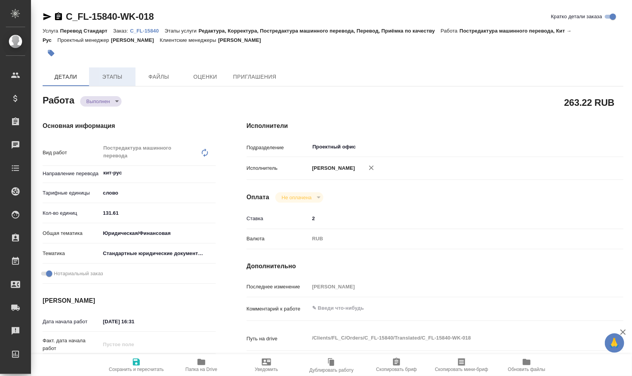
type textarea "x"
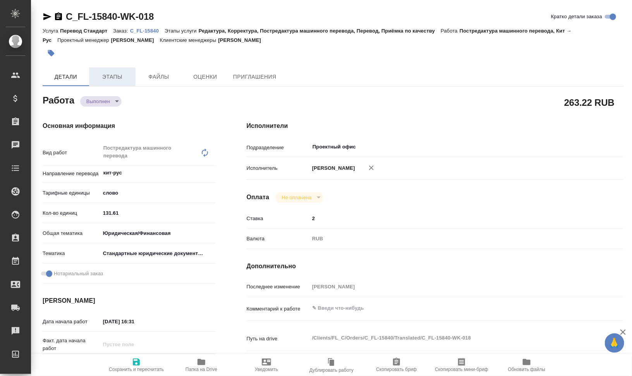
type textarea "x"
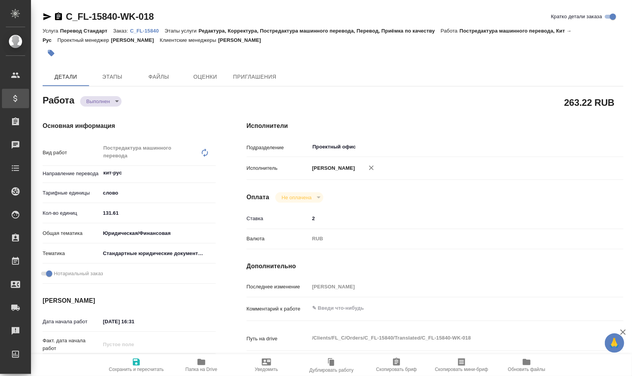
type textarea "x"
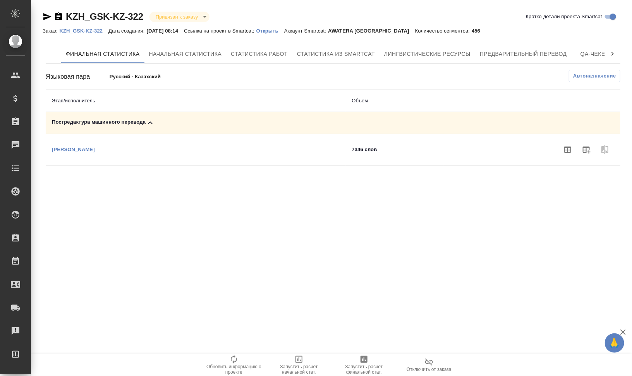
click at [89, 33] on p "KZH_GSK-KZ-322" at bounding box center [83, 31] width 49 height 6
drag, startPoint x: 352, startPoint y: 148, endPoint x: 379, endPoint y: 148, distance: 27.1
click at [379, 148] on td "7346 слов" at bounding box center [395, 149] width 98 height 31
drag, startPoint x: 379, startPoint y: 148, endPoint x: 374, endPoint y: 164, distance: 16.6
click at [374, 164] on td "7346 слов" at bounding box center [395, 149] width 98 height 31
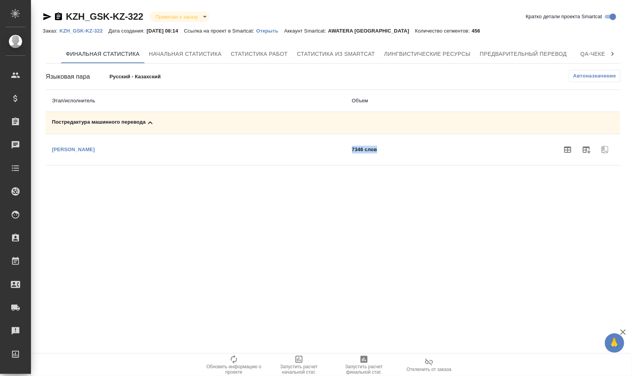
click at [371, 158] on td "7346 слов" at bounding box center [395, 149] width 98 height 31
drag, startPoint x: 104, startPoint y: 148, endPoint x: 52, endPoint y: 150, distance: 51.9
click at [52, 150] on td "[PERSON_NAME]" at bounding box center [196, 149] width 300 height 31
drag, startPoint x: 52, startPoint y: 150, endPoint x: 142, endPoint y: 165, distance: 91.2
click at [142, 165] on div "Финальная статистика Начальная статистика Статистика работ Статистика из Smartc…" at bounding box center [333, 104] width 581 height 127
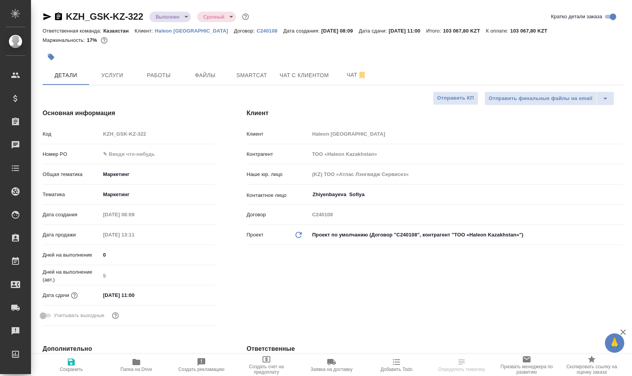
select select "RU"
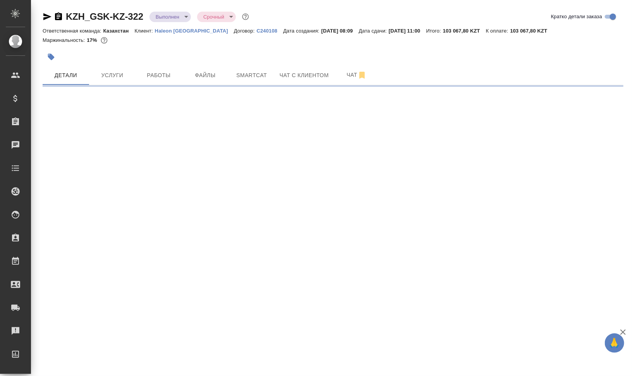
select select "RU"
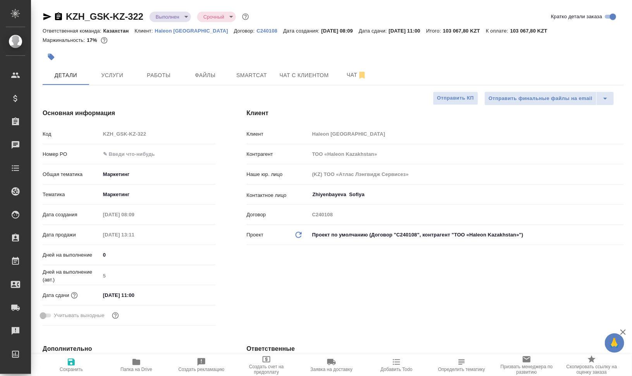
type textarea "x"
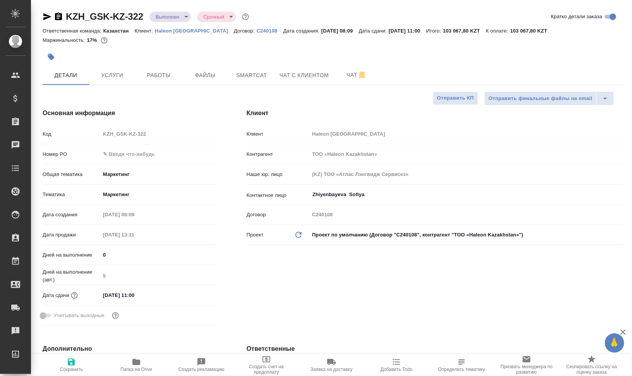
type textarea "x"
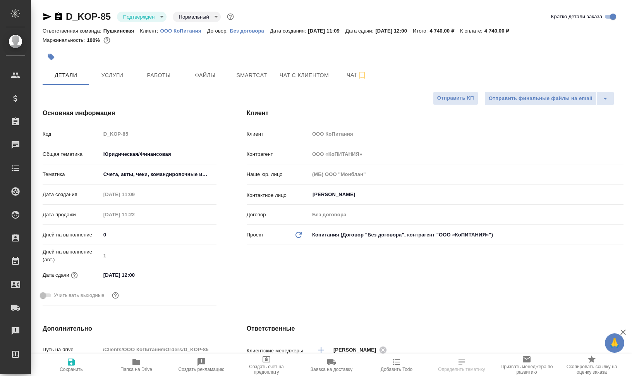
select select "RU"
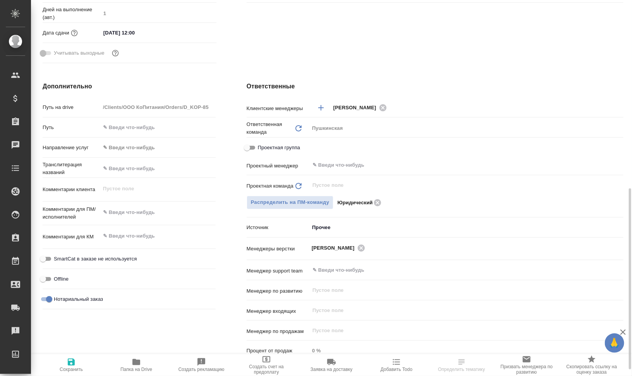
scroll to position [291, 0]
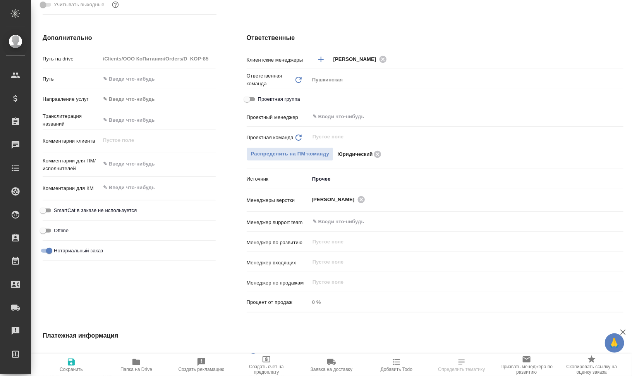
click at [136, 359] on icon "button" at bounding box center [136, 361] width 9 height 9
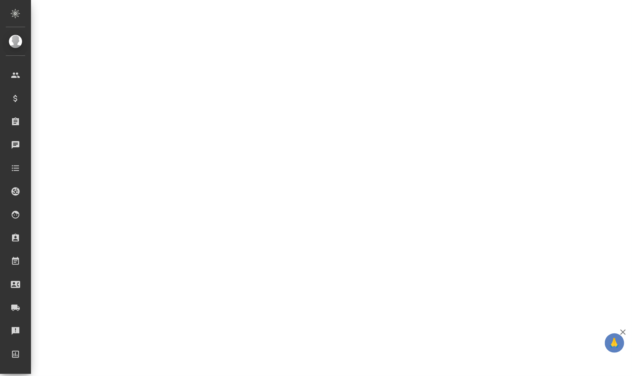
select select "RU"
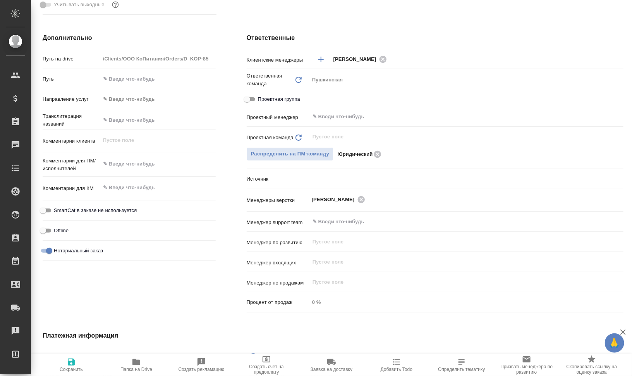
type textarea "x"
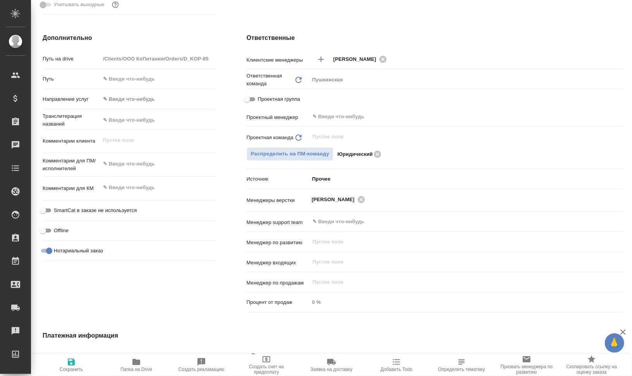
type textarea "x"
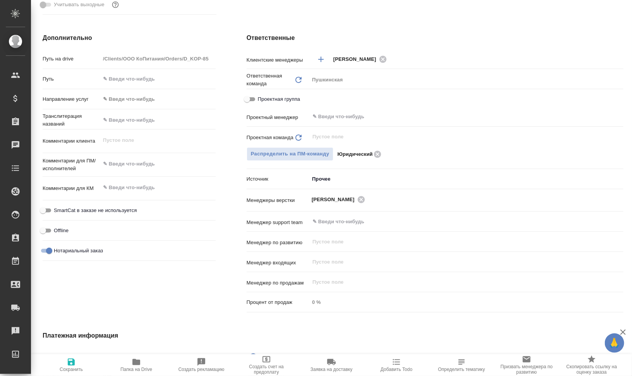
type textarea "x"
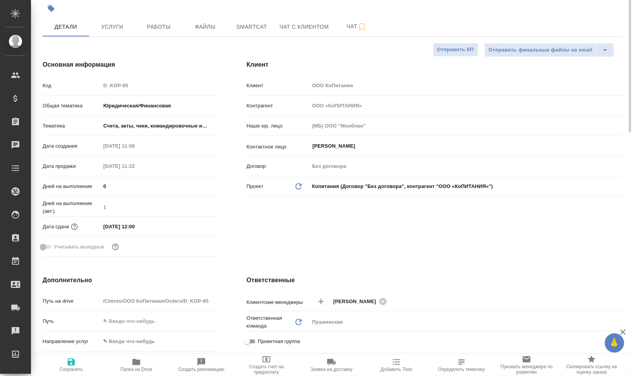
scroll to position [0, 0]
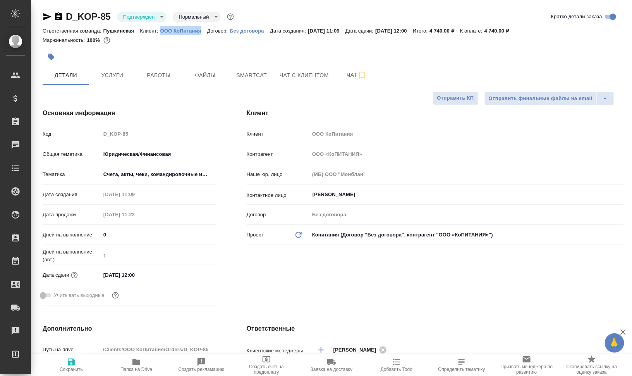
drag, startPoint x: 157, startPoint y: 31, endPoint x: 205, endPoint y: 33, distance: 47.3
click at [205, 33] on div "Ответственная команда: Пушкинская Клиент: ООО КоПитания Договор: Без договора Д…" at bounding box center [333, 30] width 581 height 9
copy p "ООО КоПитания"
type textarea "x"
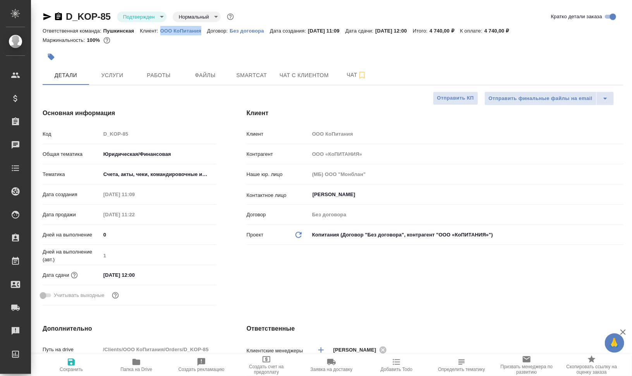
type textarea "x"
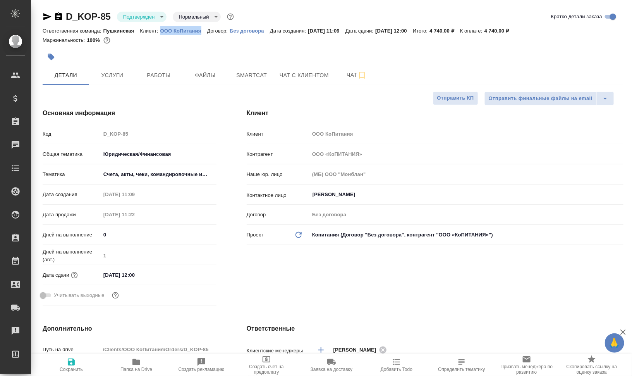
type textarea "x"
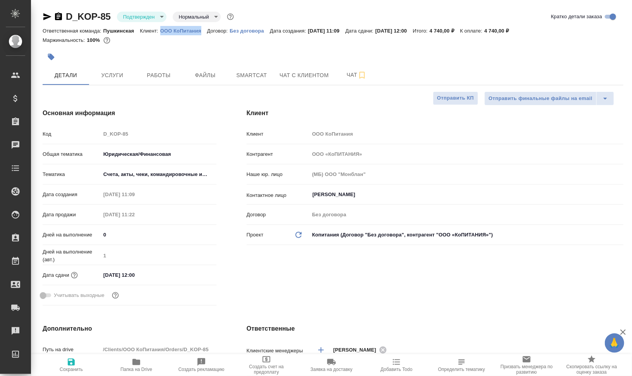
type textarea "x"
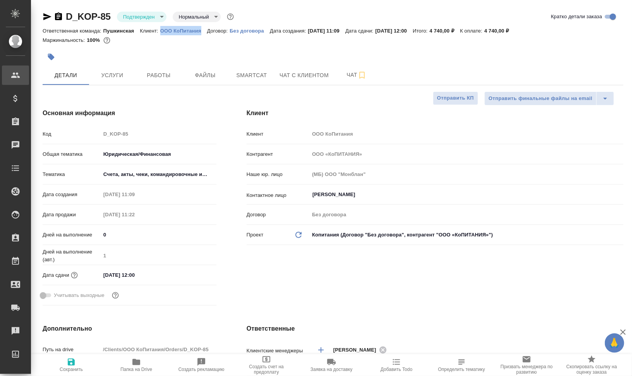
type textarea "x"
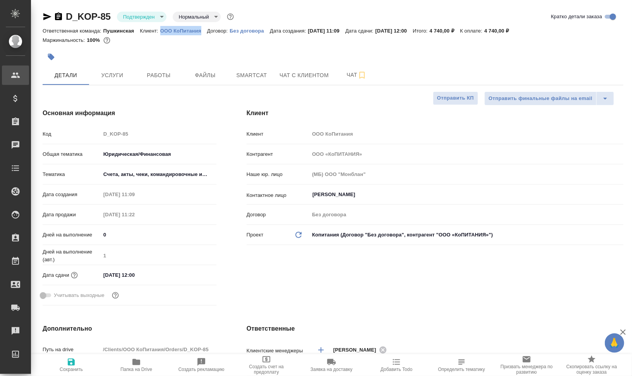
type textarea "x"
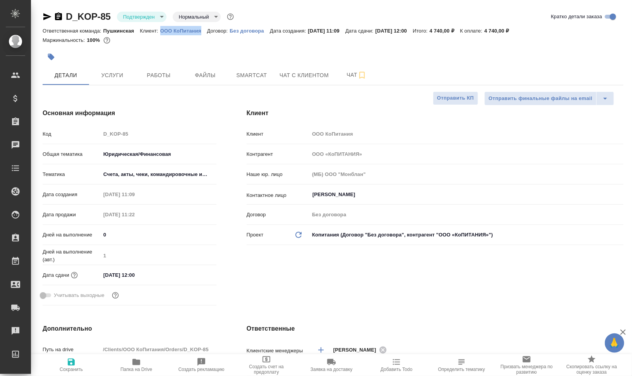
type textarea "x"
click at [364, 75] on icon "button" at bounding box center [362, 75] width 9 height 9
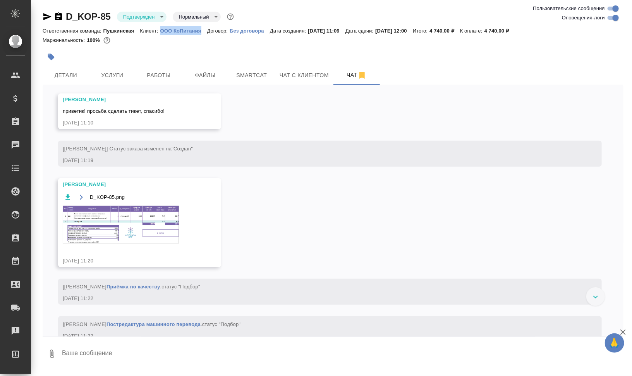
scroll to position [194, 0]
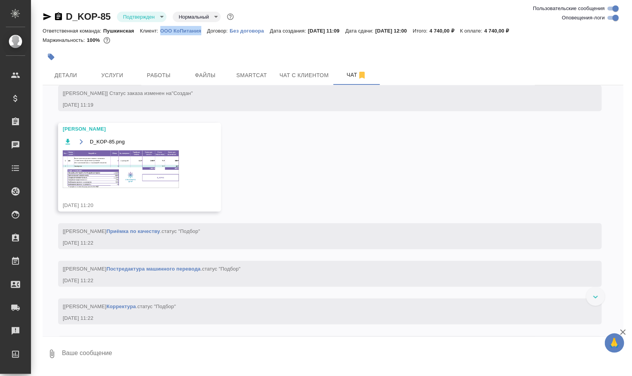
click at [145, 172] on img at bounding box center [121, 169] width 116 height 38
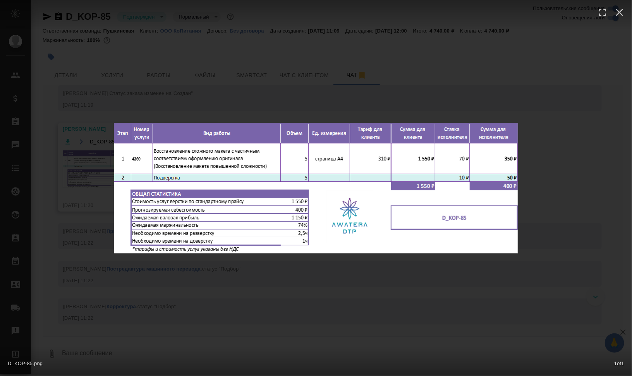
click at [540, 220] on div "D_KOP-85.png 1 of 1" at bounding box center [316, 188] width 632 height 376
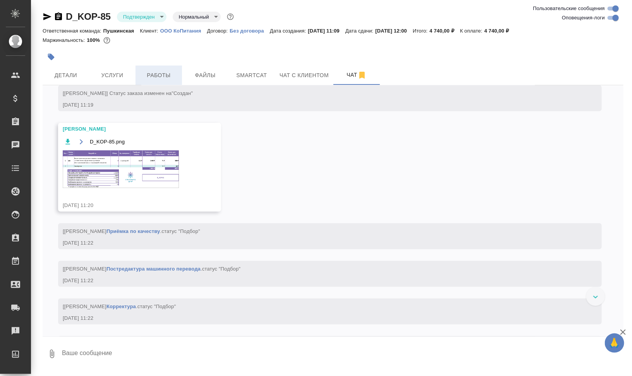
click at [162, 76] on span "Работы" at bounding box center [158, 76] width 37 height 10
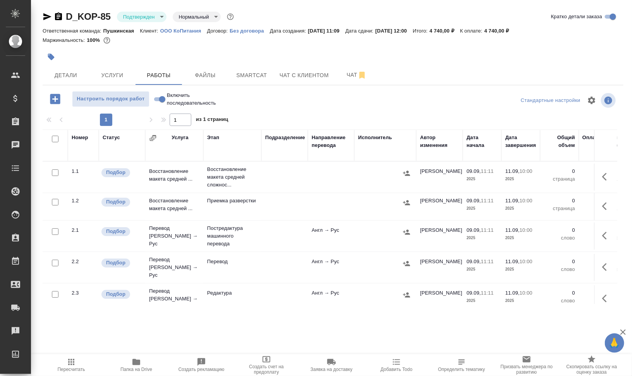
click at [53, 138] on input "checkbox" at bounding box center [55, 139] width 7 height 7
checkbox input "true"
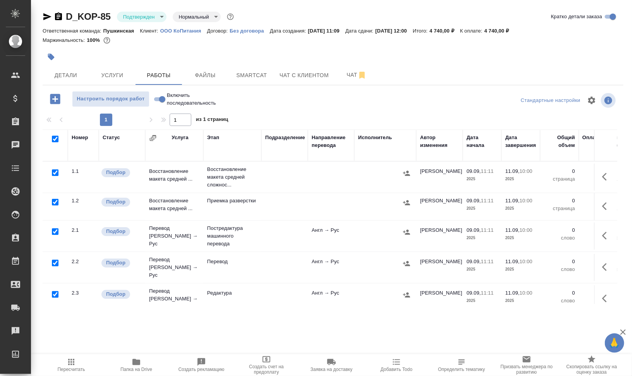
checkbox input "true"
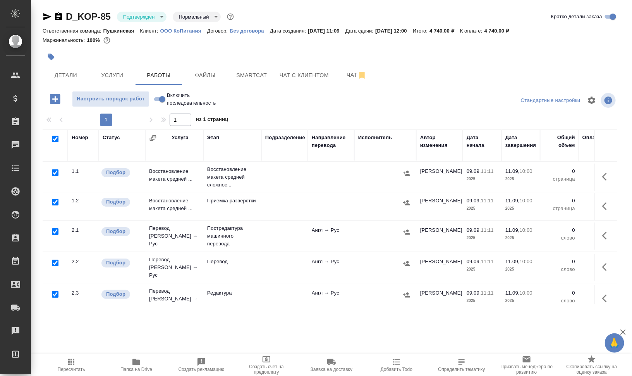
checkbox input "true"
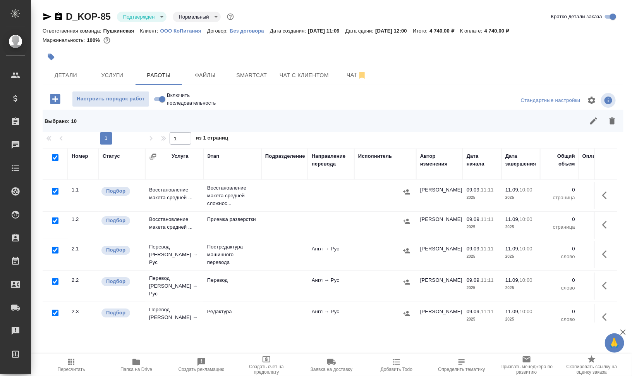
click at [58, 189] on input "checkbox" at bounding box center [55, 191] width 7 height 7
checkbox input "false"
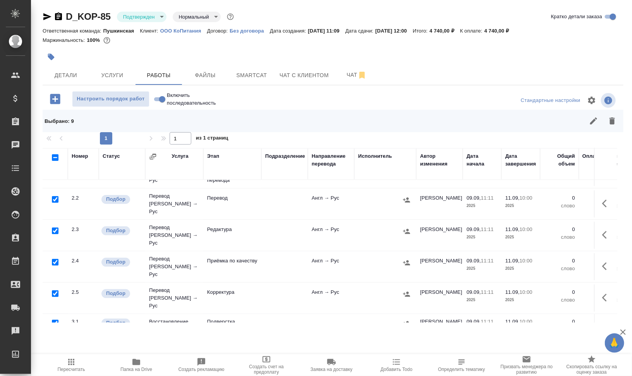
scroll to position [97, 0]
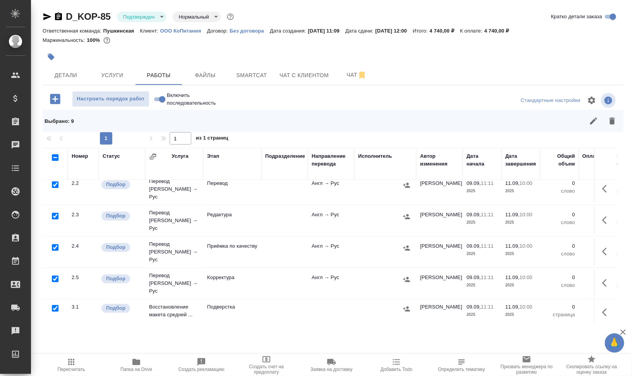
click at [57, 275] on input "checkbox" at bounding box center [55, 278] width 7 height 7
checkbox input "false"
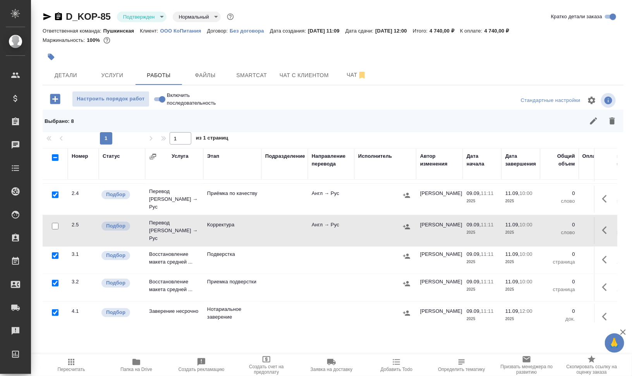
scroll to position [150, 0]
click at [57, 309] on input "checkbox" at bounding box center [55, 312] width 7 height 7
checkbox input "false"
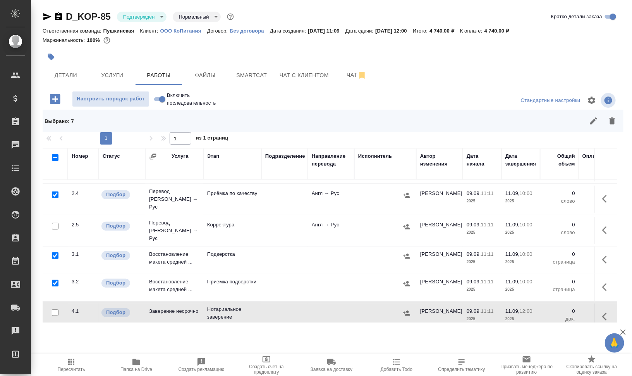
click at [614, 117] on icon "button" at bounding box center [612, 120] width 9 height 9
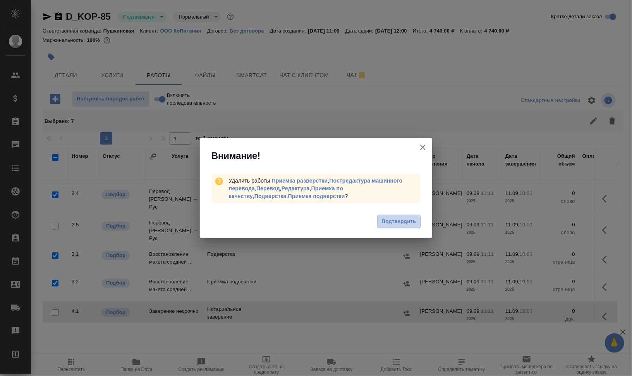
click at [394, 225] on span "Подтвердить" at bounding box center [399, 221] width 34 height 9
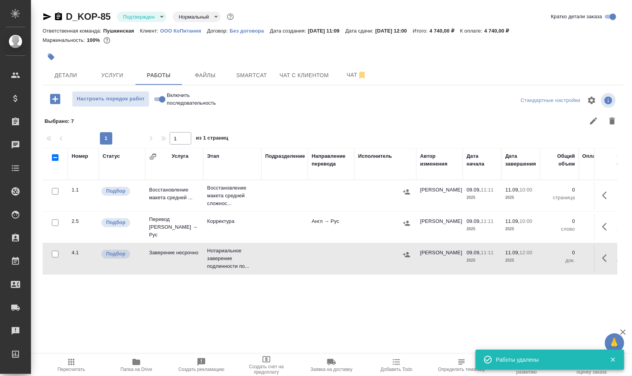
scroll to position [0, 0]
click at [604, 196] on icon "button" at bounding box center [604, 195] width 5 height 8
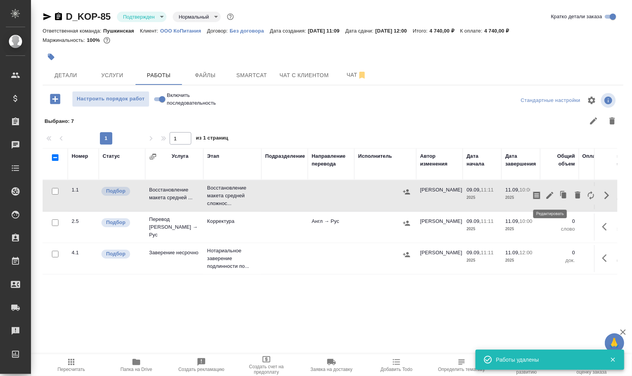
click at [550, 194] on icon "button" at bounding box center [550, 195] width 9 height 9
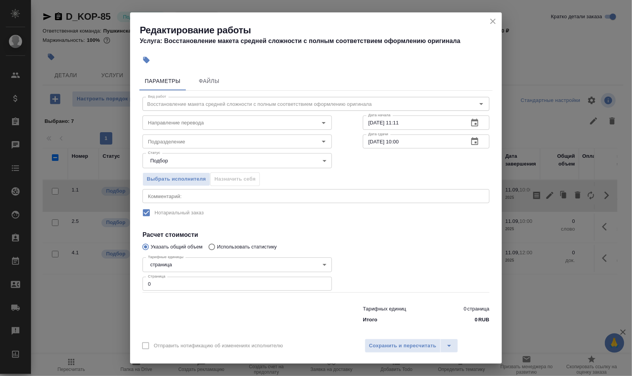
click at [491, 20] on icon "close" at bounding box center [493, 21] width 9 height 9
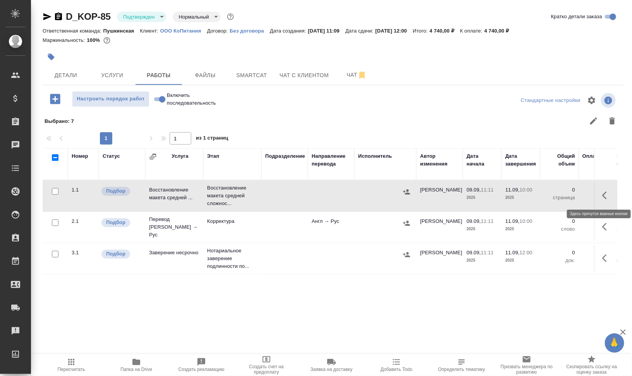
click at [608, 192] on icon "button" at bounding box center [606, 195] width 9 height 9
click at [549, 193] on icon "button" at bounding box center [550, 195] width 9 height 9
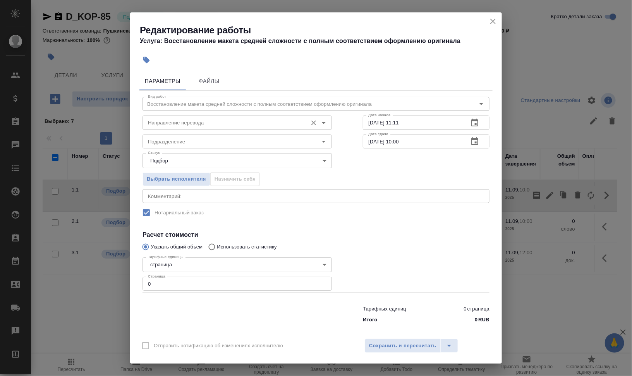
click at [217, 124] on input "Направление перевода" at bounding box center [224, 122] width 159 height 9
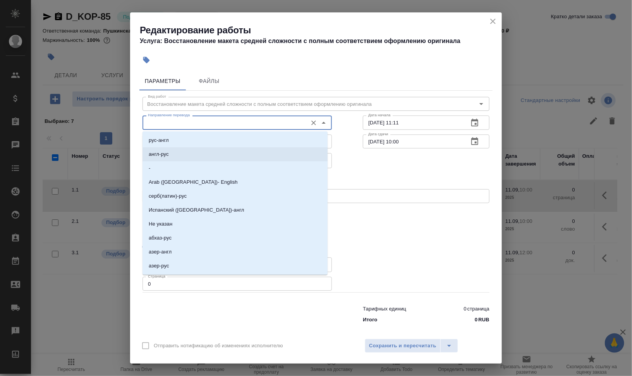
click at [203, 149] on li "англ-рус" at bounding box center [235, 154] width 185 height 14
type input "англ-рус"
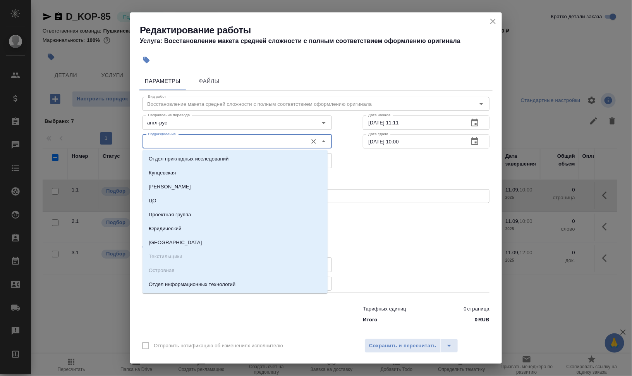
click at [206, 140] on input "Подразделение" at bounding box center [224, 141] width 159 height 9
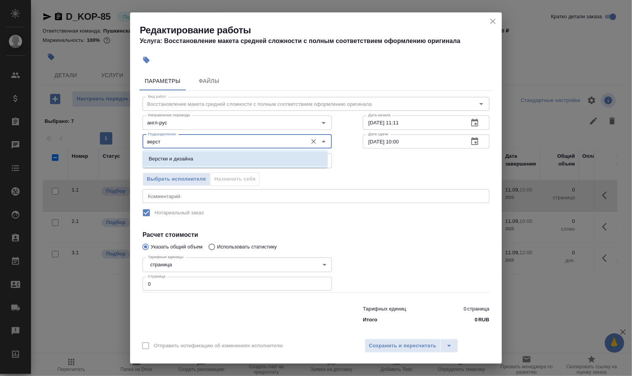
click at [194, 156] on li "Верстки и дизайна" at bounding box center [235, 159] width 185 height 14
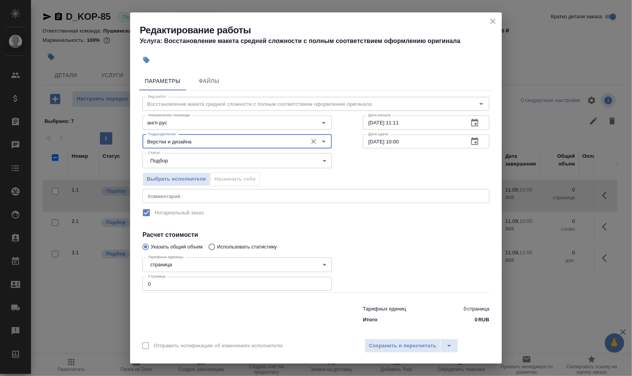
type input "Верстки и дизайна"
click at [193, 194] on textarea at bounding box center [316, 196] width 336 height 6
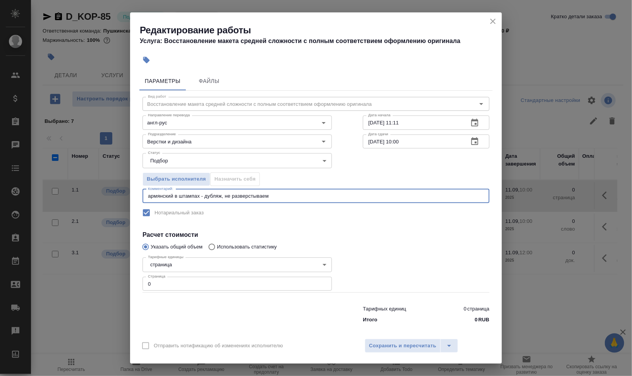
type textarea "армянский в штампах - дубляж, не разверстываем"
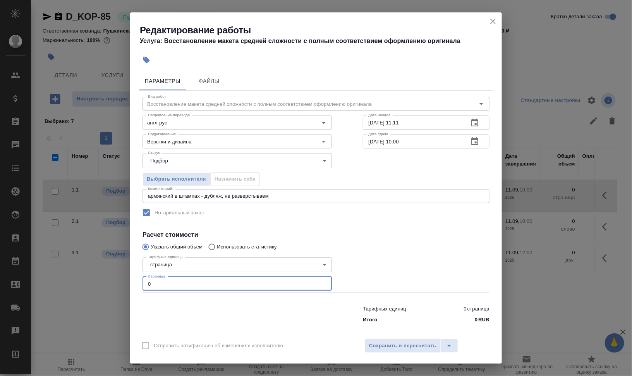
drag, startPoint x: 143, startPoint y: 285, endPoint x: 143, endPoint y: 290, distance: 5.5
click at [126, 283] on div "Редактирование работы Услуга: Восстановление макета средней сложности с полным …" at bounding box center [316, 188] width 632 height 376
type input "5"
drag, startPoint x: 134, startPoint y: 8, endPoint x: 380, endPoint y: 263, distance: 354.6
click at [380, 263] on div at bounding box center [427, 273] width 158 height 69
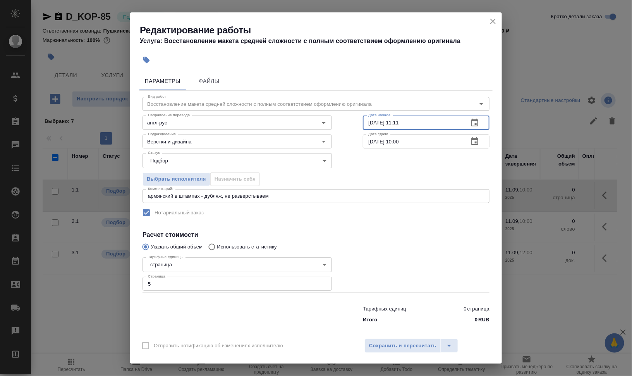
drag, startPoint x: 392, startPoint y: 122, endPoint x: 430, endPoint y: 126, distance: 37.8
click at [430, 126] on input "09.09.2025 11:11" at bounding box center [413, 122] width 100 height 14
type input "09.09.2025 11:30"
drag, startPoint x: 369, startPoint y: 138, endPoint x: 356, endPoint y: 138, distance: 13.2
click at [358, 138] on div "Вид работ Восстановление макета средней сложности с полным соответствием оформл…" at bounding box center [315, 209] width 353 height 236
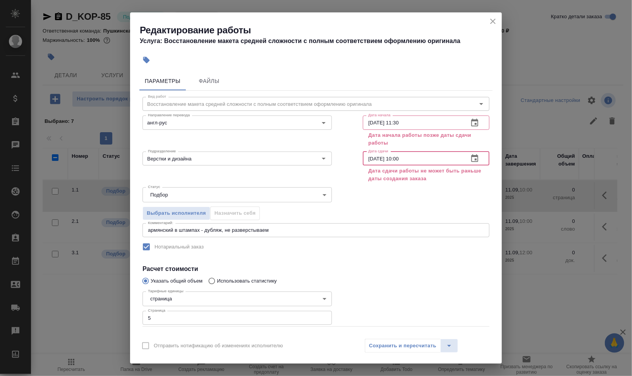
drag, startPoint x: 392, startPoint y: 158, endPoint x: 413, endPoint y: 158, distance: 20.5
click at [412, 158] on input "09.09.2025 10:00" at bounding box center [413, 158] width 100 height 14
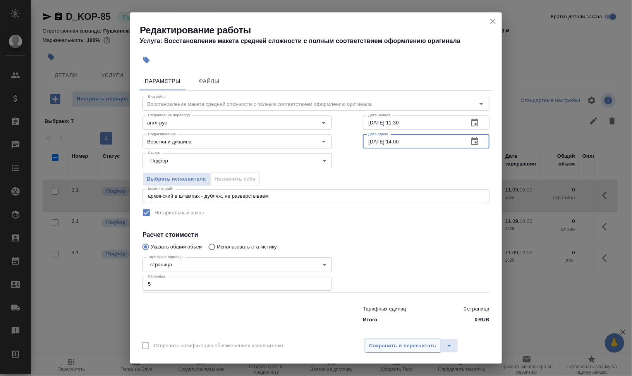
type input "09.09.2025 14:00"
click at [370, 349] on span "Сохранить и пересчитать" at bounding box center [402, 345] width 67 height 9
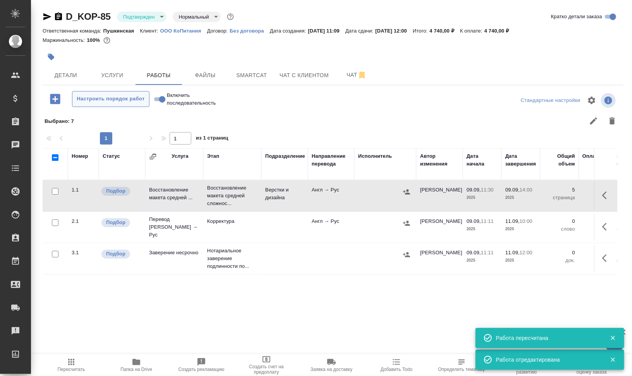
click at [126, 101] on span "Настроить порядок работ" at bounding box center [110, 99] width 69 height 9
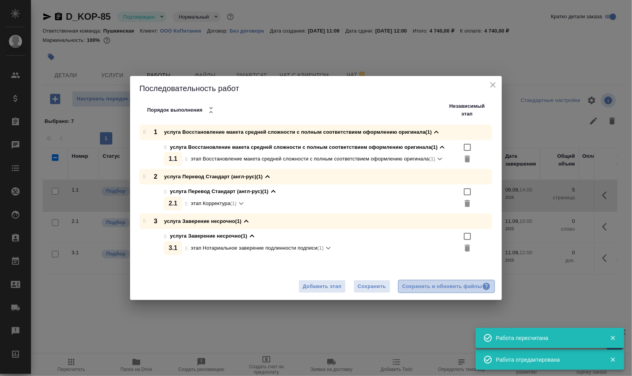
click at [444, 284] on div "Сохранить и обновить файлы" at bounding box center [447, 286] width 88 height 9
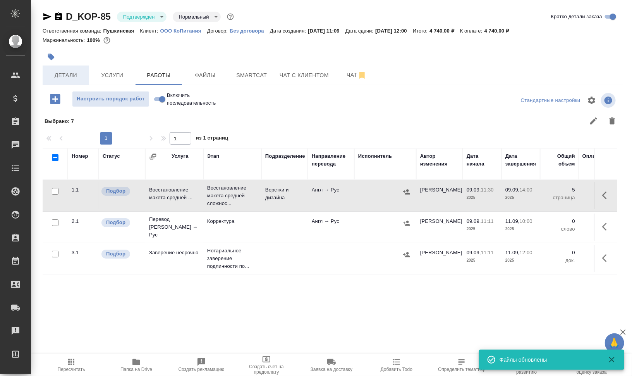
click at [64, 77] on span "Детали" at bounding box center [65, 76] width 37 height 10
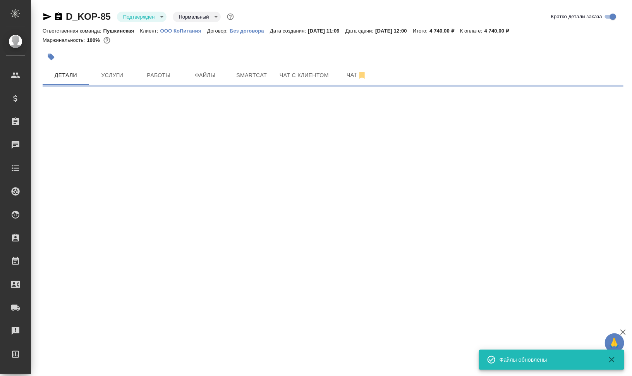
select select "RU"
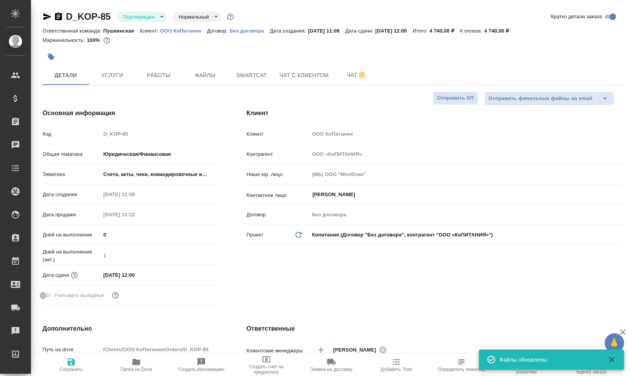
type textarea "x"
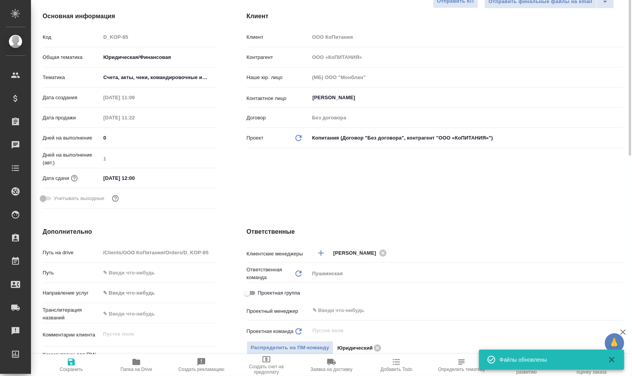
scroll to position [145, 0]
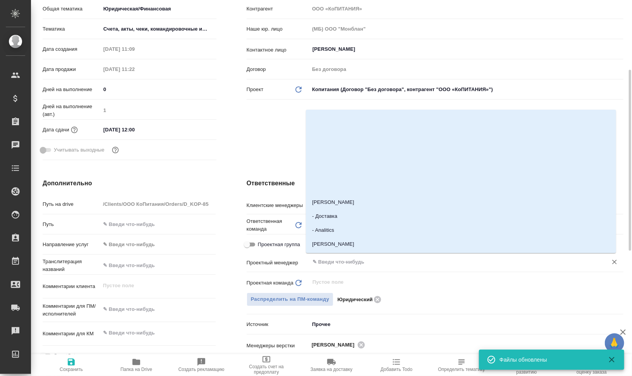
click at [373, 266] on input "text" at bounding box center [454, 261] width 284 height 9
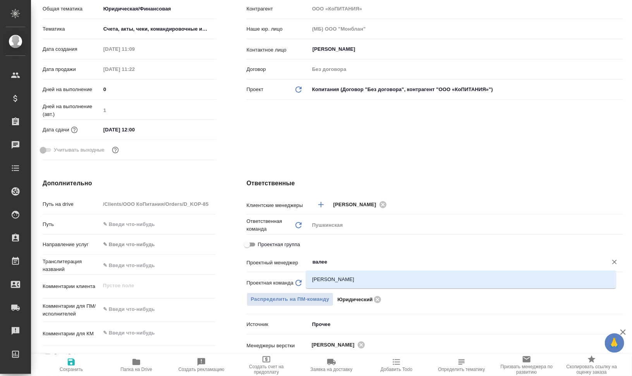
type input "валеев"
click at [366, 276] on li "[PERSON_NAME]" at bounding box center [461, 279] width 310 height 14
type textarea "x"
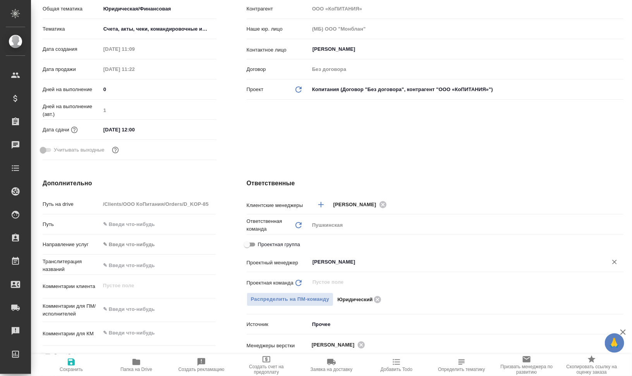
type input "[PERSON_NAME]"
drag, startPoint x: 68, startPoint y: 365, endPoint x: 78, endPoint y: 360, distance: 11.4
click at [67, 365] on icon "button" at bounding box center [71, 361] width 9 height 9
type textarea "x"
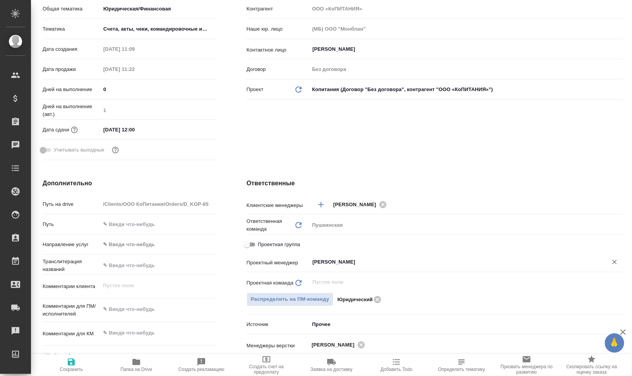
type textarea "x"
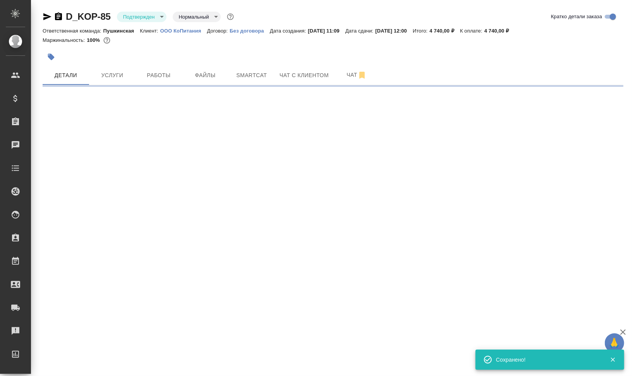
select select "RU"
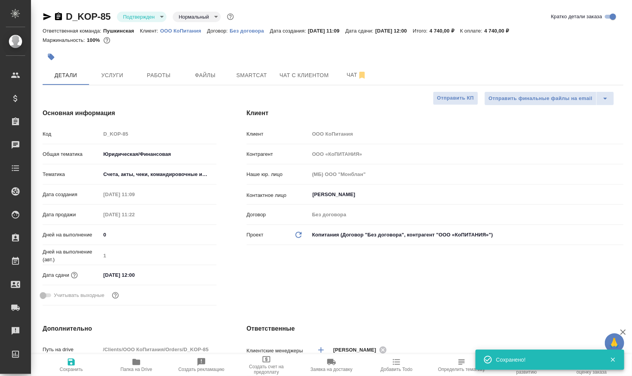
click at [159, 17] on body "🙏 .cls-1 fill:#fff; AWATERA Валеев Динар Клиенты Спецификации Заказы 0 Чаты Tod…" at bounding box center [316, 219] width 632 height 438
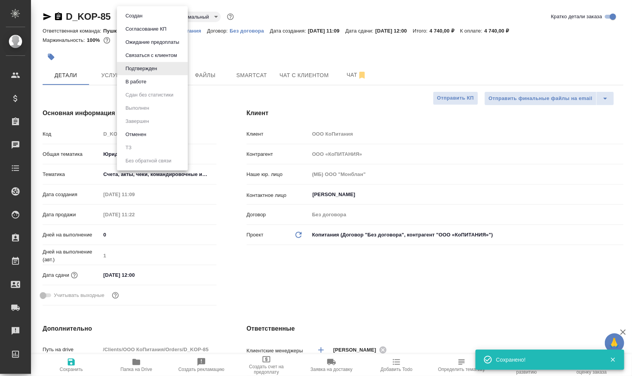
type textarea "x"
click at [154, 82] on li "В работе" at bounding box center [152, 81] width 71 height 13
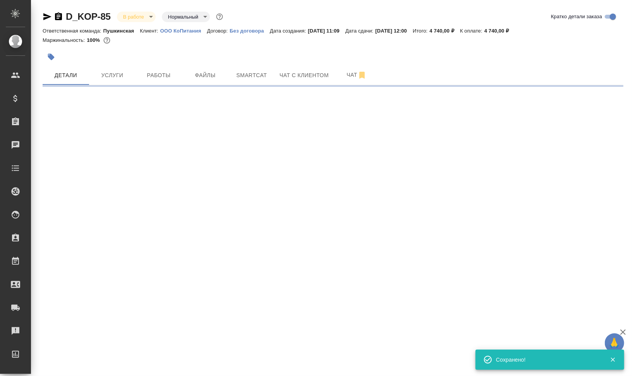
select select "RU"
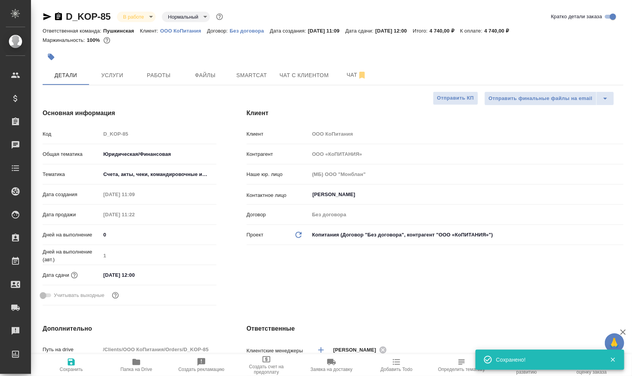
type textarea "x"
click at [48, 55] on icon "button" at bounding box center [51, 57] width 8 height 8
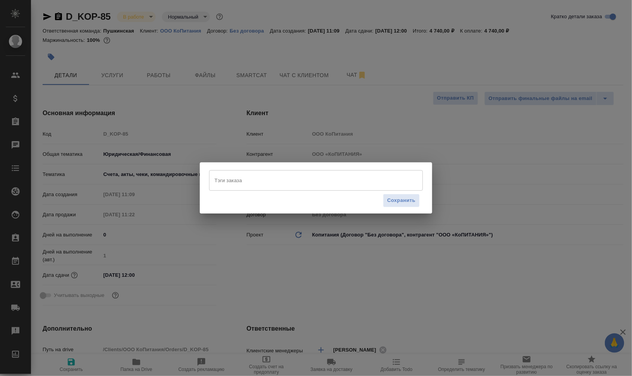
click at [281, 181] on input "Тэги заказа" at bounding box center [309, 180] width 192 height 13
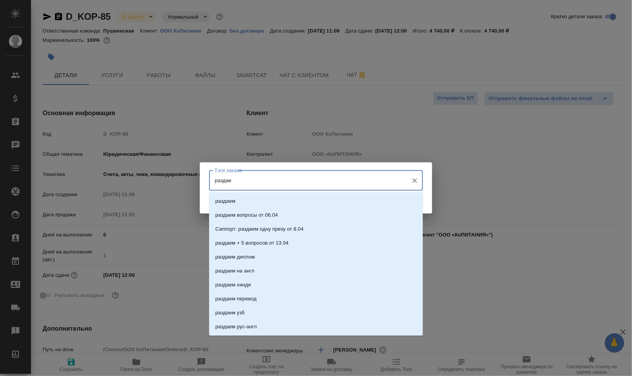
type input "раздаем"
click at [278, 197] on li "раздаем" at bounding box center [316, 201] width 214 height 14
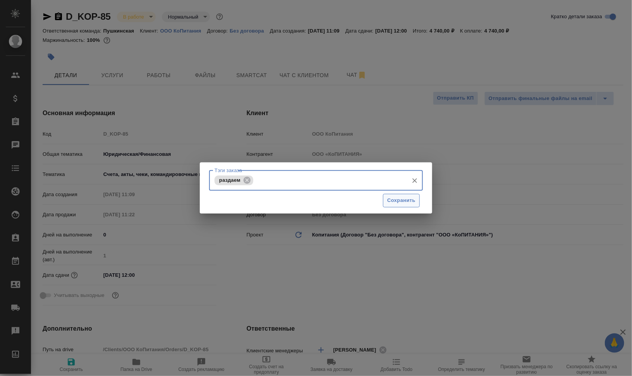
click at [395, 201] on span "Сохранить" at bounding box center [401, 200] width 28 height 9
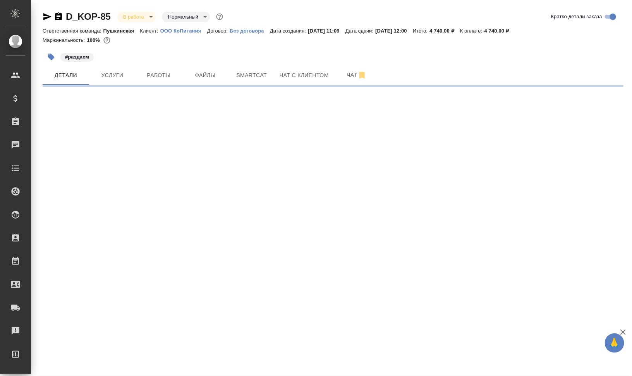
select select "RU"
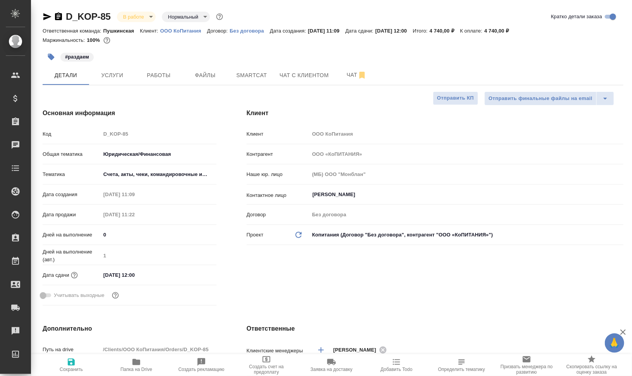
type textarea "x"
click at [48, 52] on button "button" at bounding box center [51, 56] width 17 height 17
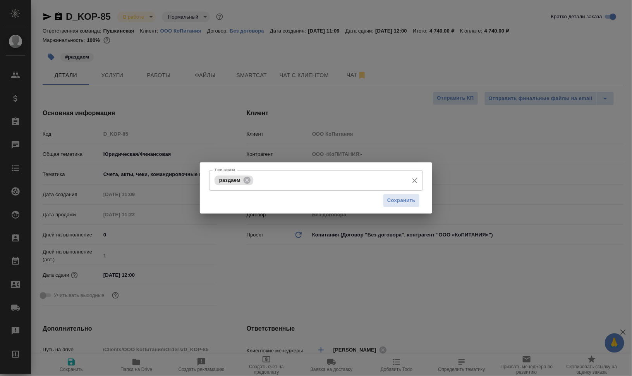
click at [294, 177] on input "Тэги заказа" at bounding box center [330, 180] width 150 height 13
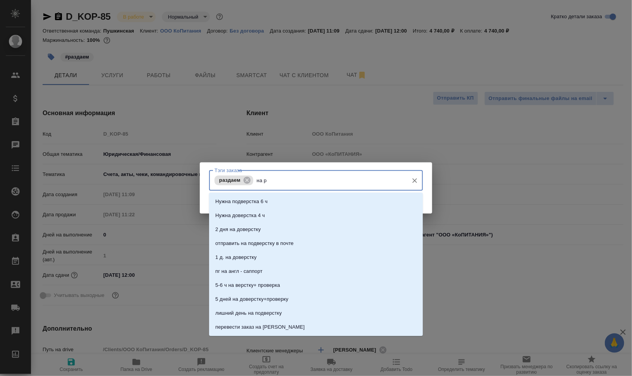
type input "на ра"
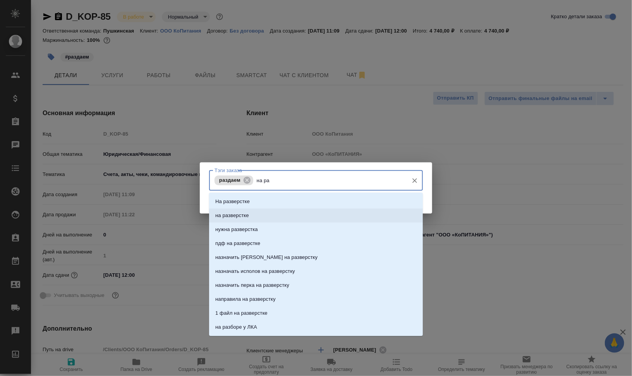
click at [281, 211] on li "на разверстке" at bounding box center [316, 215] width 214 height 14
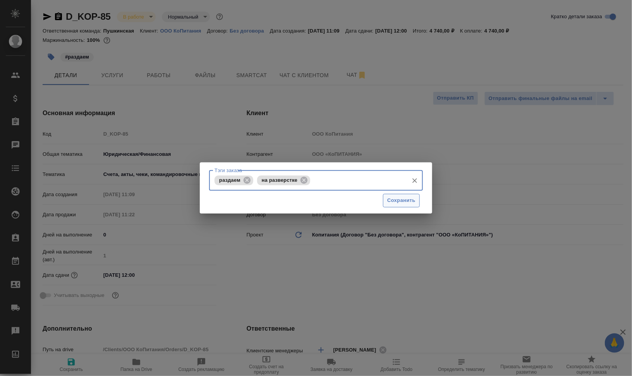
click at [404, 202] on span "Сохранить" at bounding box center [401, 200] width 28 height 9
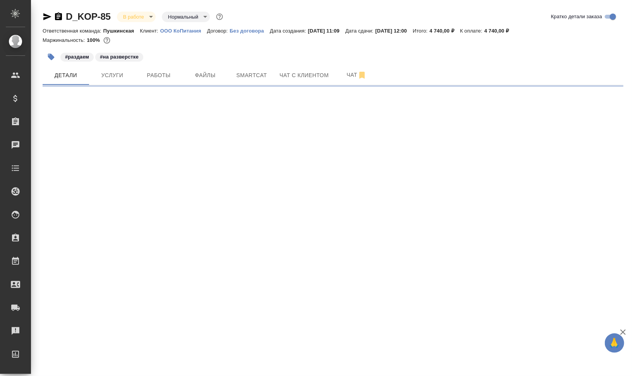
select select "RU"
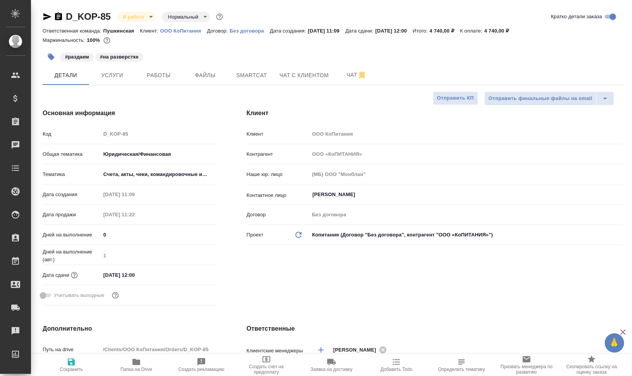
type textarea "x"
click at [140, 80] on button "Работы" at bounding box center [159, 74] width 46 height 19
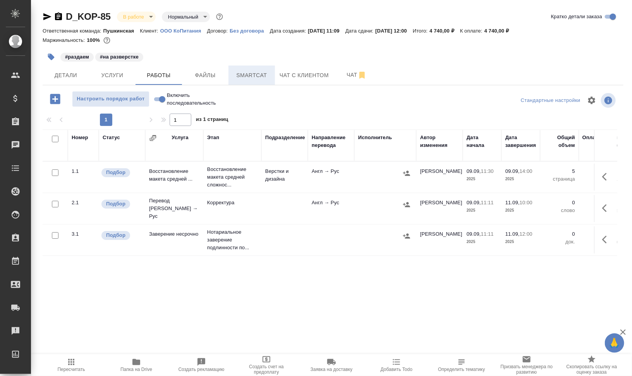
click at [264, 74] on span "Smartcat" at bounding box center [251, 76] width 37 height 10
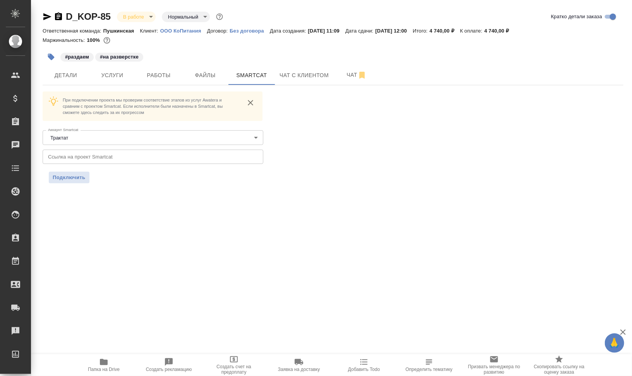
click at [45, 14] on icon "button" at bounding box center [47, 16] width 9 height 9
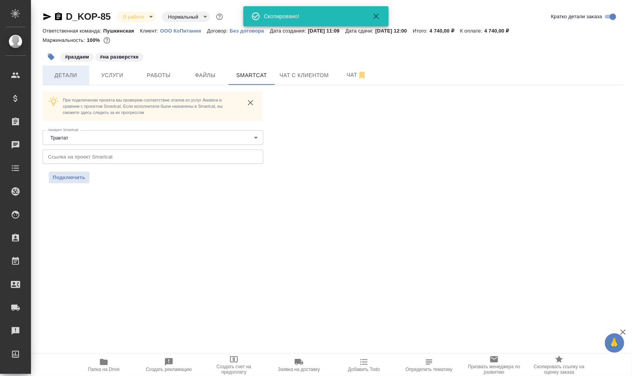
click at [67, 79] on span "Детали" at bounding box center [65, 76] width 37 height 10
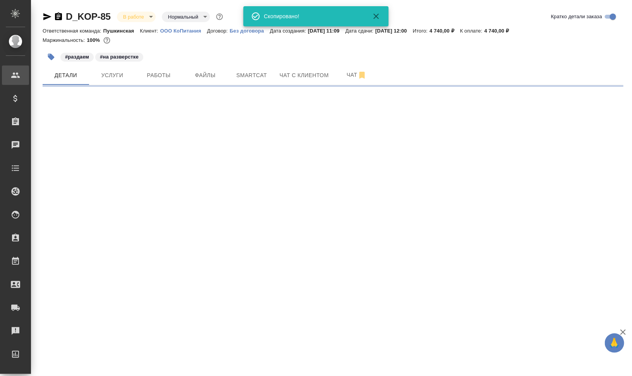
select select "RU"
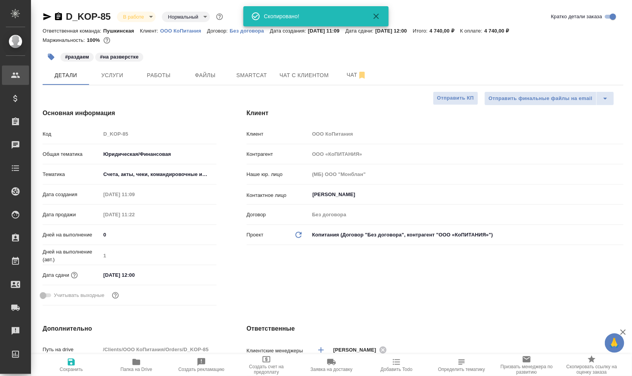
type textarea "x"
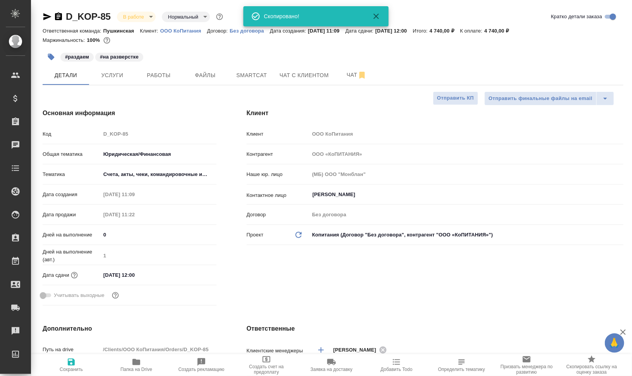
type textarea "x"
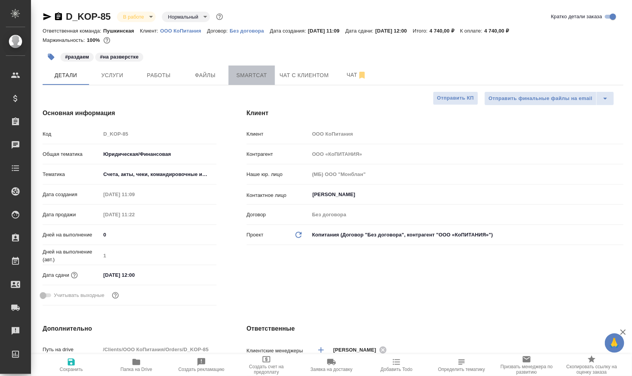
click at [245, 72] on span "Smartcat" at bounding box center [251, 76] width 37 height 10
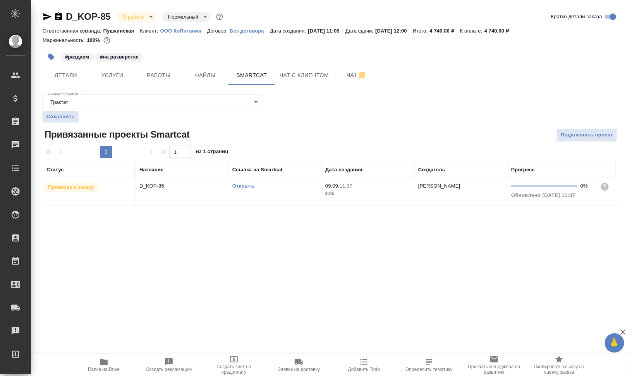
click at [249, 185] on link "Открыть" at bounding box center [243, 186] width 22 height 6
click at [88, 371] on span "Папка на Drive" at bounding box center [104, 369] width 32 height 5
click at [153, 71] on span "Работы" at bounding box center [158, 76] width 37 height 10
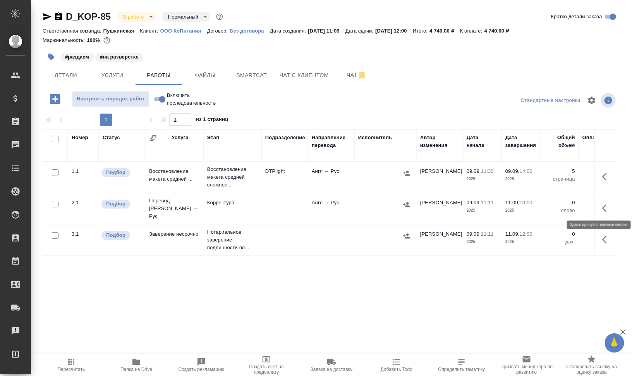
click at [611, 203] on icon "button" at bounding box center [606, 207] width 9 height 9
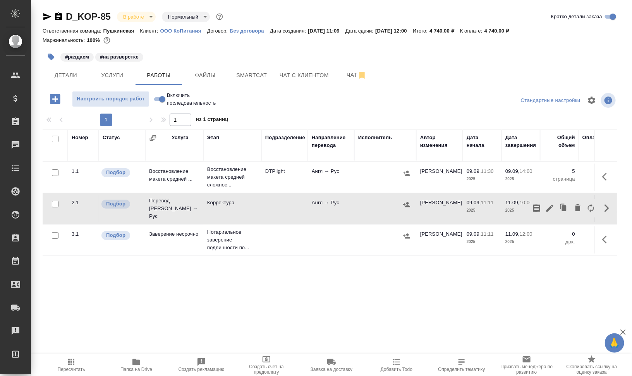
click at [338, 275] on div "Номер Статус Услуга Этап Подразделение Направление перевода Исполнитель Автор и…" at bounding box center [330, 216] width 575 height 174
click at [613, 204] on button "button" at bounding box center [607, 208] width 19 height 19
click at [547, 205] on icon "button" at bounding box center [550, 207] width 9 height 9
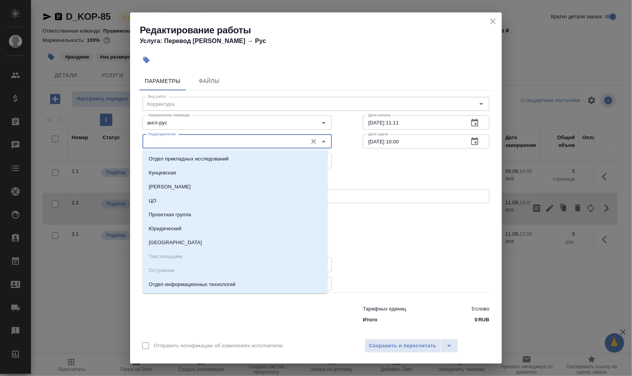
click at [184, 139] on input "Подразделение" at bounding box center [224, 141] width 159 height 9
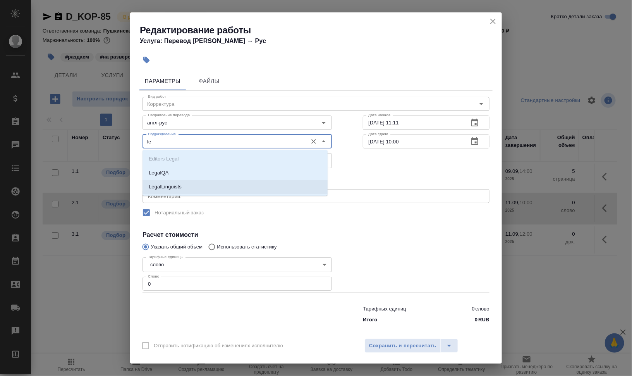
click at [187, 188] on li "LegalLinguists" at bounding box center [235, 187] width 185 height 14
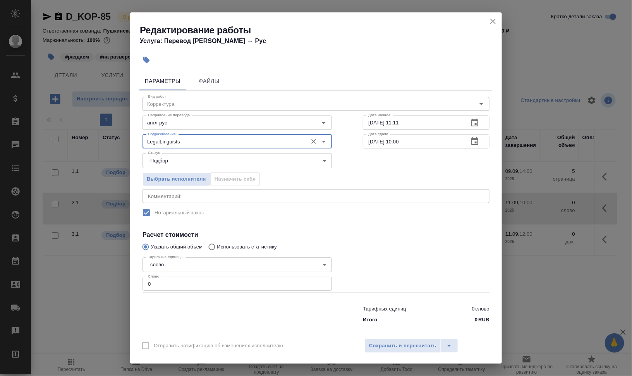
type input "LegalLinguists"
click at [192, 196] on textarea at bounding box center [316, 196] width 336 height 6
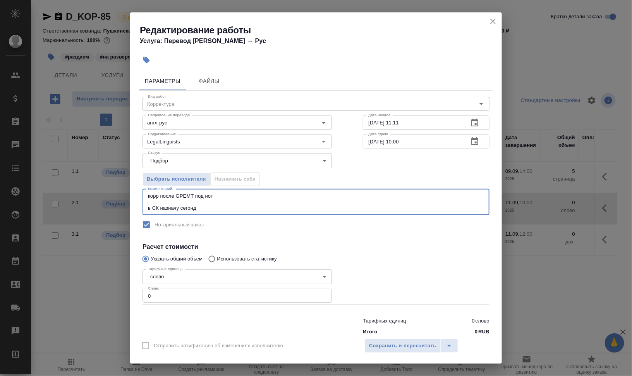
click at [325, 210] on div "корр после GPEMT под нот в СК назначу сегонд x Комментарий:" at bounding box center [316, 202] width 347 height 26
type textarea "корр после GPEMT под нот в СК назначу сегодня к 14"
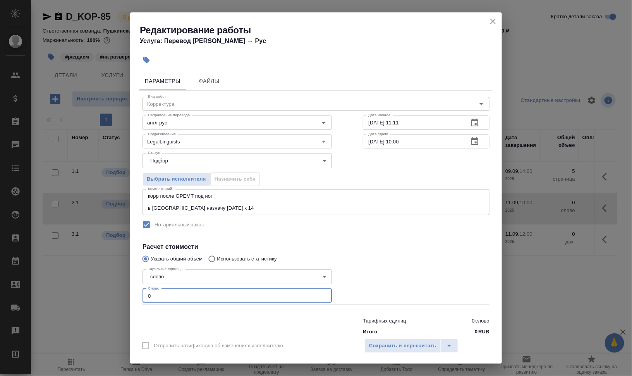
drag, startPoint x: 163, startPoint y: 294, endPoint x: 135, endPoint y: 291, distance: 27.7
click at [138, 291] on div "Параметры Файлы Вид работ Корректура Вид работ Направление перевода англ-рус На…" at bounding box center [316, 201] width 372 height 265
type input "650"
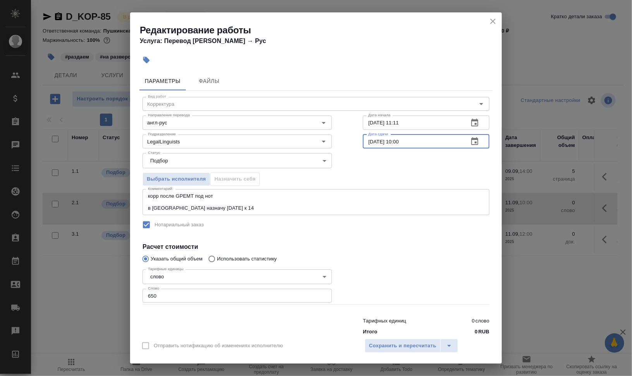
click at [368, 140] on input "11.09.2025 10:00" at bounding box center [413, 141] width 100 height 14
click at [396, 141] on input "10.09.2025 10:00" at bounding box center [413, 141] width 100 height 14
type input "[DATE] 15:00"
drag, startPoint x: 394, startPoint y: 120, endPoint x: 432, endPoint y: 124, distance: 38.6
click at [421, 122] on input "09.09.2025 11:11" at bounding box center [413, 122] width 100 height 14
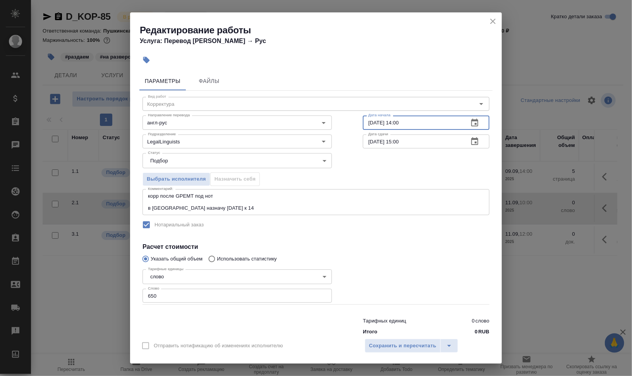
type input "09.09.2025 14:00"
click at [384, 164] on div "Выбрать исполнителя Назначить себя" at bounding box center [316, 177] width 378 height 47
click at [420, 341] on span "Сохранить и пересчитать" at bounding box center [402, 345] width 67 height 9
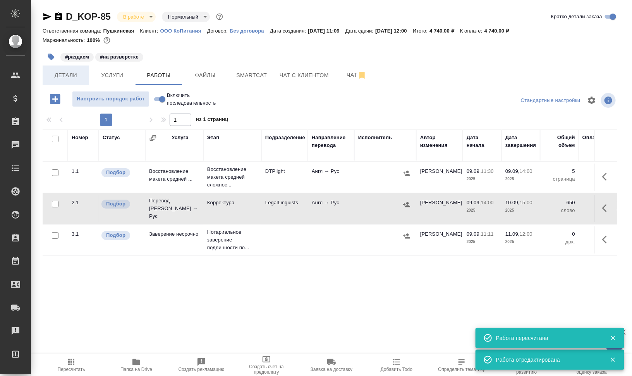
click at [70, 72] on span "Детали" at bounding box center [65, 76] width 37 height 10
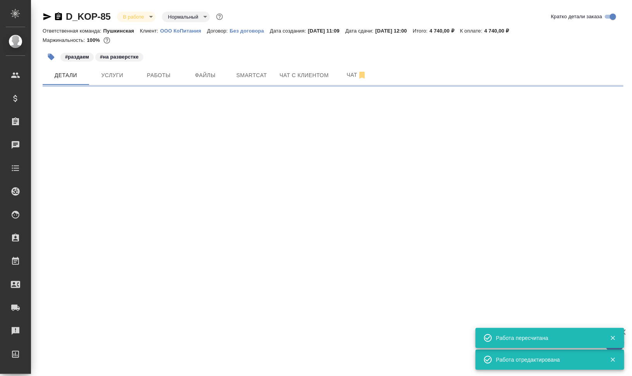
select select "RU"
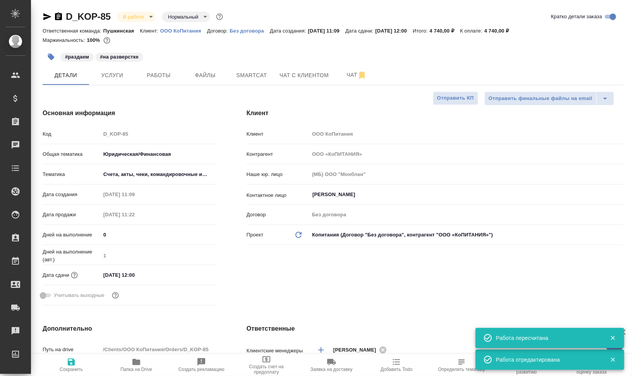
type textarea "x"
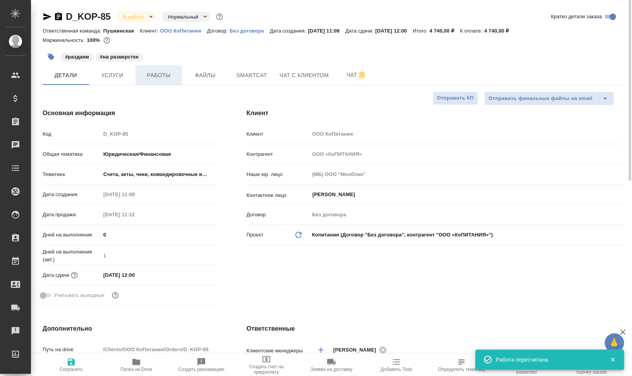
click at [152, 74] on span "Работы" at bounding box center [158, 76] width 37 height 10
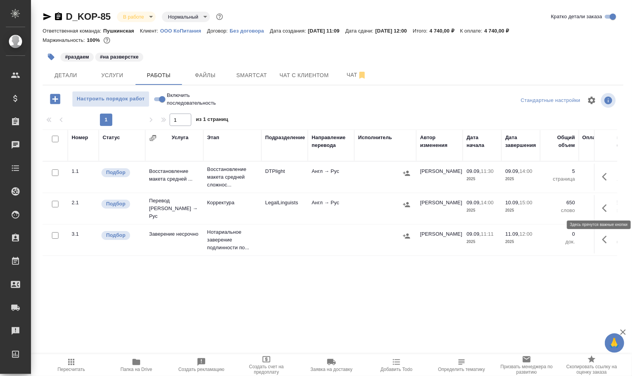
click at [604, 203] on icon "button" at bounding box center [606, 207] width 9 height 9
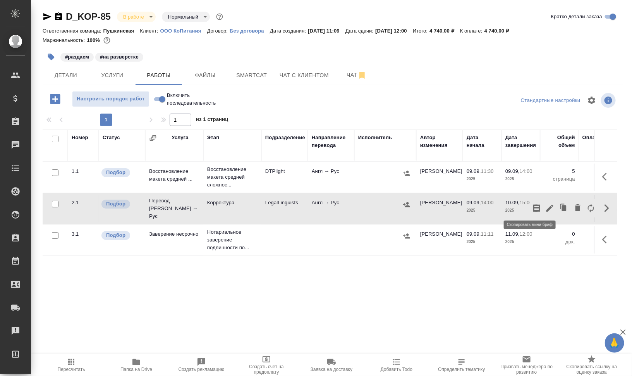
click at [534, 205] on icon "button" at bounding box center [537, 208] width 7 height 8
click at [548, 203] on icon "button" at bounding box center [550, 207] width 9 height 9
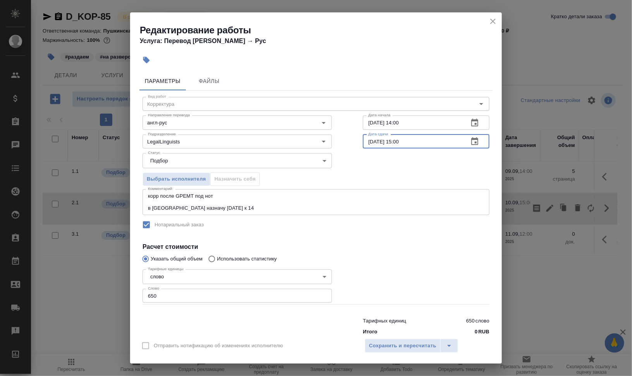
drag, startPoint x: 370, startPoint y: 139, endPoint x: 395, endPoint y: 150, distance: 26.9
click at [367, 141] on input "[DATE] 15:00" at bounding box center [413, 141] width 100 height 14
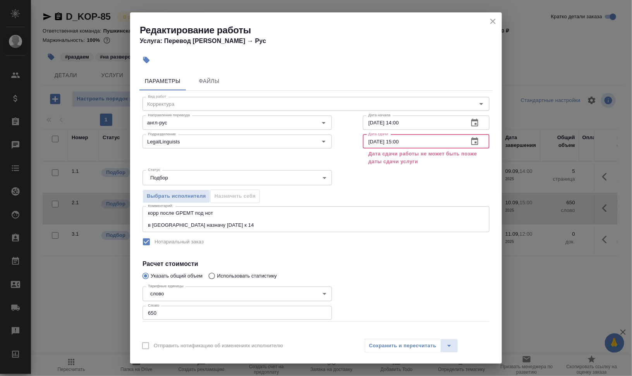
drag, startPoint x: 394, startPoint y: 139, endPoint x: 399, endPoint y: 138, distance: 5.1
click at [399, 138] on input "11.09.2025 15:00" at bounding box center [413, 141] width 100 height 14
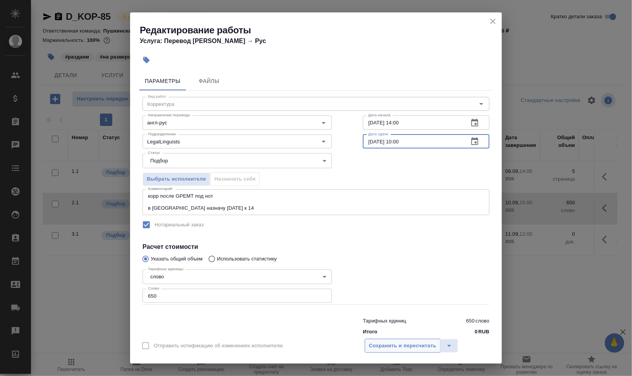
type input "11.09.2025 10:00"
click at [402, 340] on button "Сохранить и пересчитать" at bounding box center [403, 346] width 76 height 14
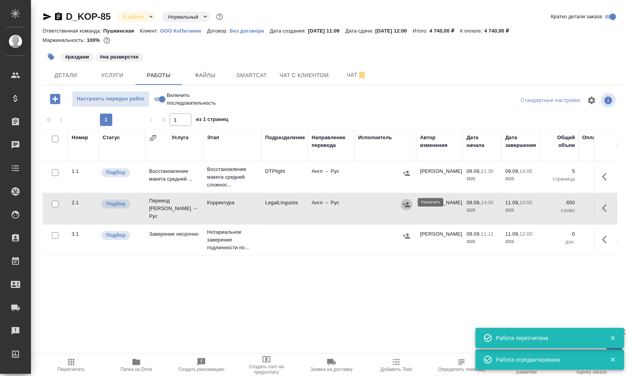
click at [405, 202] on icon "button" at bounding box center [406, 204] width 7 height 5
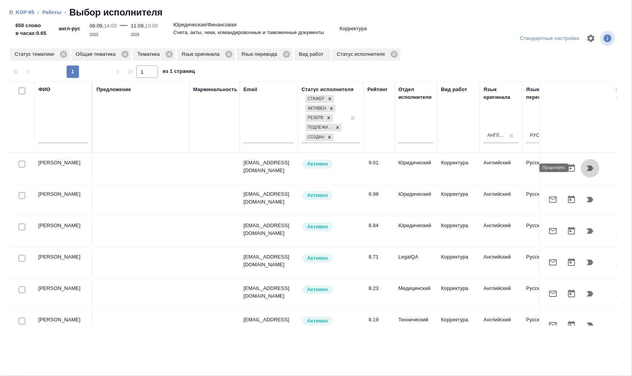
click at [587, 167] on icon "button" at bounding box center [590, 167] width 7 height 5
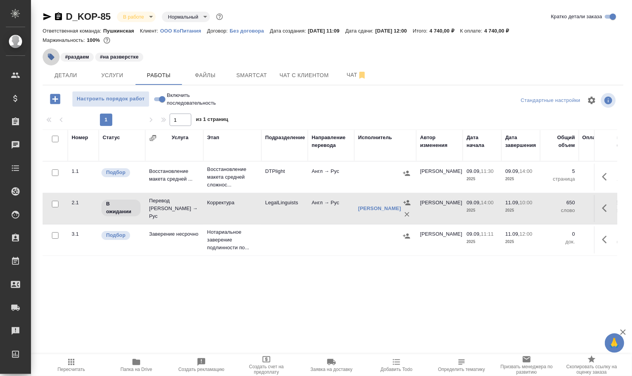
click at [53, 54] on icon "button" at bounding box center [51, 57] width 8 height 8
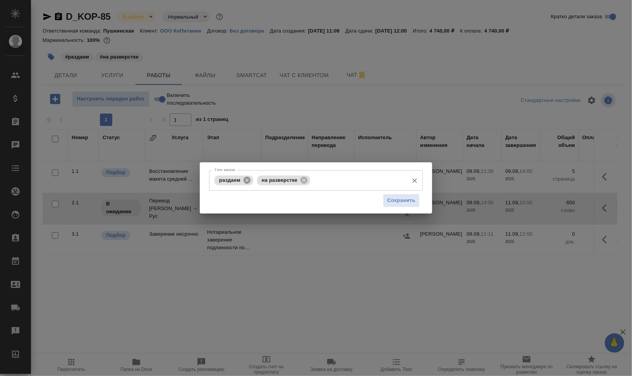
click at [244, 176] on icon at bounding box center [247, 180] width 9 height 9
click at [289, 180] on input "Тэги заказа" at bounding box center [337, 180] width 135 height 13
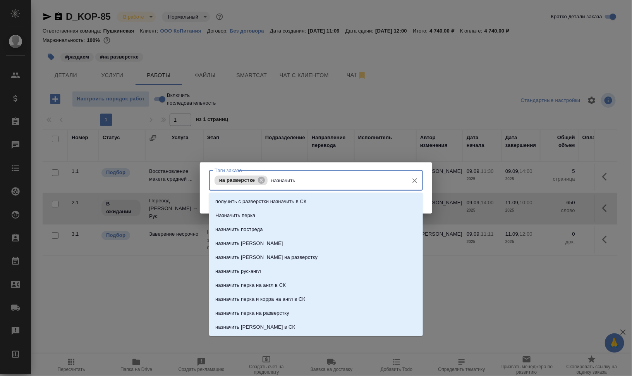
type input "назначить п"
click at [287, 198] on li "Назначить перка" at bounding box center [316, 201] width 214 height 14
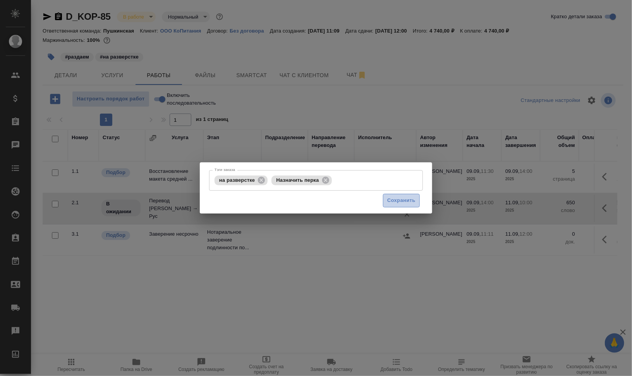
click at [402, 202] on span "Сохранить" at bounding box center [401, 200] width 28 height 9
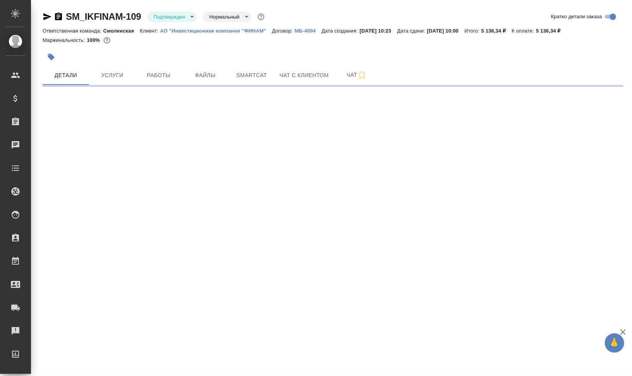
select select "RU"
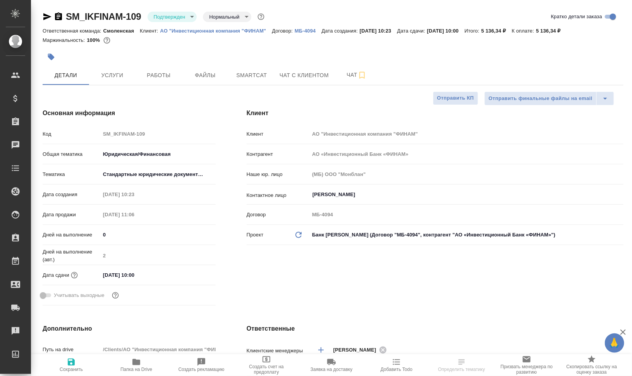
type textarea "x"
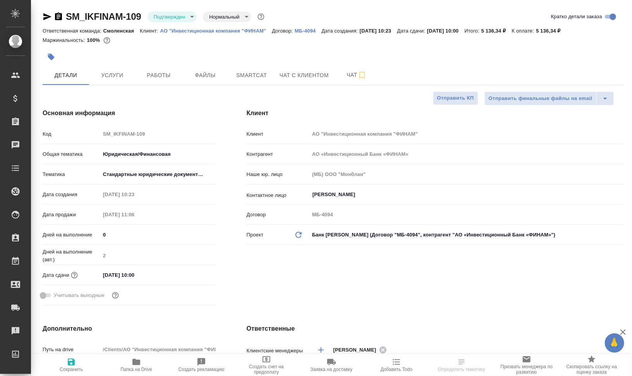
type textarea "x"
drag, startPoint x: 159, startPoint y: 32, endPoint x: 268, endPoint y: 29, distance: 108.9
click at [268, 29] on div "Ответственная команда: Смоленская Клиент: АО "Инвестиционная компания "ФИНАМ" Д…" at bounding box center [333, 30] width 581 height 9
copy p "АО "Инвестиционная компания "ФИНАМ""
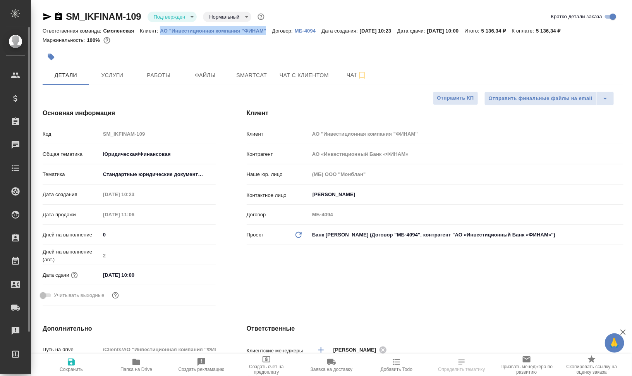
type textarea "x"
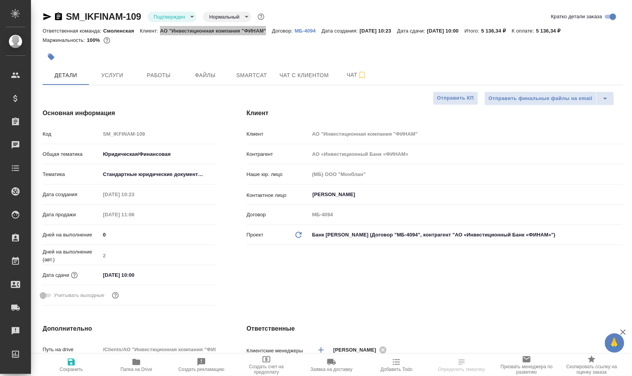
type textarea "x"
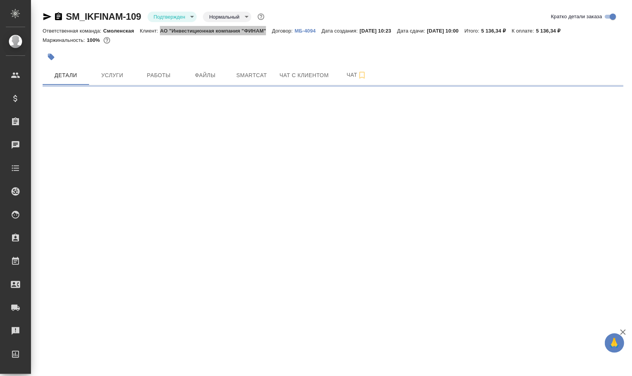
select select "RU"
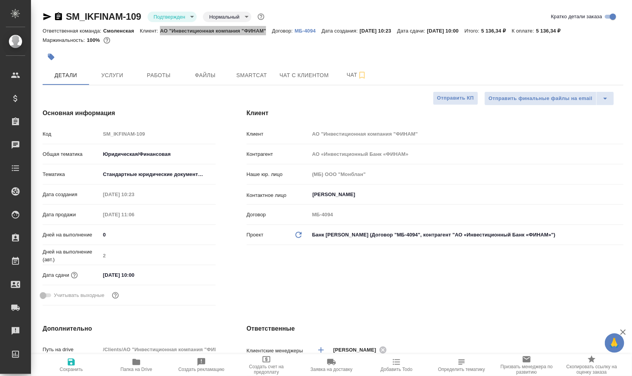
type textarea "x"
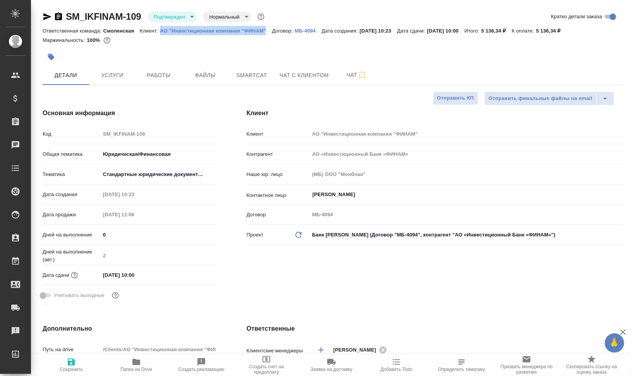
type textarea "x"
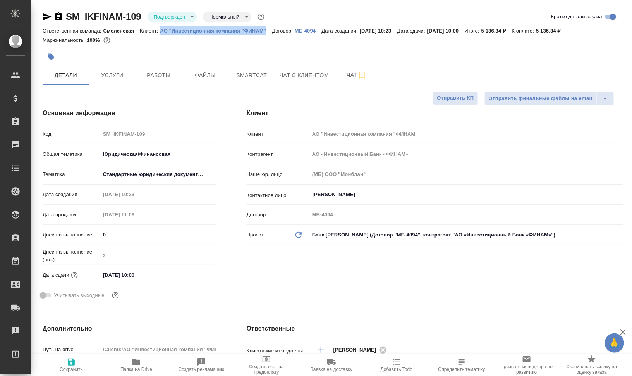
type textarea "x"
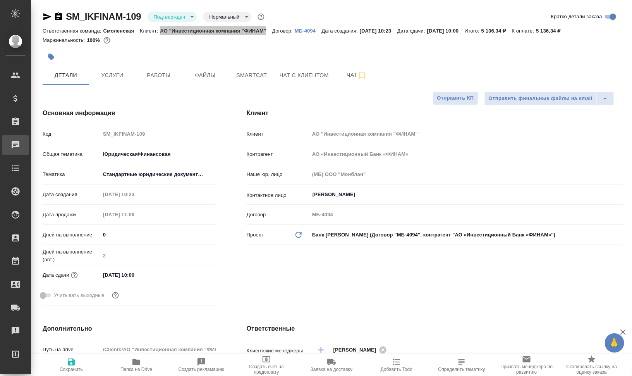
type textarea "x"
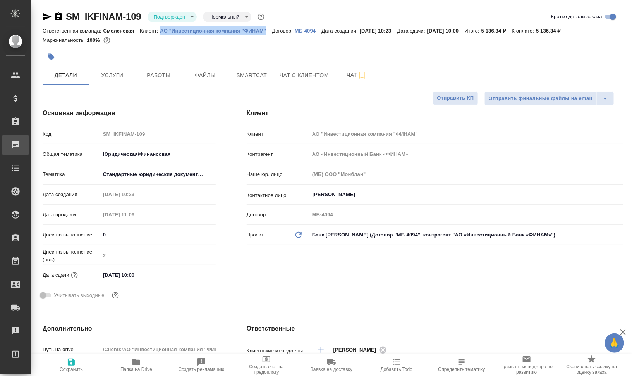
type textarea "x"
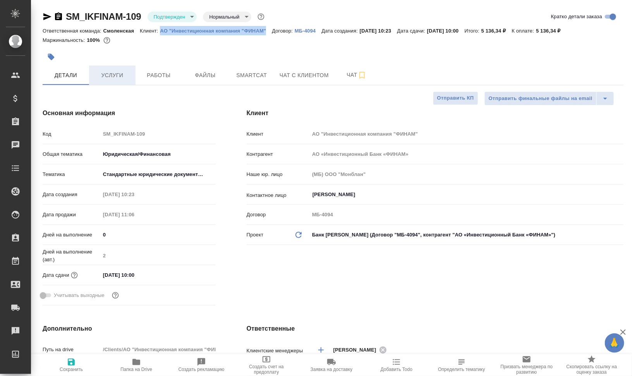
type textarea "x"
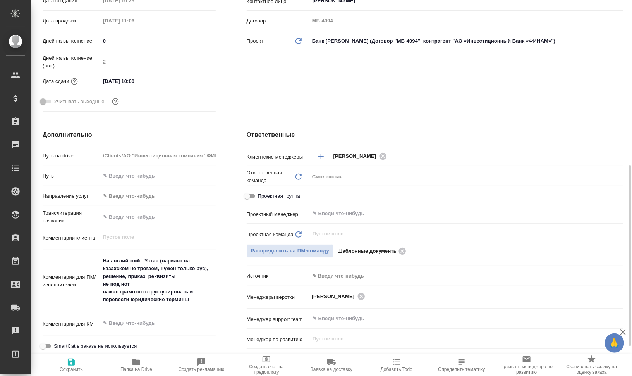
scroll to position [242, 0]
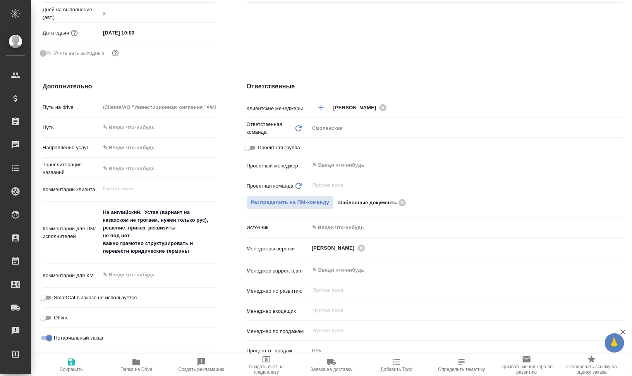
type textarea "x"
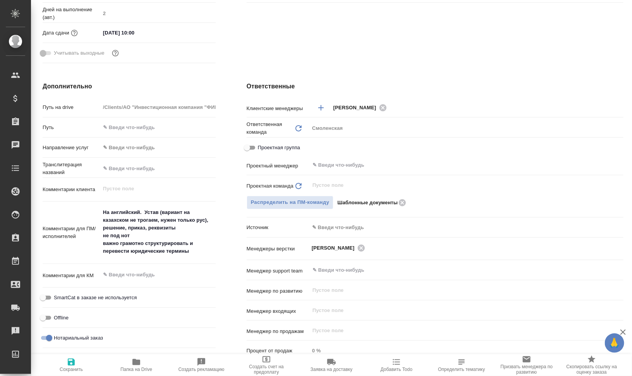
type textarea "x"
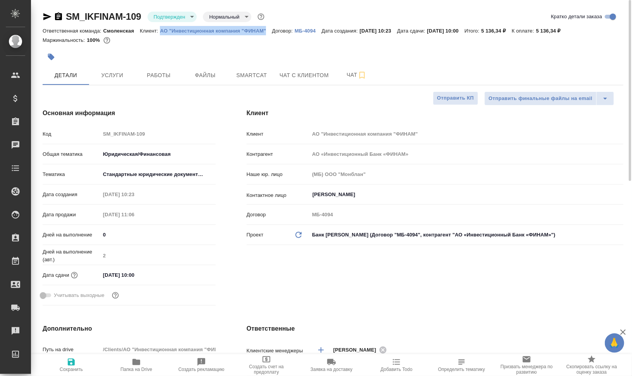
type textarea "x"
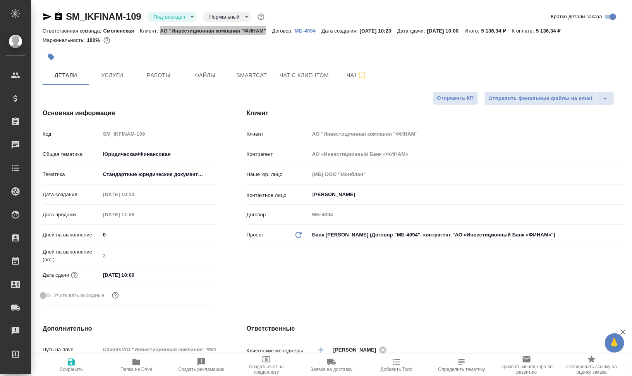
type textarea "x"
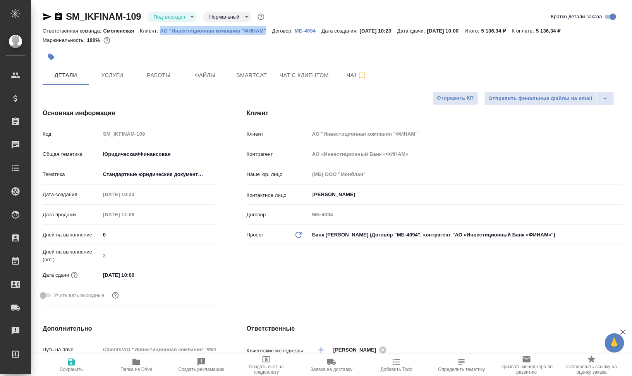
type textarea "x"
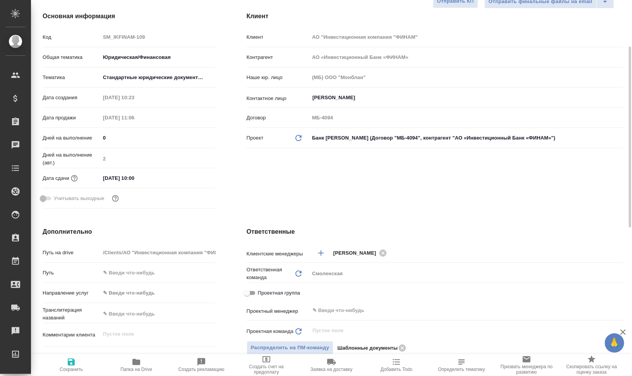
scroll to position [194, 0]
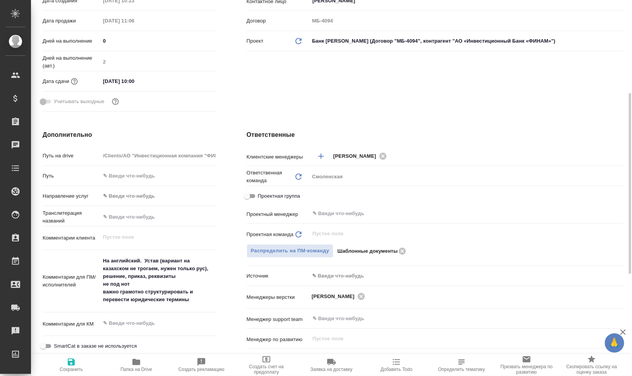
type textarea "x"
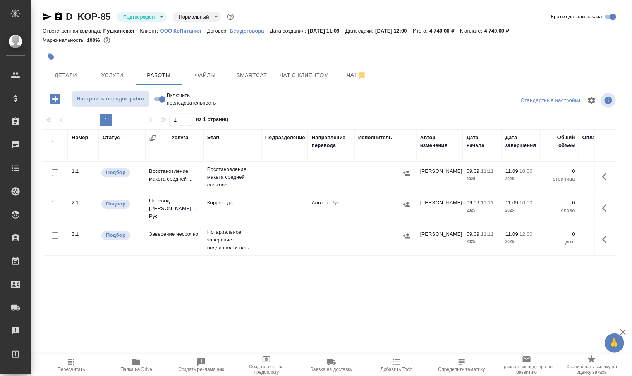
click at [45, 17] on icon "button" at bounding box center [47, 16] width 9 height 9
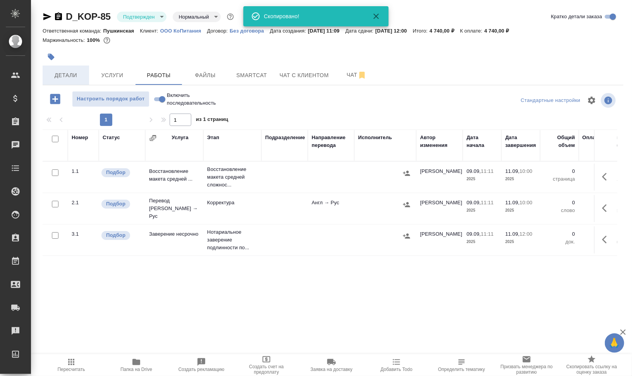
click at [55, 77] on span "Детали" at bounding box center [65, 76] width 37 height 10
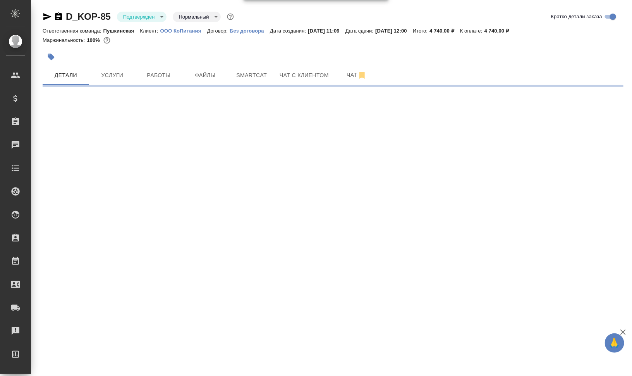
select select "RU"
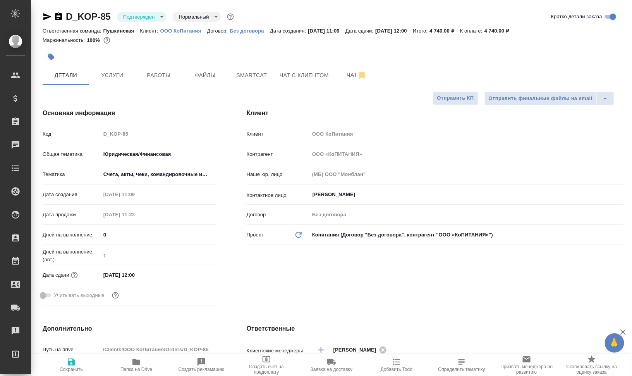
type textarea "x"
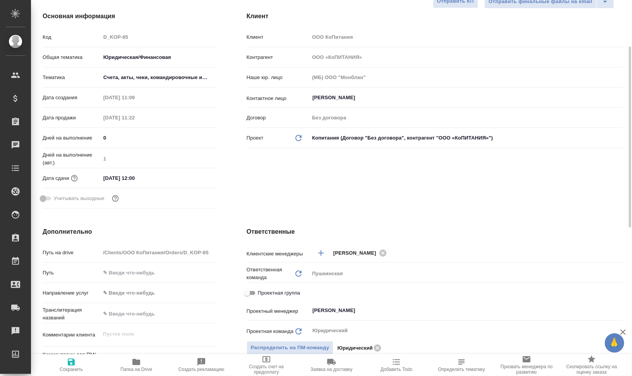
scroll to position [194, 0]
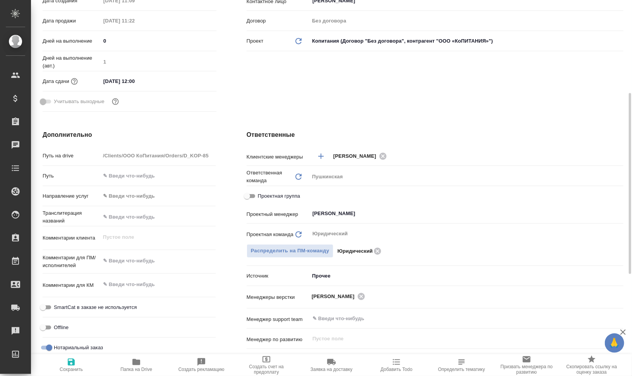
type textarea "x"
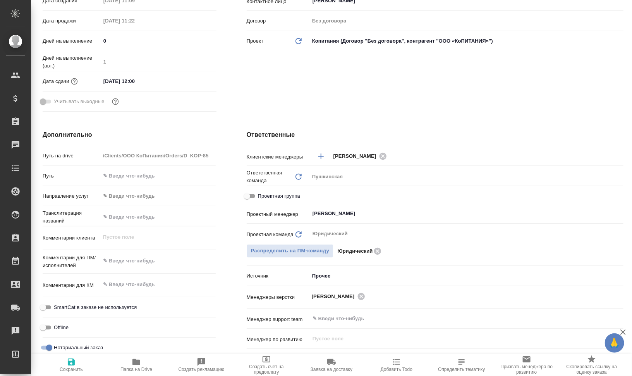
type textarea "x"
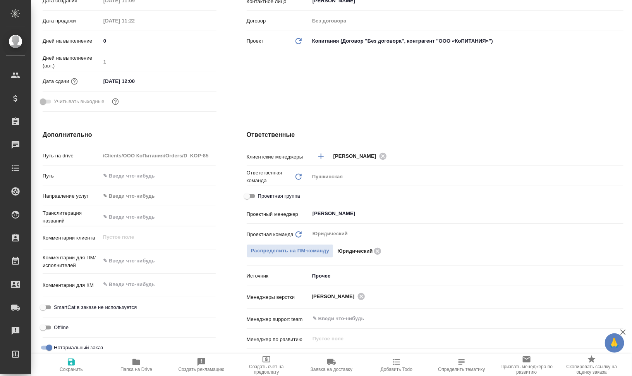
type textarea "x"
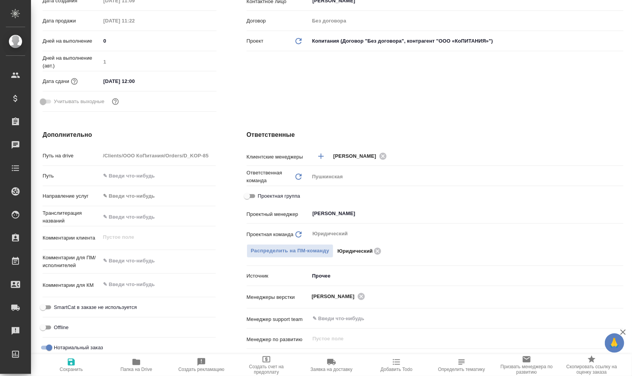
type textarea "x"
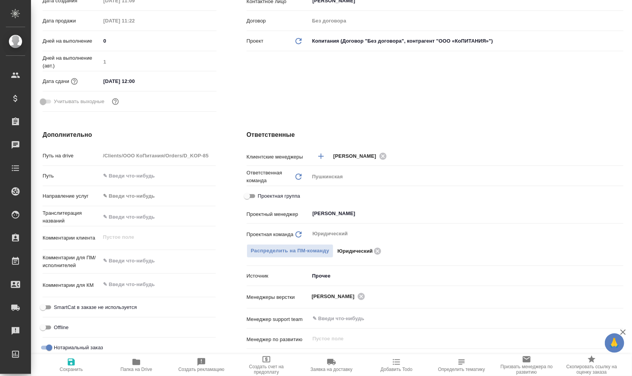
type textarea "x"
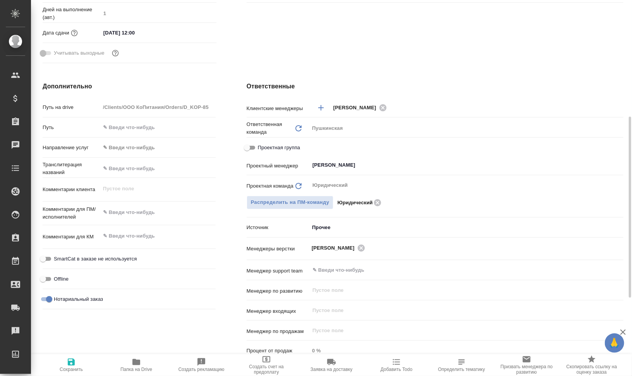
scroll to position [291, 0]
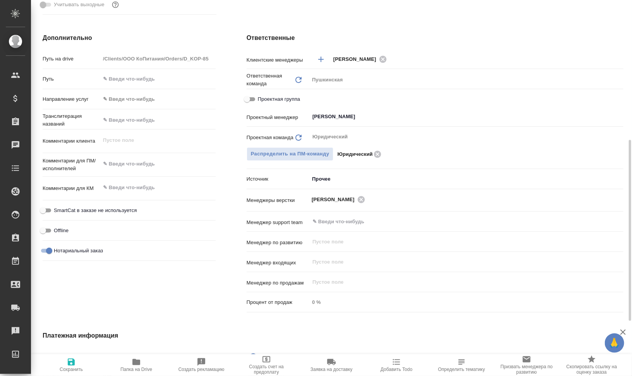
type textarea "x"
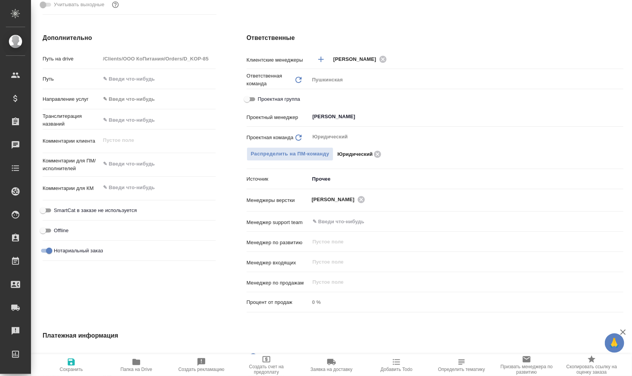
type textarea "x"
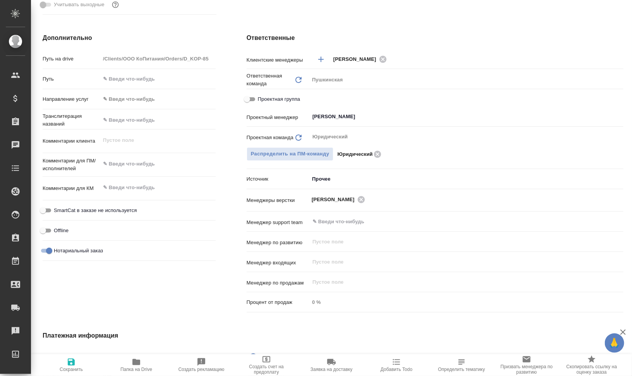
type textarea "x"
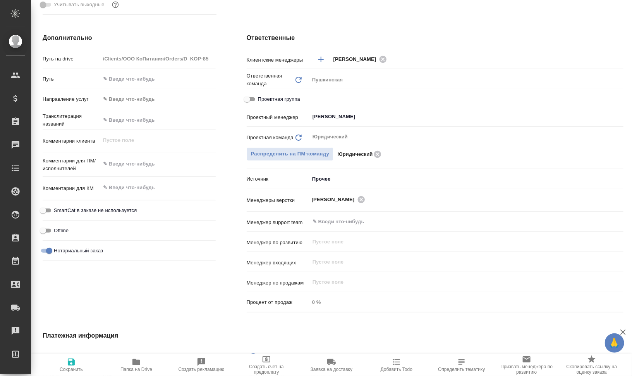
type textarea "x"
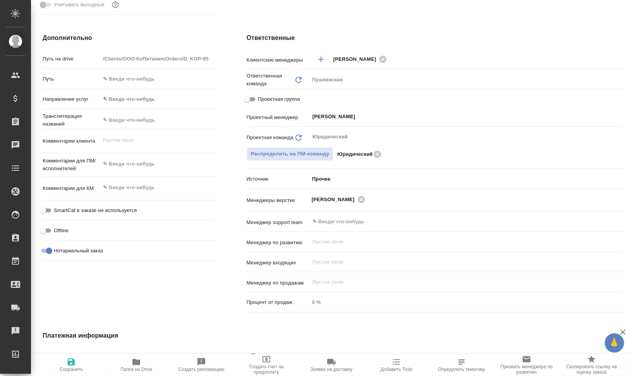
type textarea "x"
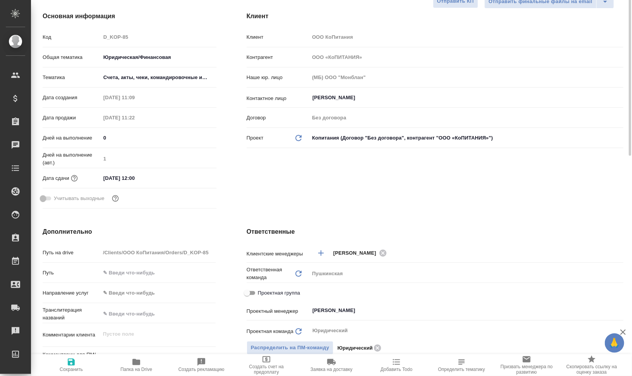
scroll to position [0, 0]
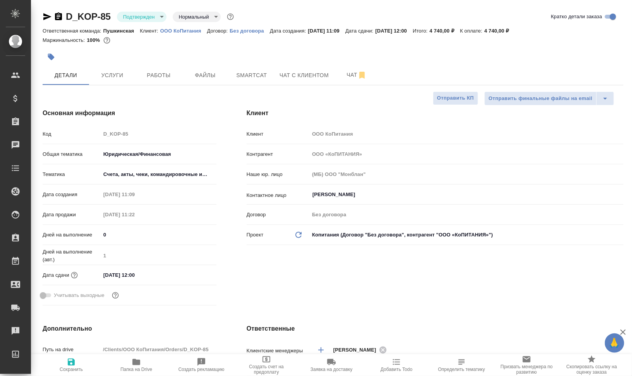
type textarea "x"
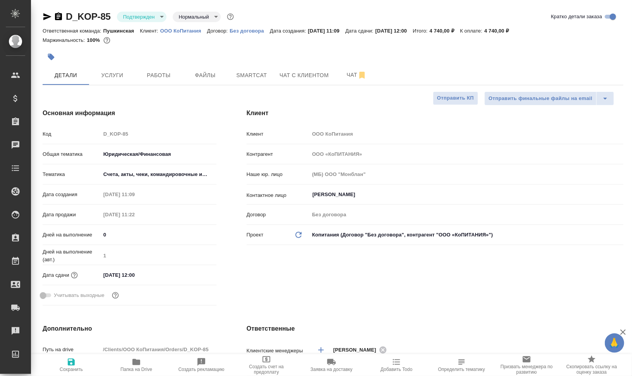
type textarea "x"
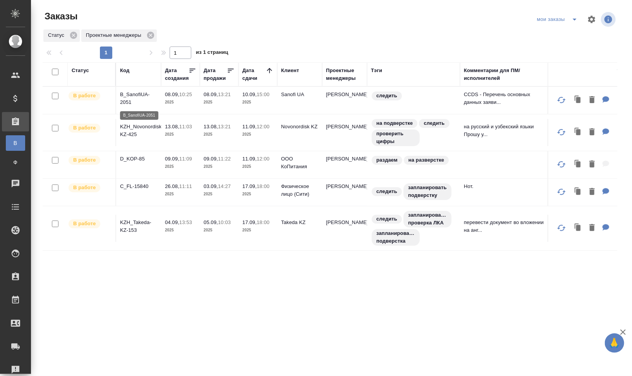
click at [136, 94] on p "B_SanofiUA-2051" at bounding box center [138, 98] width 37 height 15
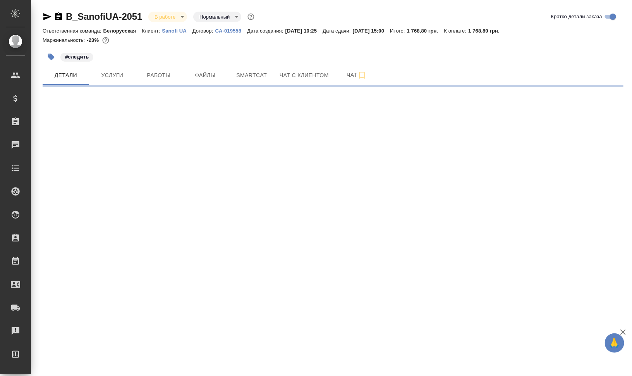
select select "RU"
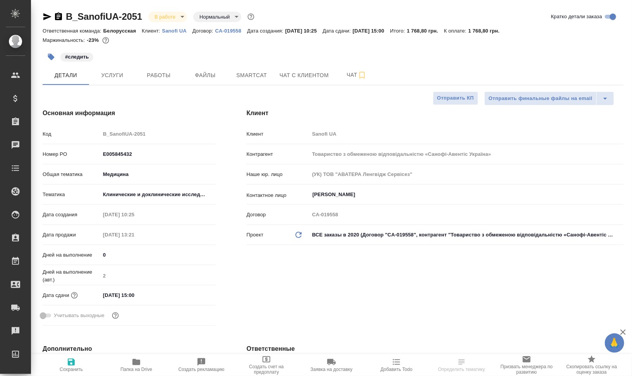
type textarea "x"
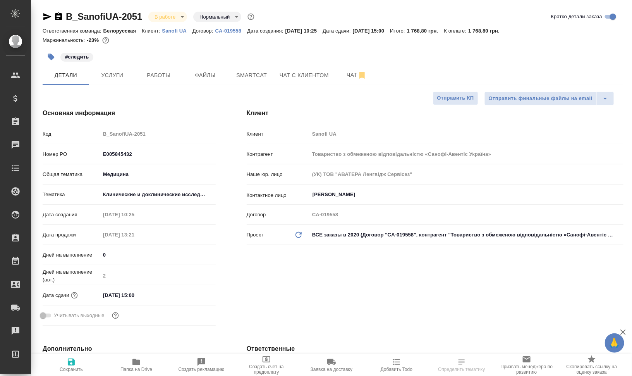
type textarea "x"
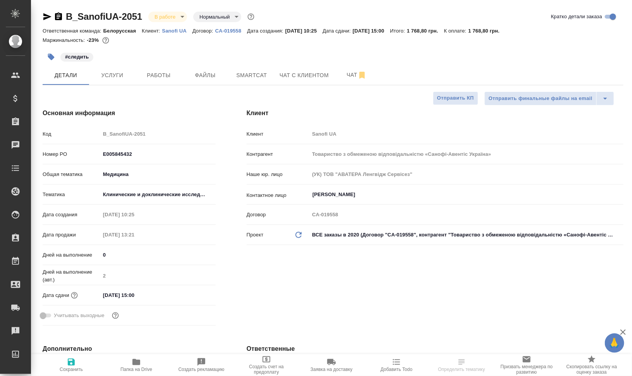
type textarea "x"
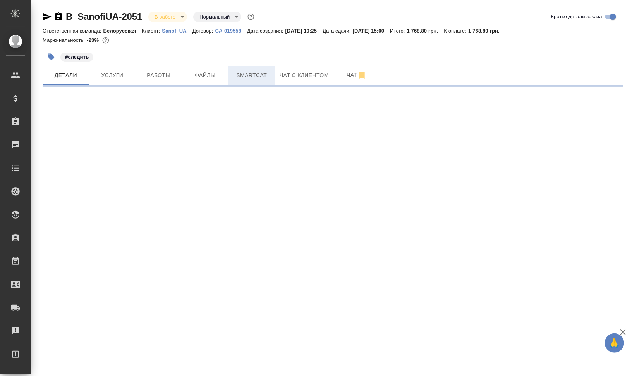
select select "RU"
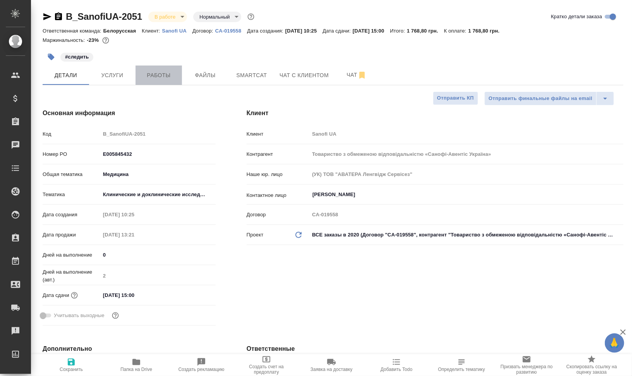
type textarea "x"
click at [173, 70] on button "Работы" at bounding box center [159, 74] width 46 height 19
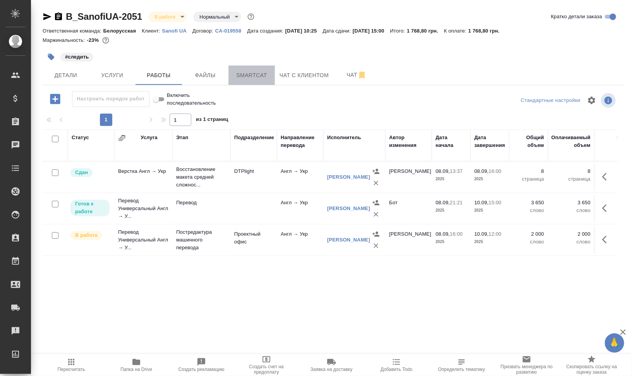
click at [266, 74] on span "Smartcat" at bounding box center [251, 76] width 37 height 10
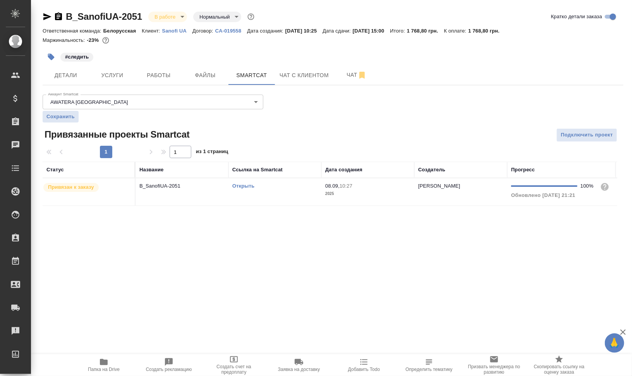
click at [235, 184] on link "Открыть" at bounding box center [243, 186] width 22 height 6
click at [101, 363] on icon "button" at bounding box center [104, 362] width 8 height 6
click at [153, 80] on button "Работы" at bounding box center [159, 74] width 46 height 19
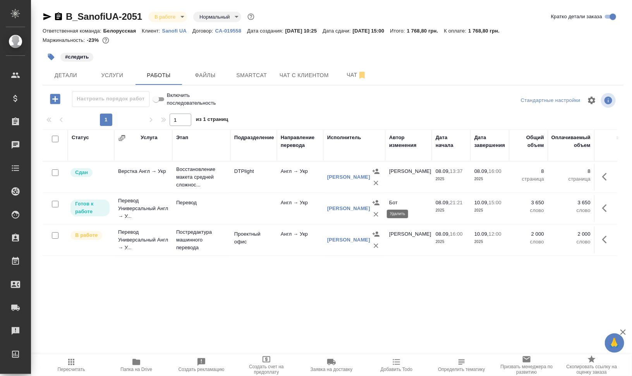
click at [374, 212] on icon "button" at bounding box center [376, 214] width 5 height 5
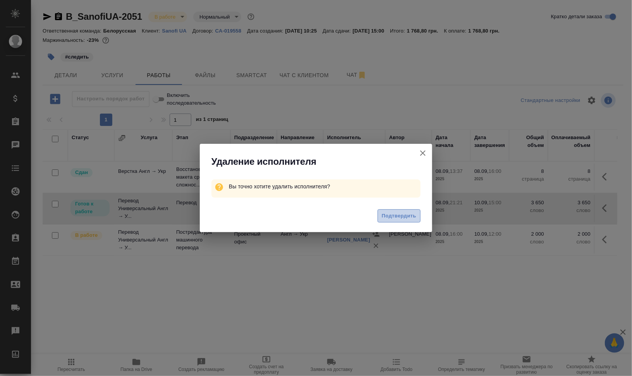
click at [387, 216] on span "Подтвердить" at bounding box center [399, 216] width 34 height 9
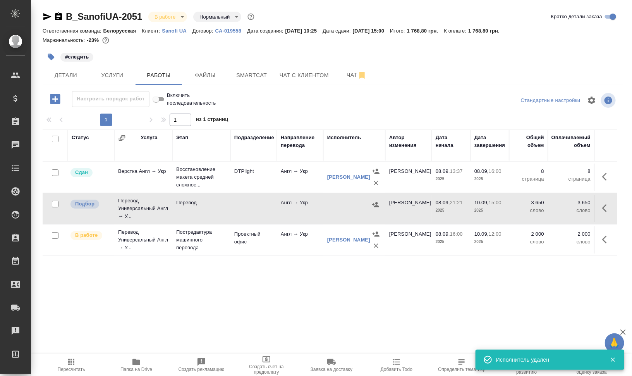
click at [607, 210] on icon "button" at bounding box center [606, 207] width 9 height 9
click at [577, 207] on icon "button" at bounding box center [577, 207] width 5 height 7
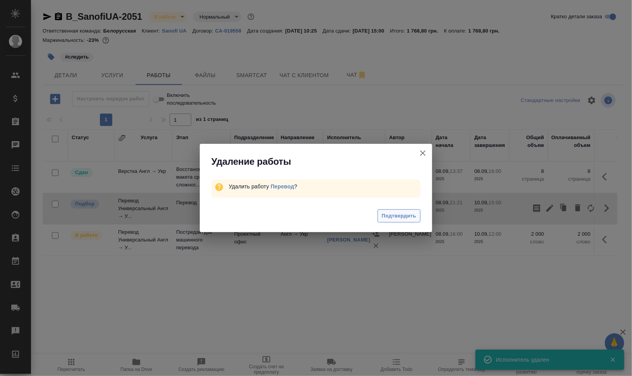
click at [415, 216] on span "Подтвердить" at bounding box center [399, 216] width 34 height 9
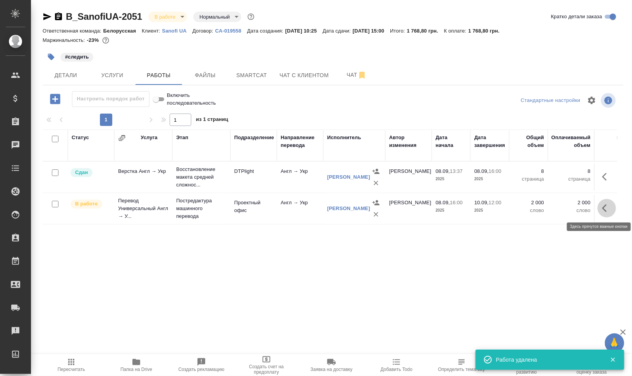
click at [606, 208] on icon "button" at bounding box center [606, 207] width 9 height 9
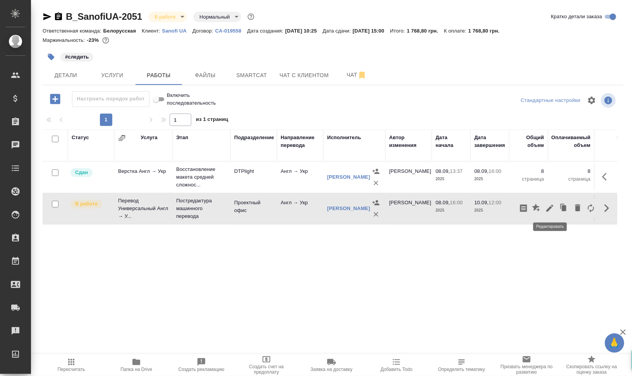
click at [551, 207] on icon "button" at bounding box center [550, 208] width 7 height 7
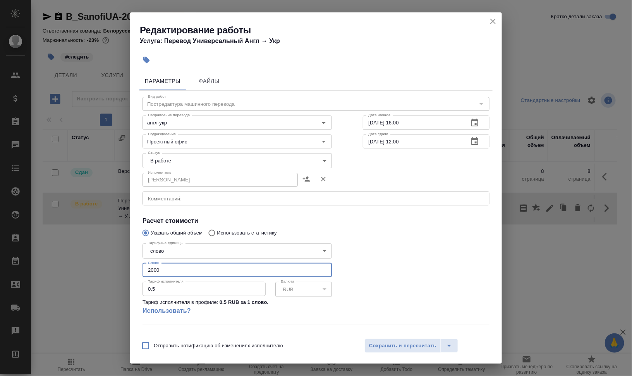
click at [151, 268] on input "2000" at bounding box center [237, 270] width 189 height 14
type input "2239.5"
click at [167, 161] on body "🙏 .cls-1 fill:#fff; AWATERA [PERSON_NAME] Динар Клиенты Спецификации Заказы 0 Ч…" at bounding box center [316, 219] width 632 height 438
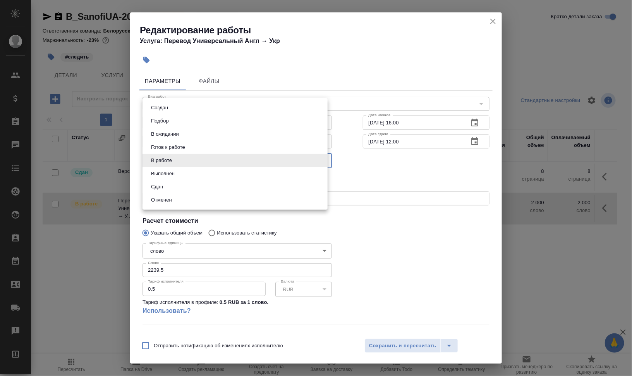
click at [166, 187] on li "Сдан" at bounding box center [235, 186] width 185 height 13
type input "closed"
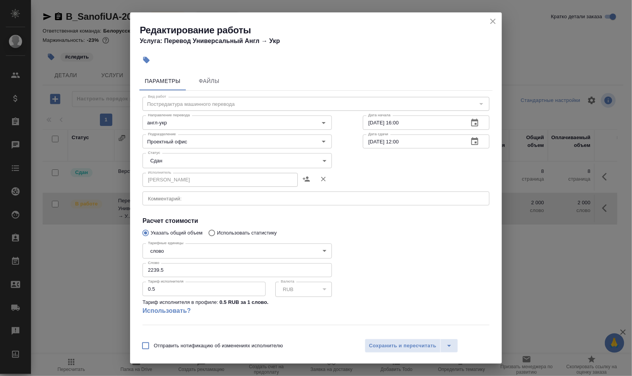
click at [379, 337] on div "Отправить нотификацию об изменениях исполнителю Сохранить и пересчитать" at bounding box center [316, 349] width 372 height 30
click at [392, 350] on span "Сохранить и пересчитать" at bounding box center [402, 345] width 67 height 9
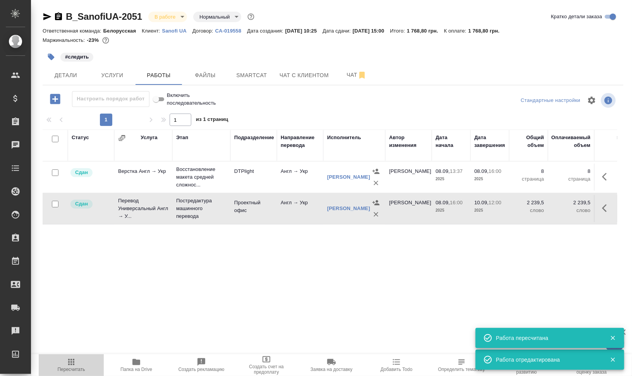
click at [84, 361] on span "Пересчитать" at bounding box center [71, 364] width 56 height 15
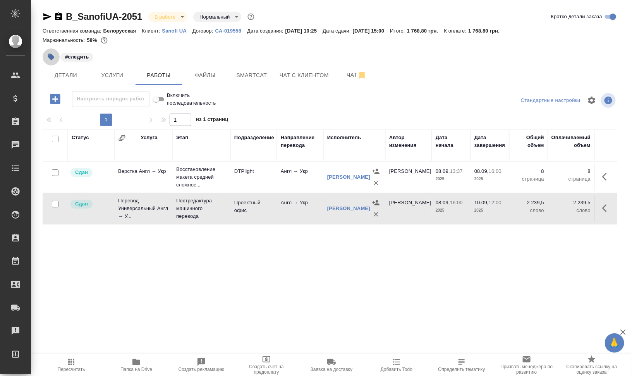
click at [47, 55] on icon "button" at bounding box center [51, 57] width 8 height 8
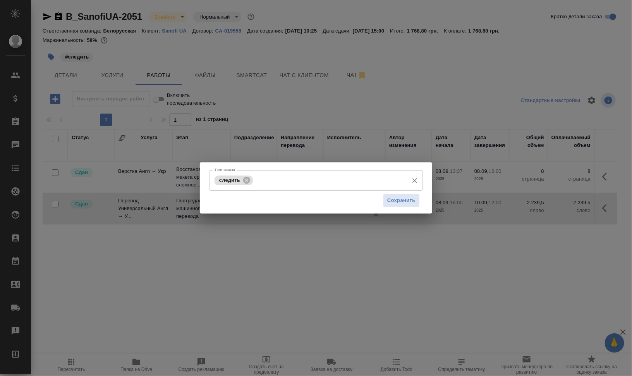
click at [246, 181] on icon at bounding box center [247, 180] width 9 height 9
click at [408, 202] on span "Сохранить" at bounding box center [401, 200] width 28 height 9
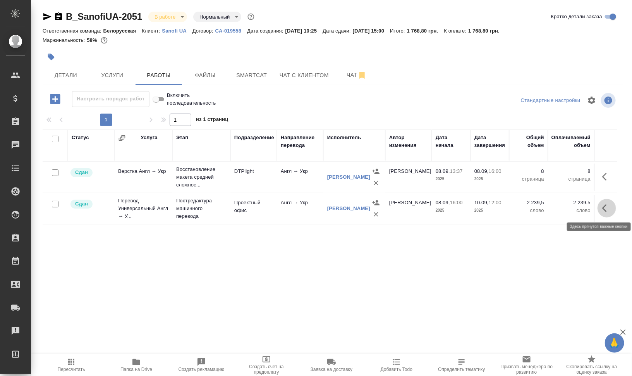
click at [611, 211] on icon "button" at bounding box center [606, 207] width 9 height 9
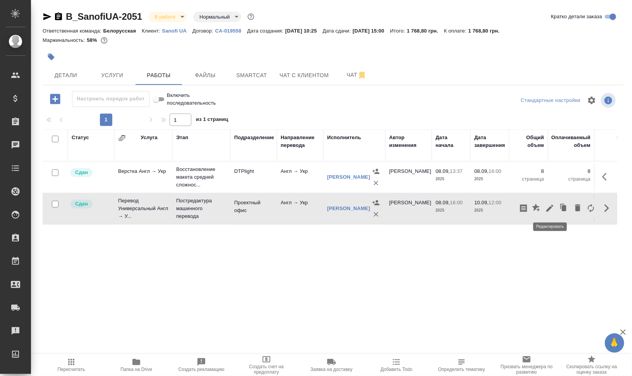
click at [552, 207] on icon "button" at bounding box center [550, 207] width 9 height 9
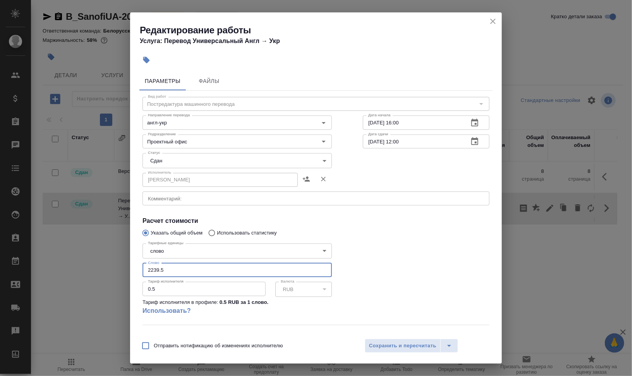
drag, startPoint x: 168, startPoint y: 269, endPoint x: 151, endPoint y: 270, distance: 16.7
click at [150, 269] on input "2239.5" at bounding box center [237, 270] width 189 height 14
type input "2000"
click at [424, 344] on span "Сохранить и пересчитать" at bounding box center [402, 345] width 67 height 9
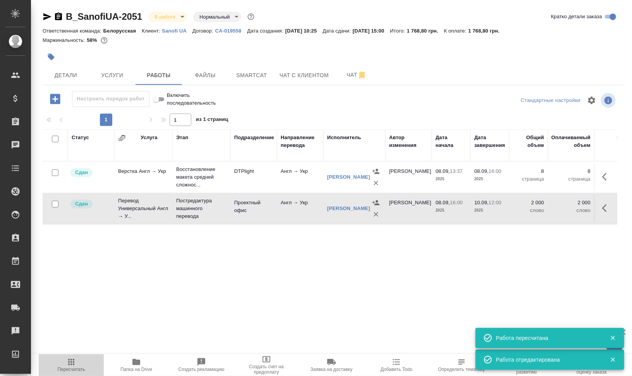
click at [63, 368] on span "Пересчитать" at bounding box center [71, 364] width 56 height 15
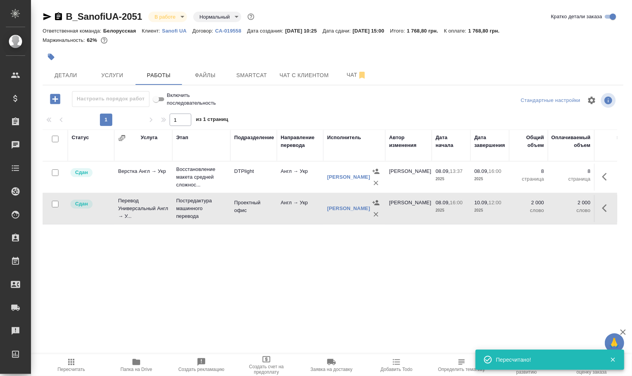
click at [181, 15] on body "🙏 .cls-1 fill:#fff; AWATERA [PERSON_NAME] Динар Клиенты Спецификации Заказы 0 Ч…" at bounding box center [316, 219] width 632 height 438
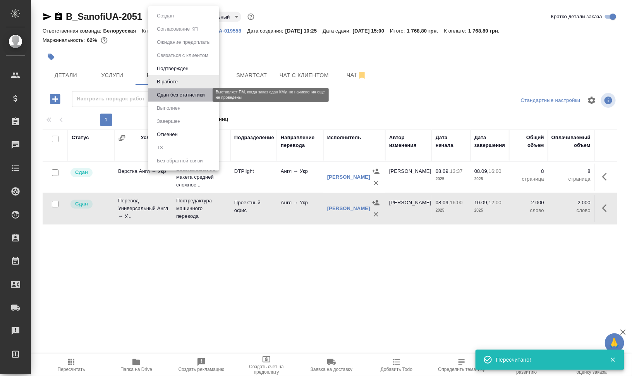
click at [181, 91] on button "Сдан без статистики" at bounding box center [181, 95] width 53 height 9
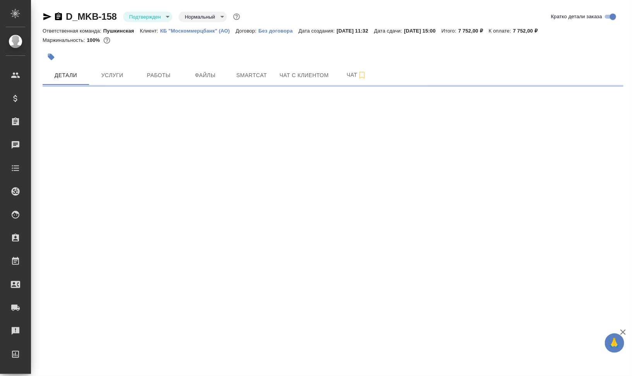
select select "RU"
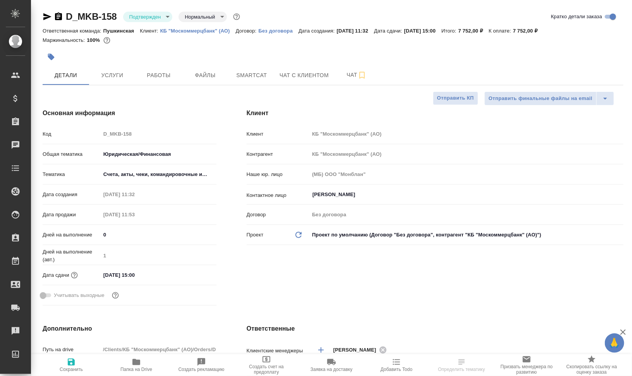
type textarea "x"
drag, startPoint x: 158, startPoint y: 31, endPoint x: 232, endPoint y: 33, distance: 74.0
click at [232, 33] on div "Ответственная команда: Пушкинская Клиент: КБ "Москоммерцбанк" (АО) Договор: Без…" at bounding box center [333, 30] width 581 height 9
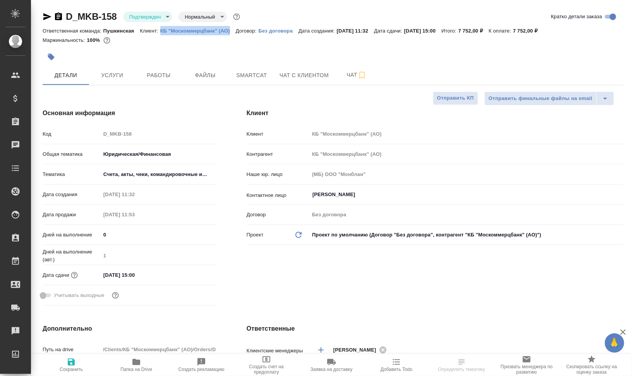
copy p "КБ "Москоммерцбанк" (АО)"
type textarea "x"
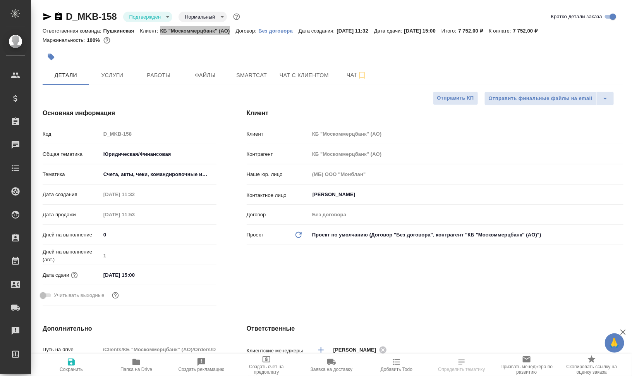
type textarea "x"
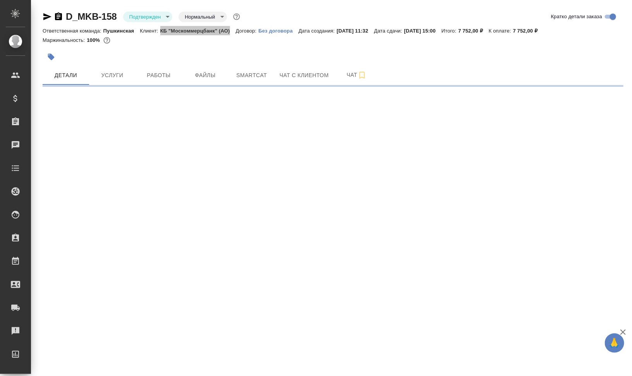
select select "RU"
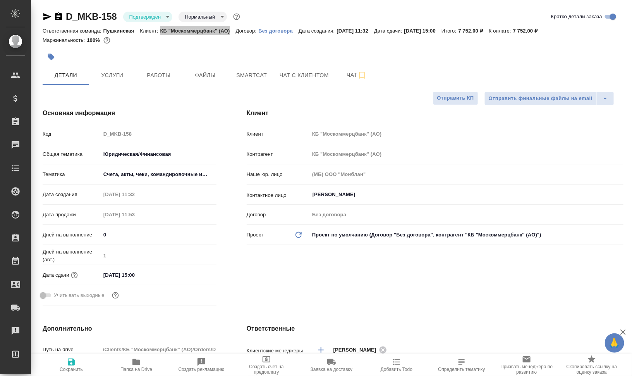
type textarea "x"
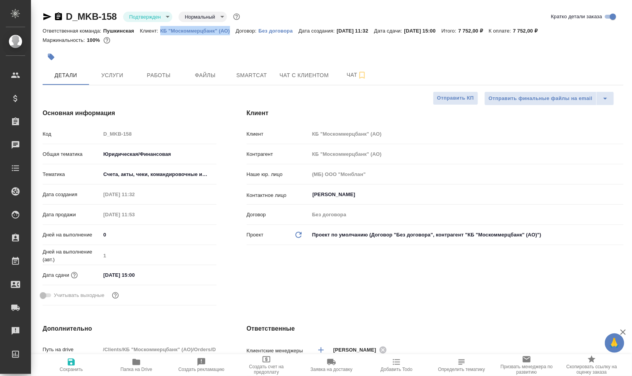
type textarea "x"
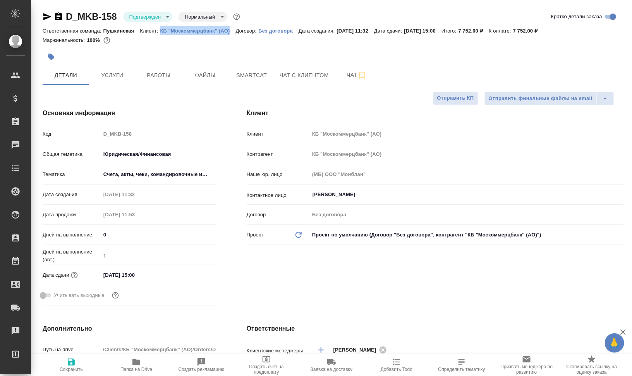
type textarea "x"
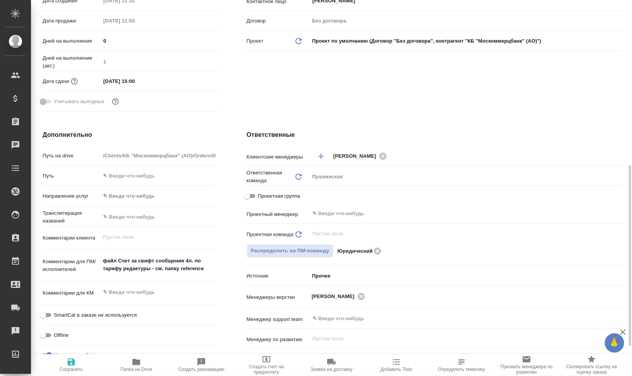
scroll to position [242, 0]
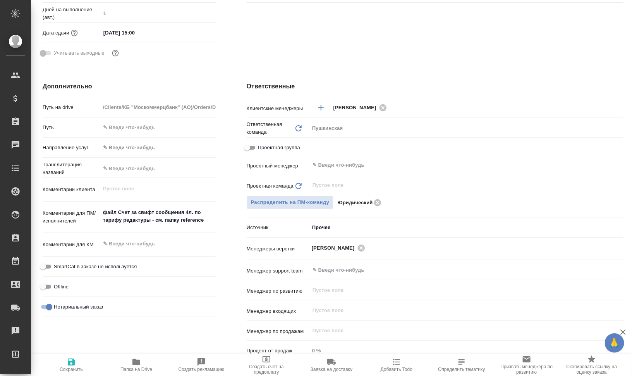
click at [133, 365] on icon "button" at bounding box center [136, 361] width 9 height 9
type textarea "x"
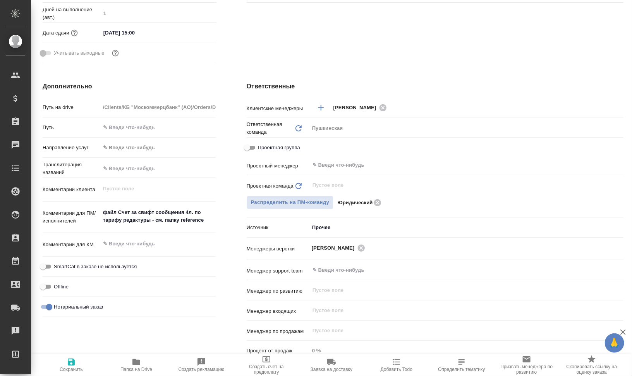
type textarea "x"
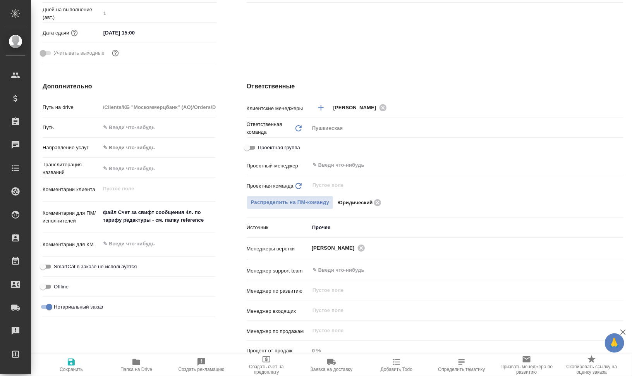
type textarea "x"
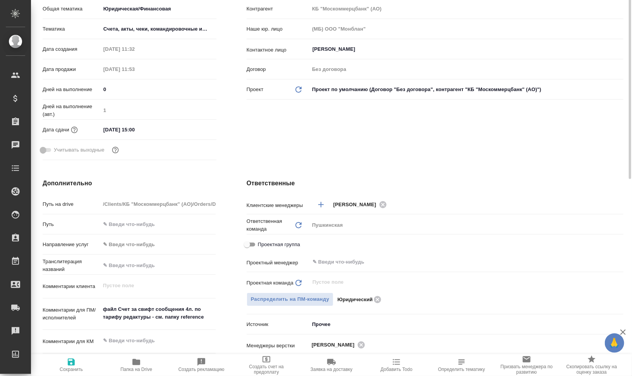
scroll to position [194, 0]
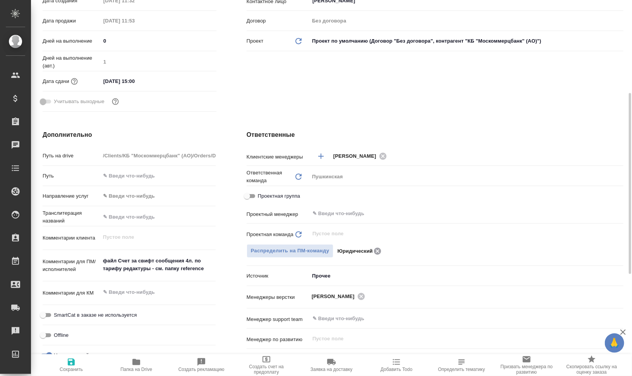
click at [373, 252] on icon at bounding box center [377, 251] width 9 height 9
type textarea "x"
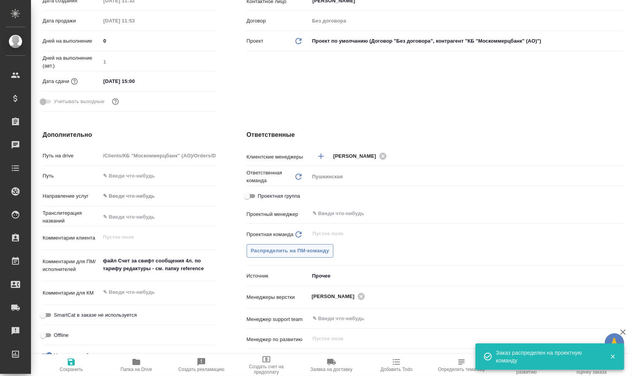
click at [311, 249] on span "Распределить на ПМ-команду" at bounding box center [290, 250] width 79 height 9
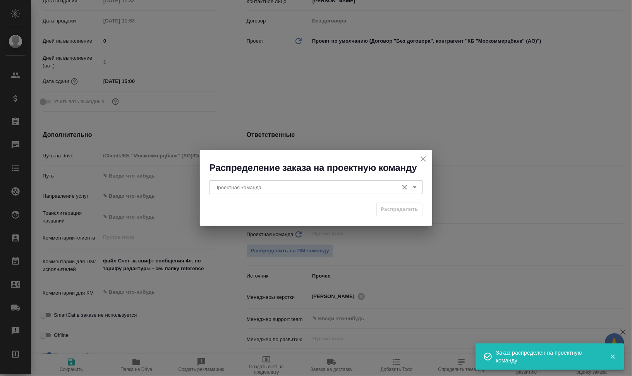
click at [307, 193] on div "Проектная команда" at bounding box center [316, 187] width 214 height 14
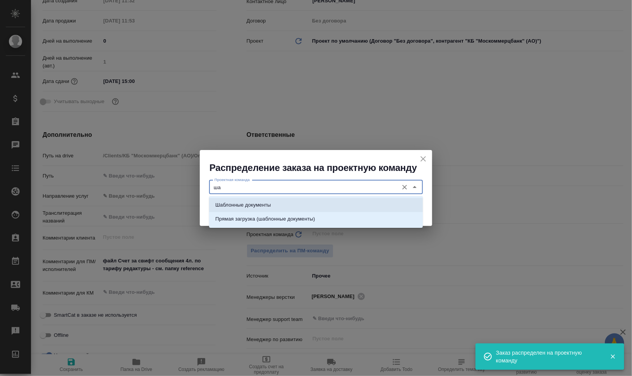
click at [289, 201] on li "Шаблонные документы" at bounding box center [316, 205] width 214 height 14
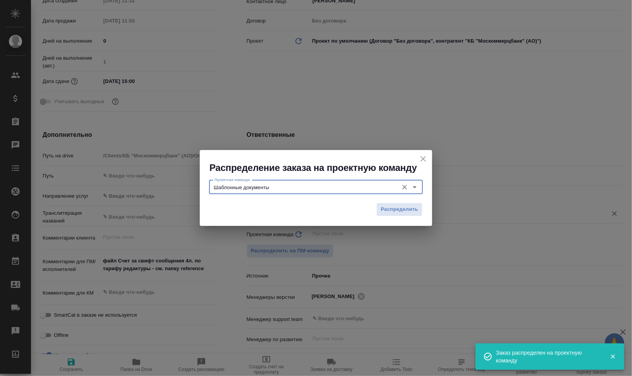
type input "Шаблонные документы"
click at [397, 208] on span "Распределить" at bounding box center [400, 209] width 38 height 9
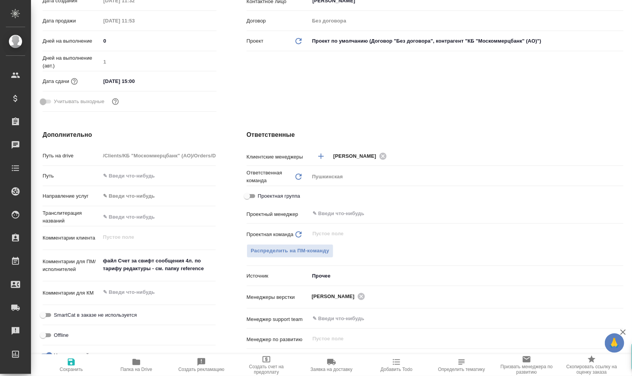
type textarea "x"
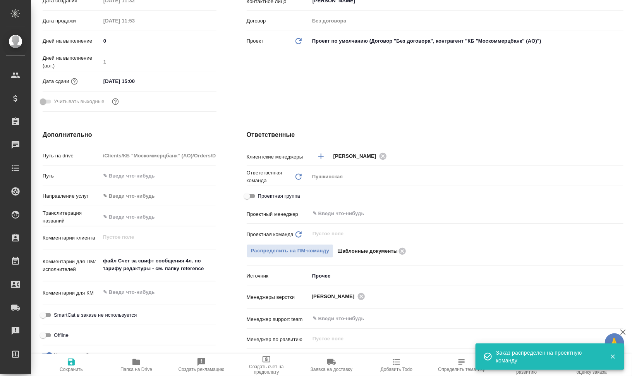
click at [61, 371] on span "Сохранить" at bounding box center [71, 369] width 23 height 5
type textarea "x"
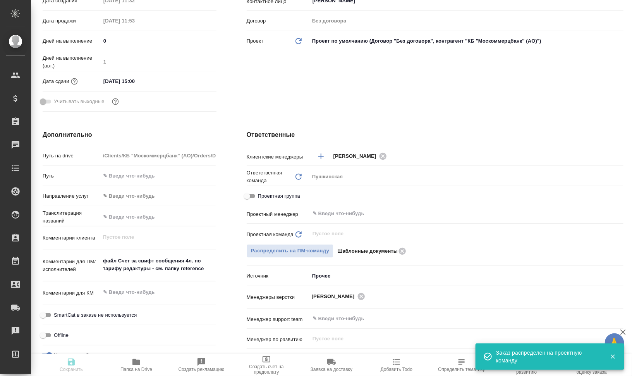
type textarea "x"
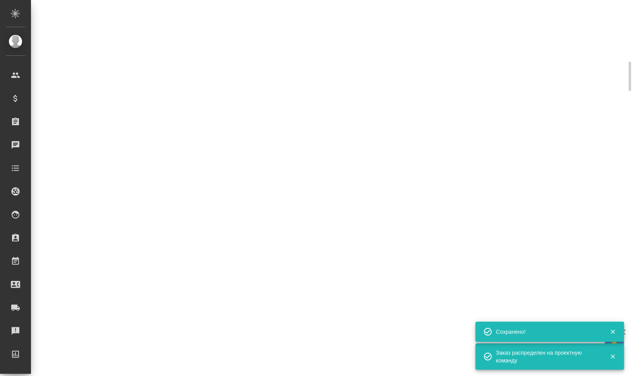
select select "RU"
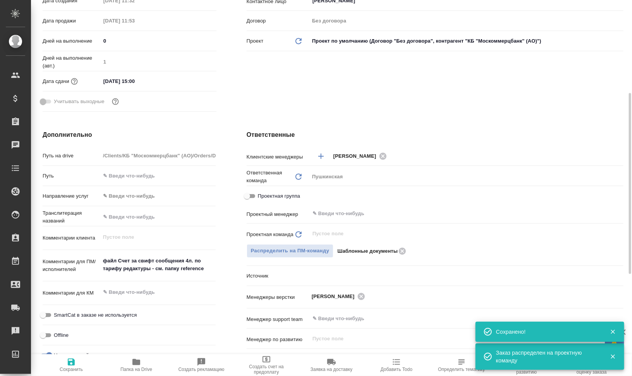
type textarea "x"
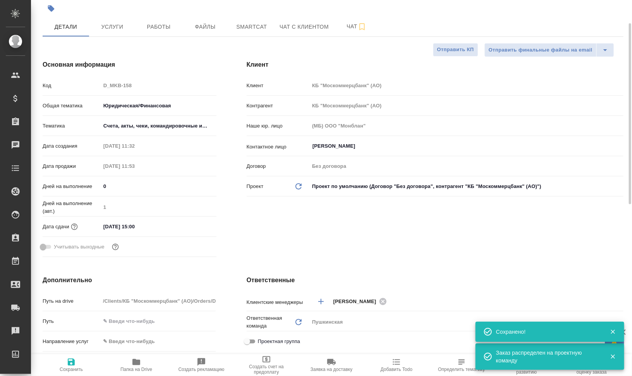
scroll to position [0, 0]
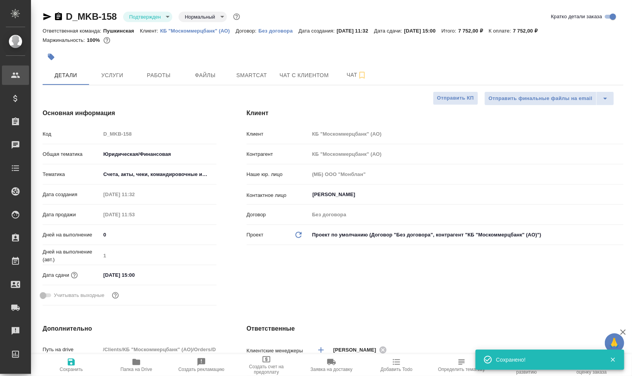
type textarea "x"
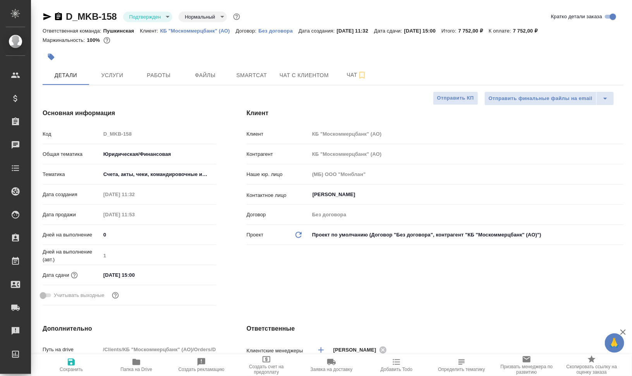
type textarea "x"
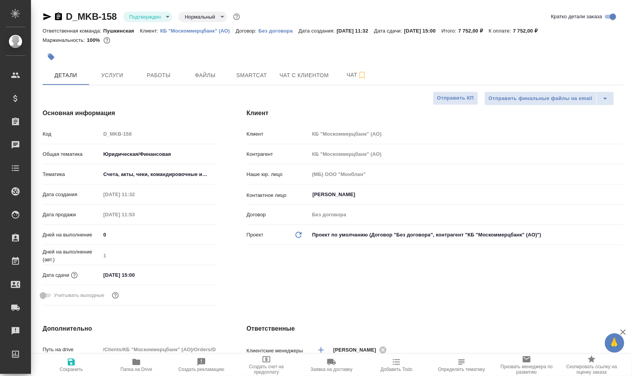
type textarea "x"
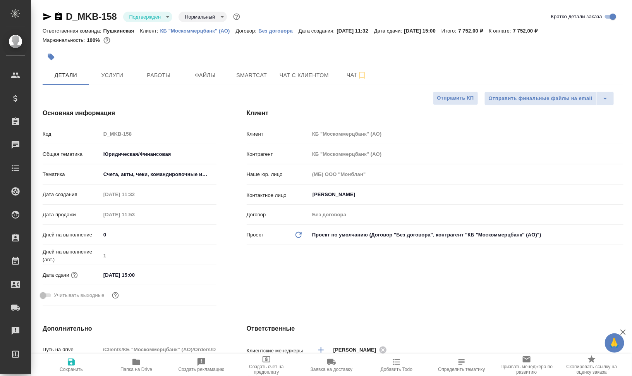
type textarea "x"
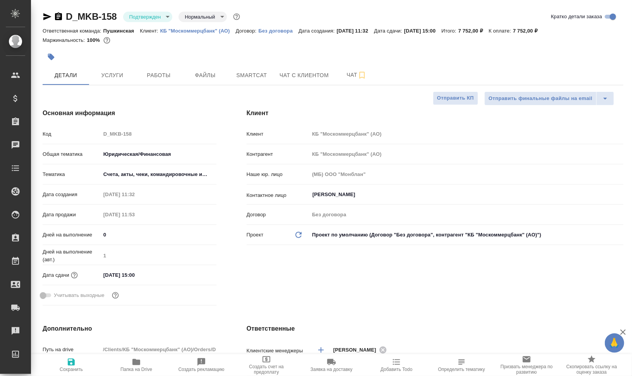
type textarea "x"
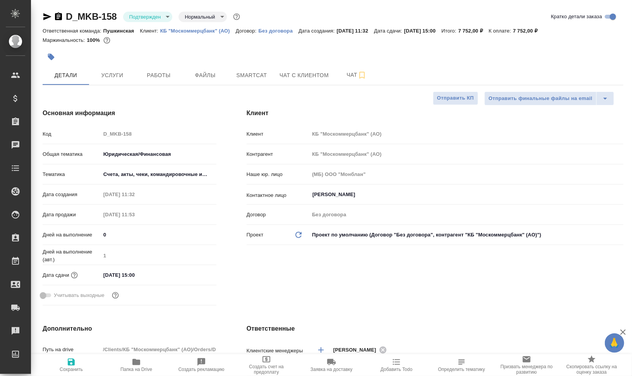
type textarea "x"
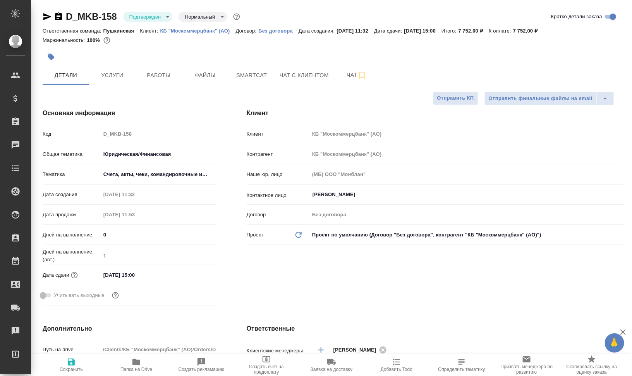
type textarea "x"
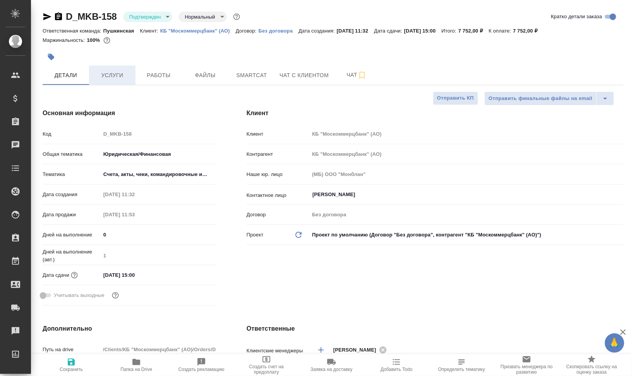
type textarea "x"
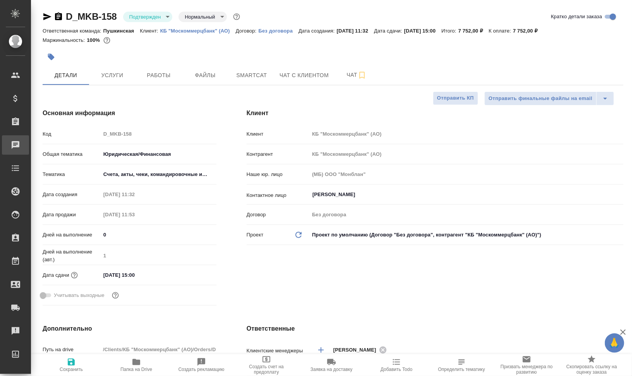
type textarea "x"
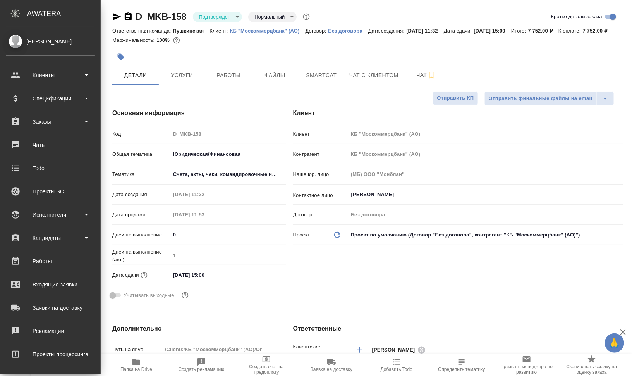
type textarea "x"
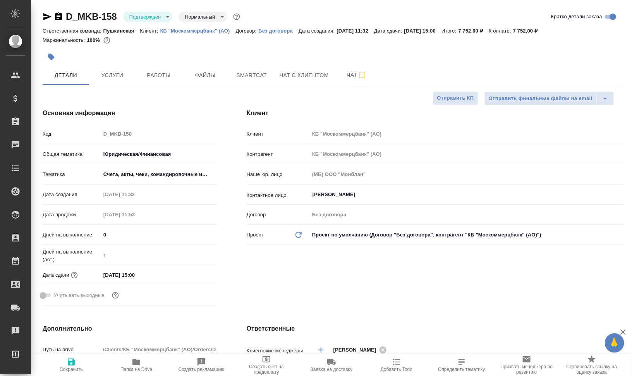
type textarea "x"
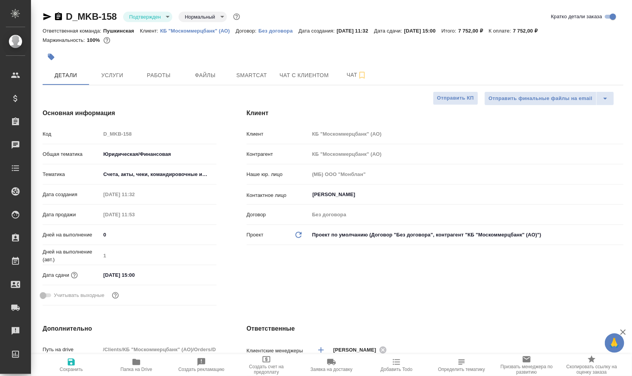
type textarea "x"
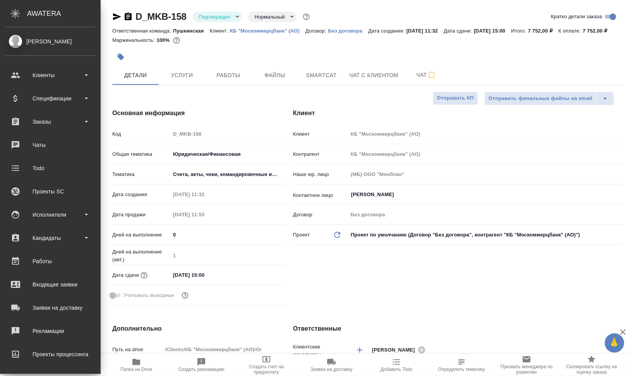
type textarea "x"
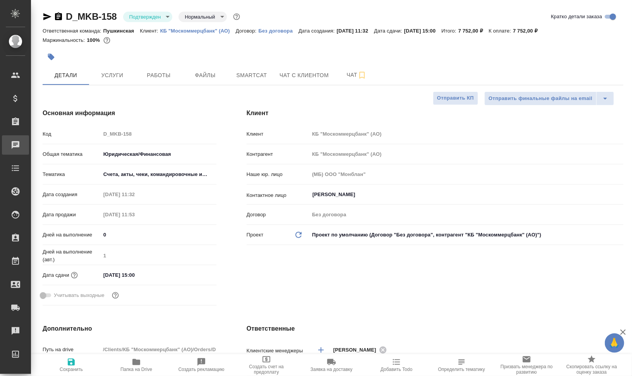
type textarea "x"
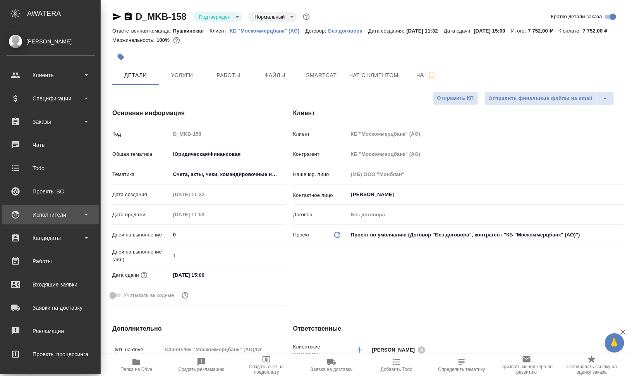
click at [82, 213] on div "Исполнители" at bounding box center [50, 215] width 89 height 12
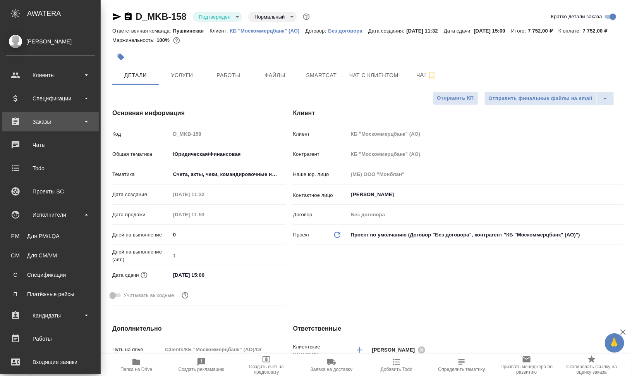
click at [61, 126] on div "Заказы" at bounding box center [50, 122] width 89 height 12
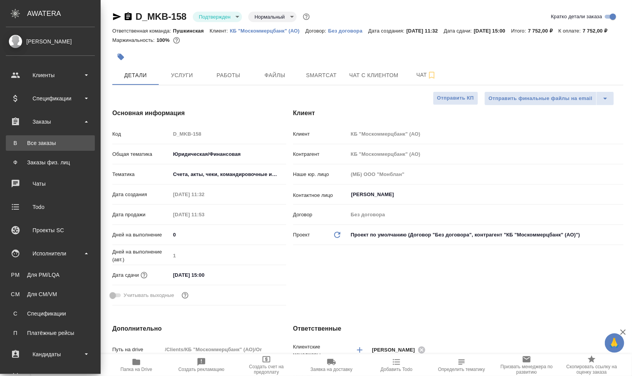
type textarea "x"
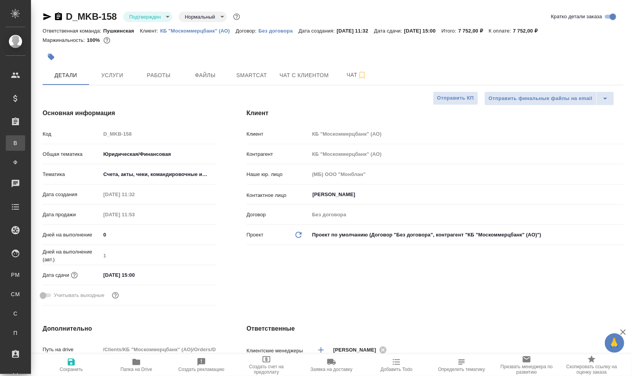
type textarea "x"
drag, startPoint x: 44, startPoint y: 141, endPoint x: 287, endPoint y: 263, distance: 272.0
click at [287, 263] on div "Клиент Клиент КБ "Москоммерцбанк" (АО) Контрагент КБ "Москоммерцбанк" (АО) Наше…" at bounding box center [435, 208] width 408 height 231
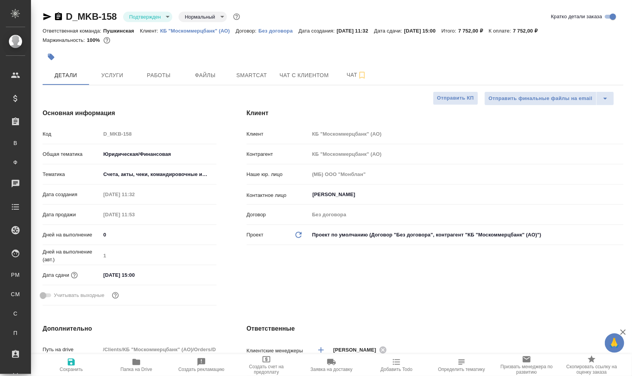
type textarea "x"
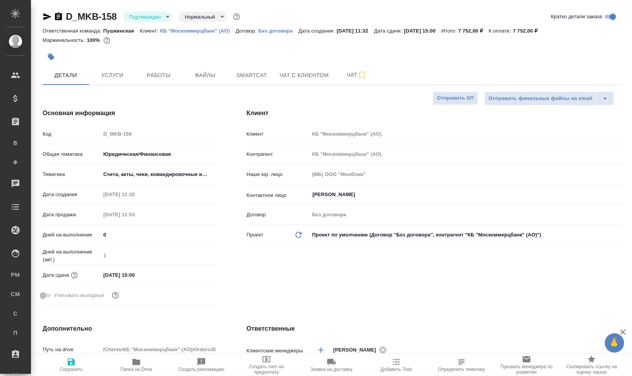
type textarea "x"
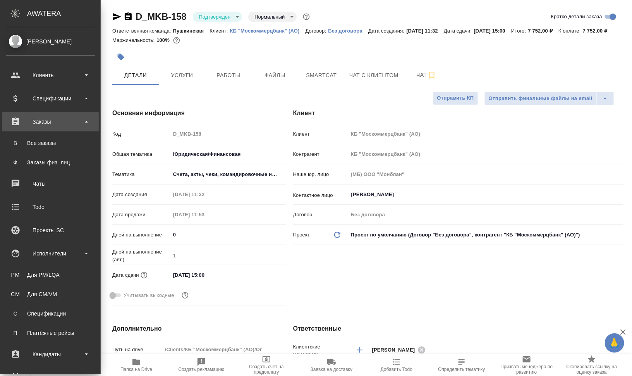
click at [47, 118] on div "Заказы" at bounding box center [50, 122] width 89 height 12
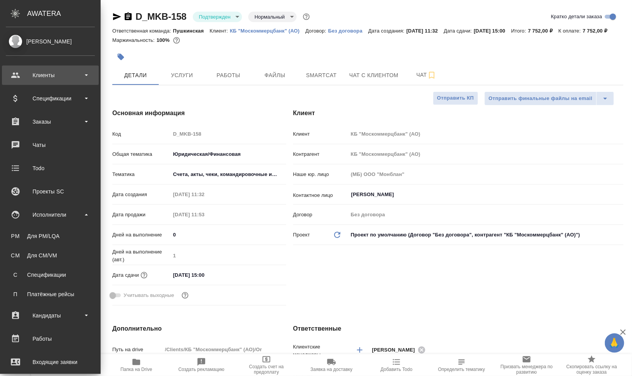
click at [57, 83] on div "Клиенты" at bounding box center [50, 74] width 97 height 19
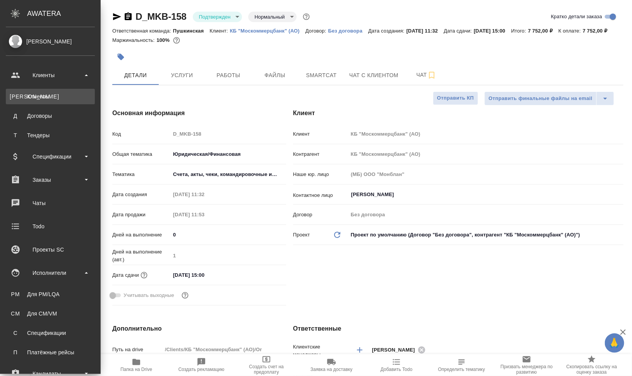
type textarea "x"
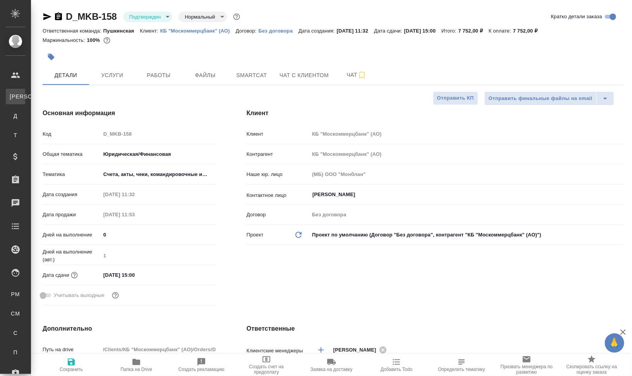
type textarea "x"
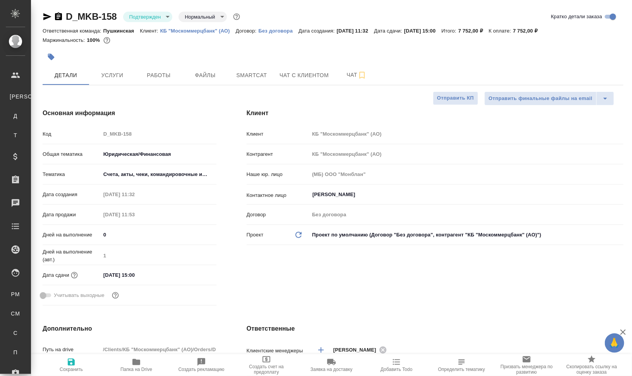
type textarea "x"
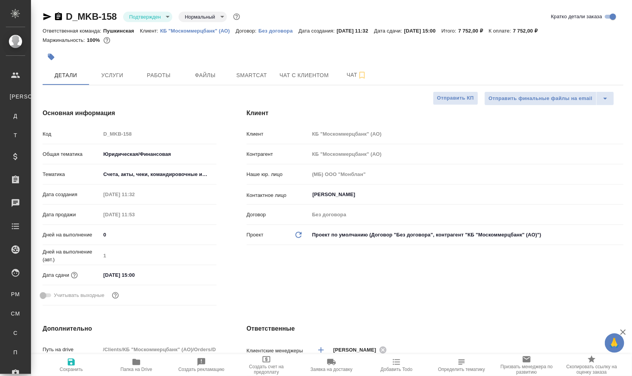
type textarea "x"
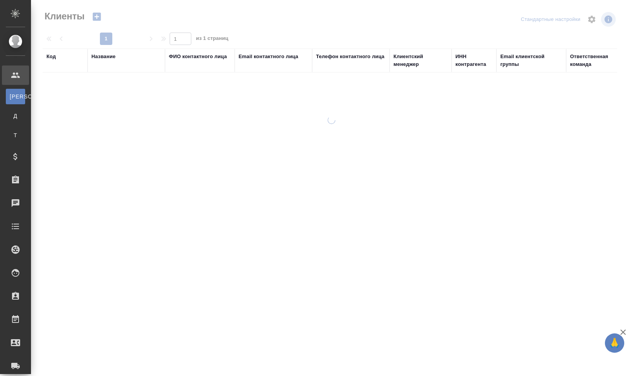
select select "RU"
click at [107, 56] on div "Название" at bounding box center [103, 57] width 24 height 8
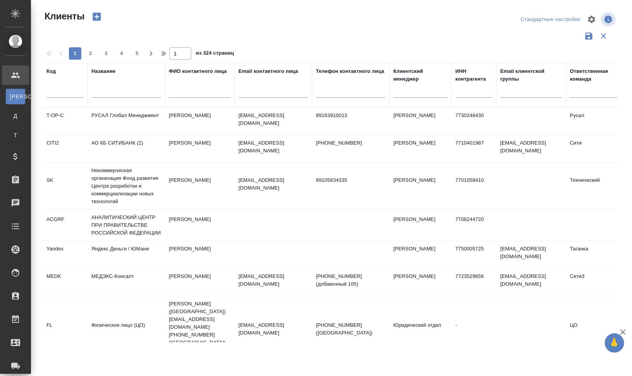
click at [69, 92] on input "text" at bounding box center [64, 93] width 37 height 10
type input "С"
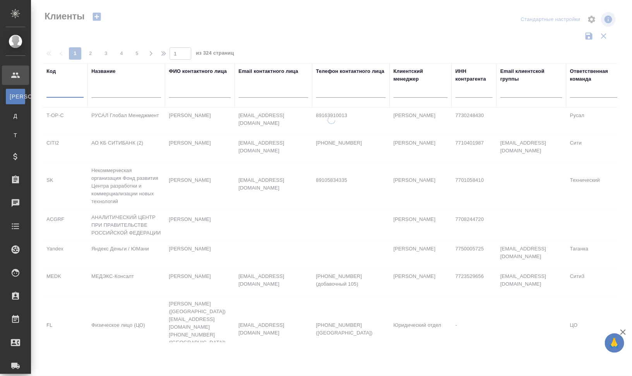
click at [113, 93] on input "text" at bounding box center [126, 93] width 70 height 10
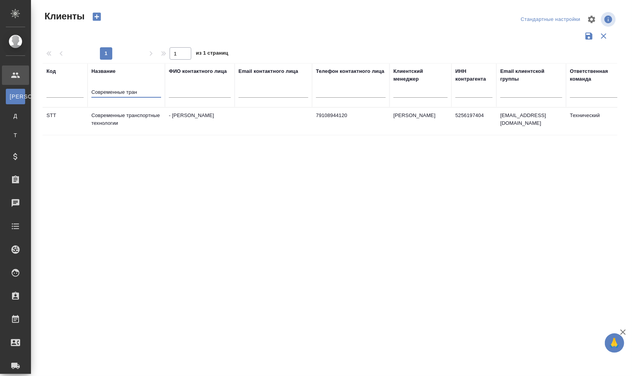
type input "Современные тран"
click at [112, 110] on td "Современные транспортные технологии" at bounding box center [126, 121] width 77 height 27
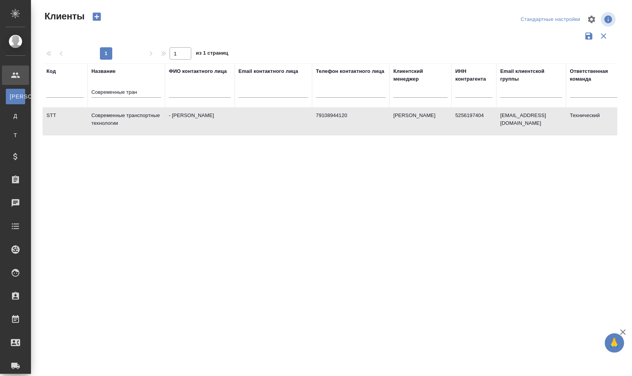
click at [112, 110] on td "Современные транспортные технологии" at bounding box center [126, 121] width 77 height 27
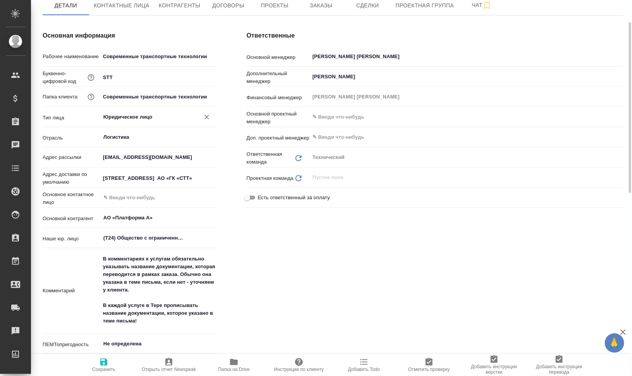
type textarea "x"
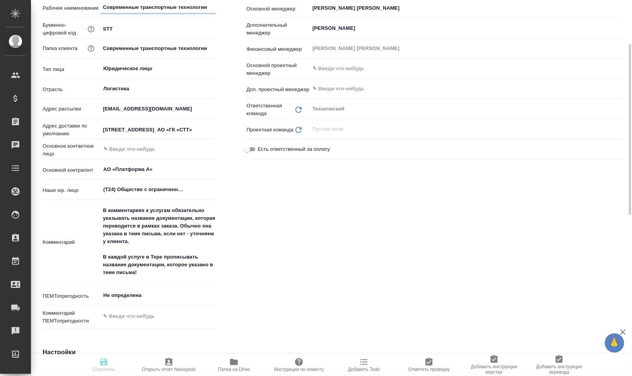
type textarea "x"
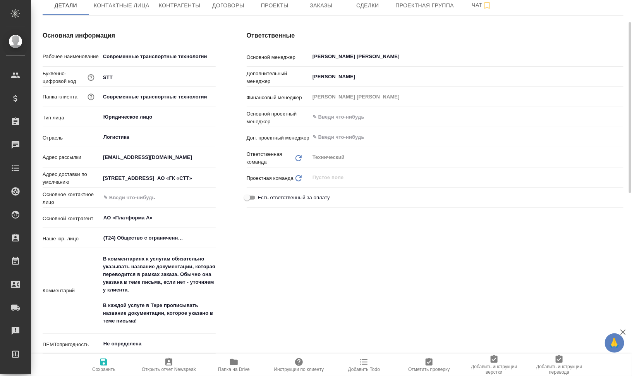
scroll to position [0, 0]
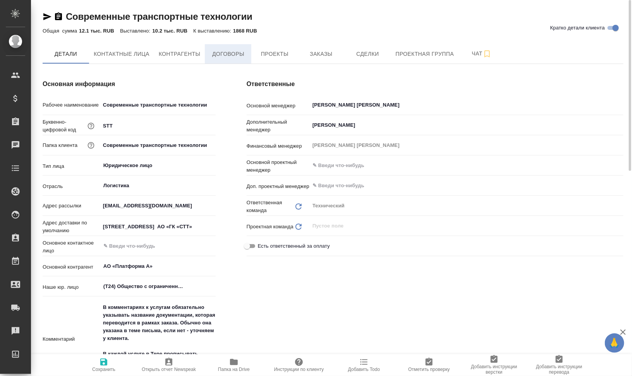
click at [221, 58] on span "Договоры" at bounding box center [228, 54] width 37 height 10
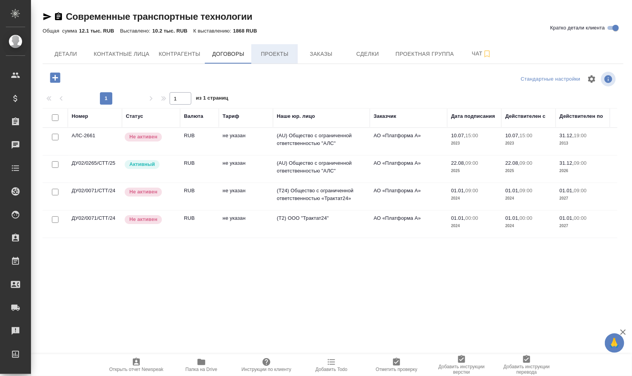
click at [281, 60] on button "Проекты" at bounding box center [274, 53] width 46 height 19
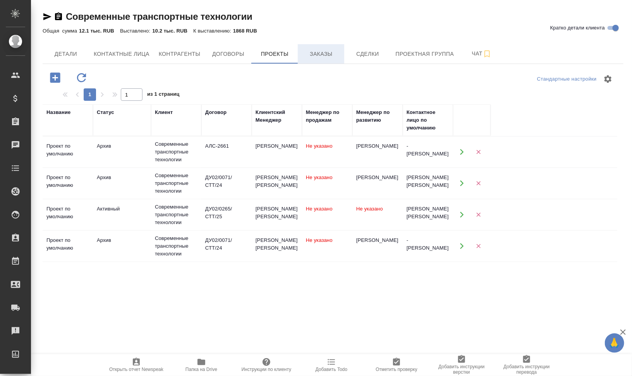
click at [333, 54] on span "Заказы" at bounding box center [321, 54] width 37 height 10
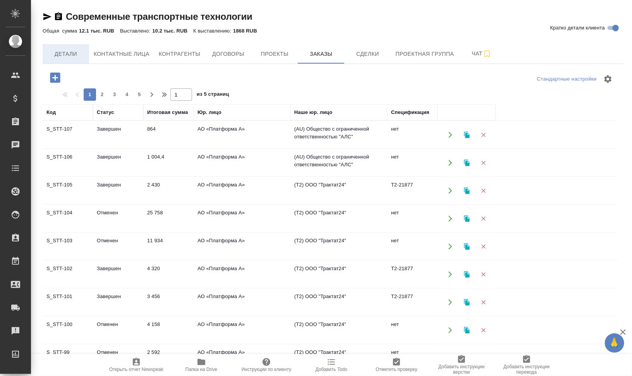
click at [52, 52] on span "Детали" at bounding box center [65, 54] width 37 height 10
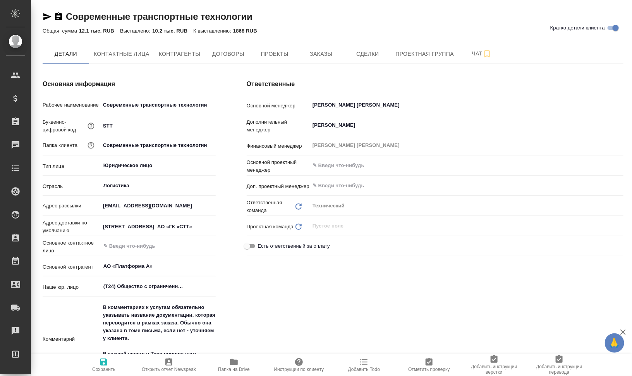
click at [243, 368] on span "Папка на Drive" at bounding box center [234, 369] width 32 height 5
type textarea "x"
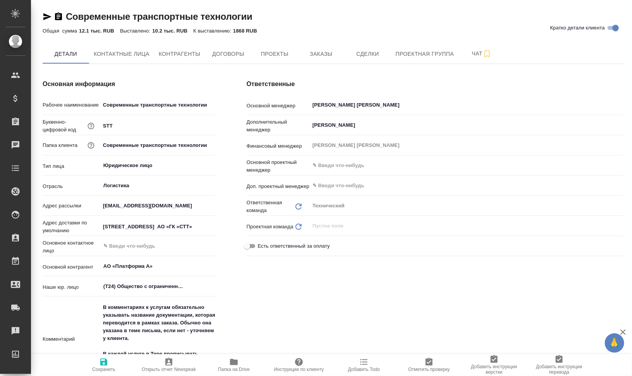
type textarea "x"
click at [329, 52] on span "Заказы" at bounding box center [321, 54] width 37 height 10
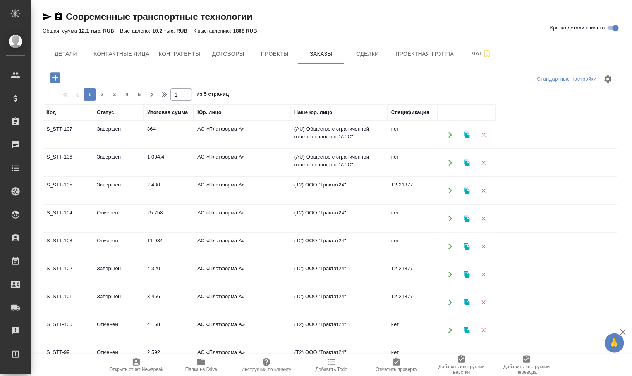
click at [122, 160] on td "Завершен" at bounding box center [118, 162] width 50 height 27
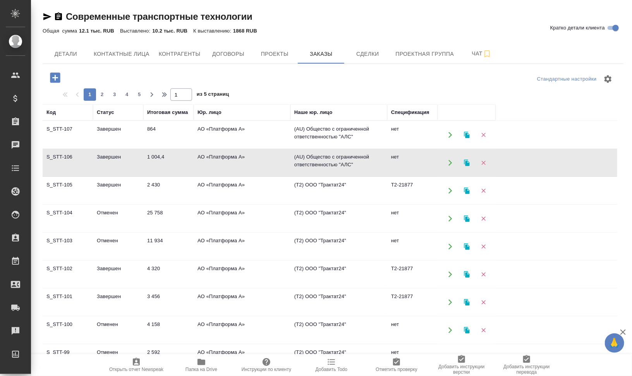
click at [122, 160] on td "Завершен" at bounding box center [118, 162] width 50 height 27
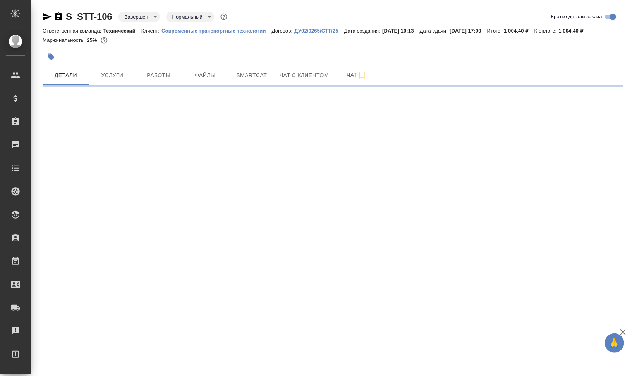
select select "RU"
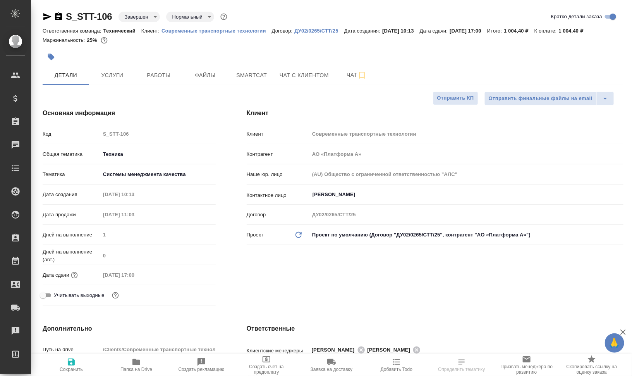
type textarea "x"
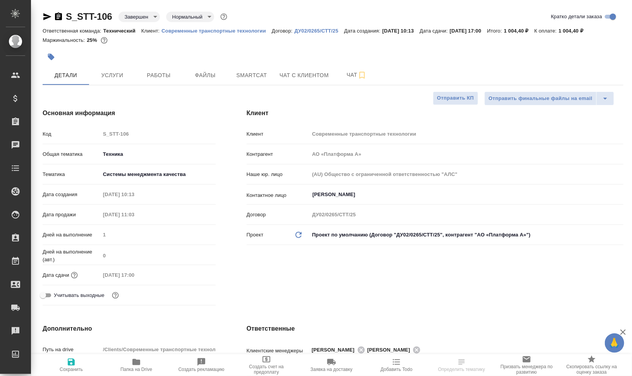
type textarea "x"
click at [156, 73] on span "Работы" at bounding box center [158, 76] width 37 height 10
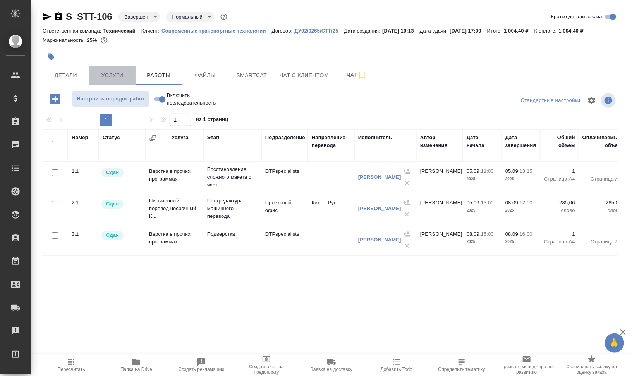
click at [102, 71] on span "Услуги" at bounding box center [112, 76] width 37 height 10
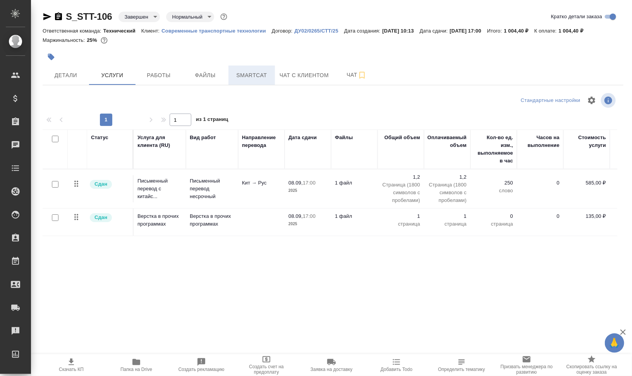
click at [260, 78] on span "Smartcat" at bounding box center [251, 76] width 37 height 10
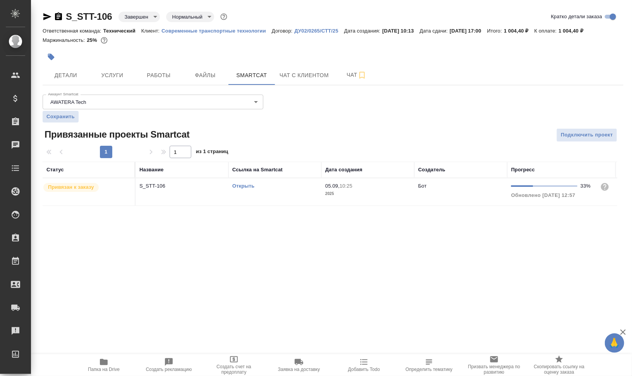
click at [240, 185] on link "Открыть" at bounding box center [243, 186] width 22 height 6
